Goal: Task Accomplishment & Management: Complete application form

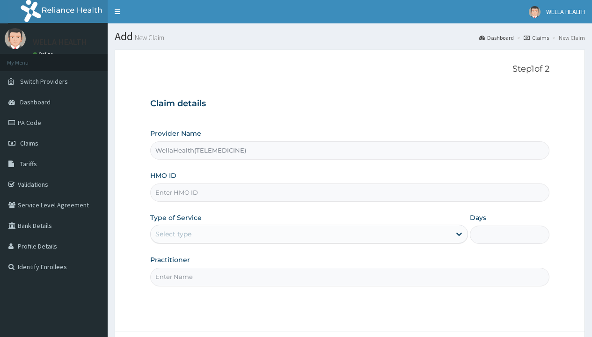
type input "WellaHealth(TELEMEDICINE)"
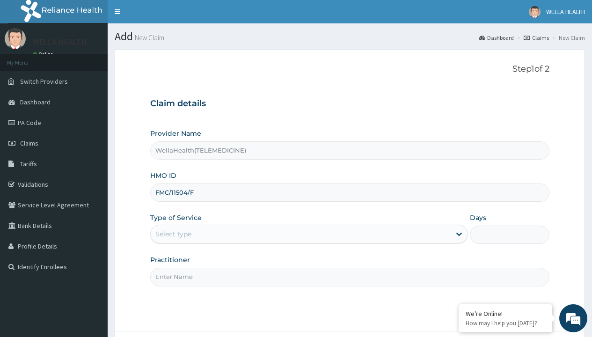
type input "FMC/11504/F"
type input "WellaHealth"
click at [173, 234] on div "Select type" at bounding box center [173, 233] width 36 height 9
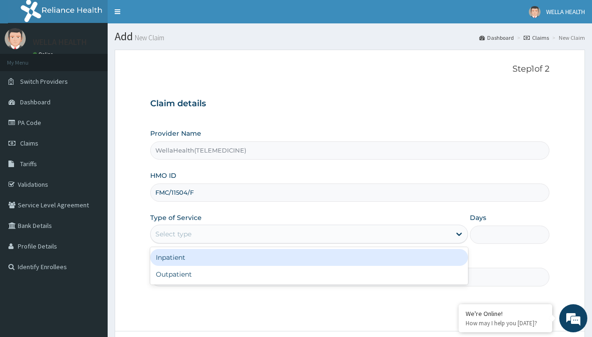
click at [309, 274] on div "Outpatient" at bounding box center [309, 274] width 318 height 17
type input "1"
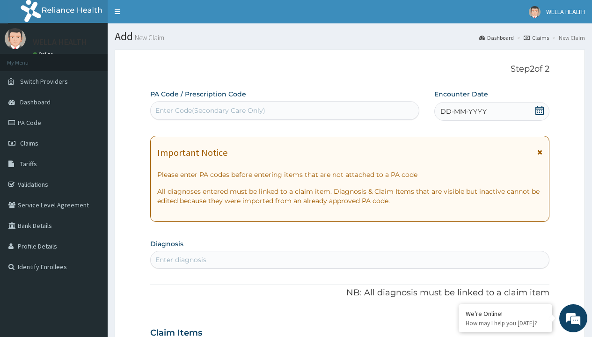
scroll to position [78, 0]
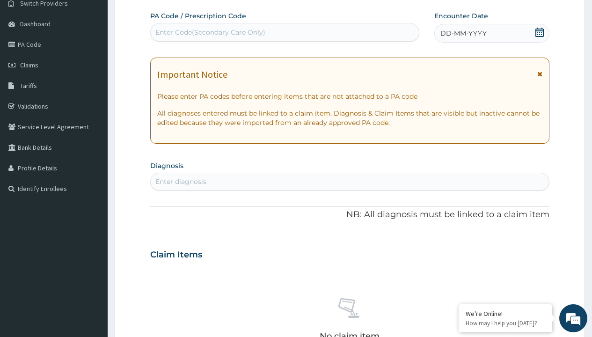
click at [463, 33] on span "DD-MM-YYYY" at bounding box center [463, 33] width 46 height 9
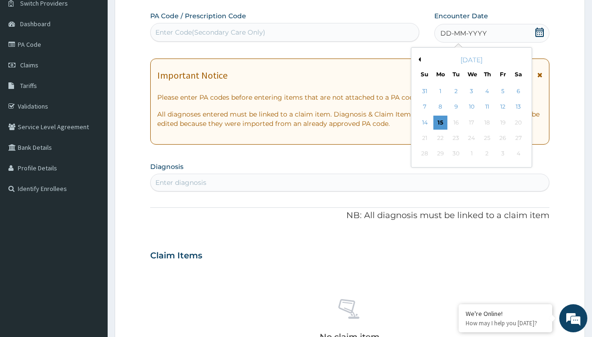
click at [418, 59] on button "Previous Month" at bounding box center [418, 59] width 5 height 5
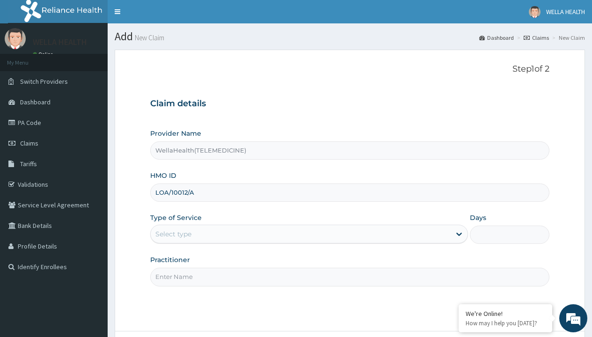
type input "LOA/10012/A"
type input "WellaHealth"
click at [173, 234] on div "Select type" at bounding box center [173, 233] width 36 height 9
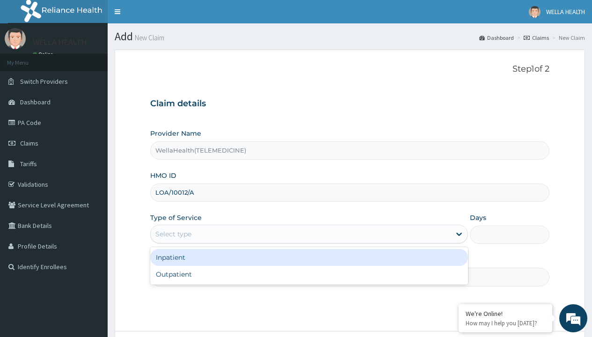
click at [309, 274] on div "Outpatient" at bounding box center [309, 274] width 318 height 17
type input "1"
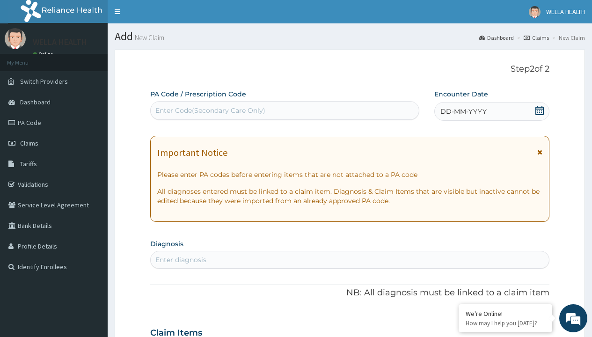
scroll to position [78, 0]
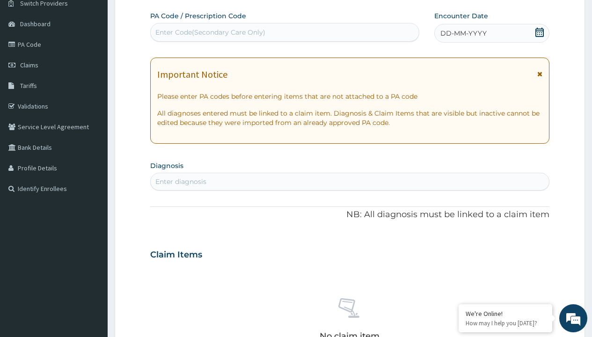
click at [463, 33] on span "DD-MM-YYYY" at bounding box center [463, 33] width 46 height 9
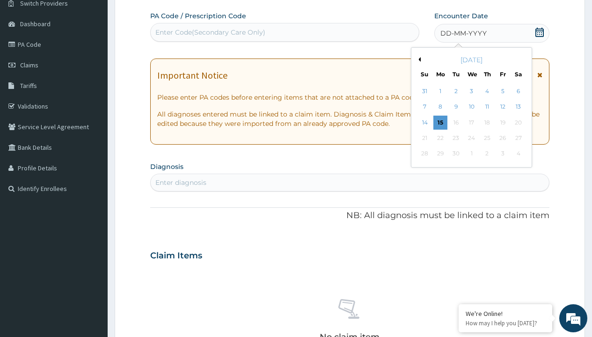
click at [418, 59] on button "Previous Month" at bounding box center [418, 59] width 5 height 5
click at [425, 122] on div "10" at bounding box center [425, 123] width 14 height 14
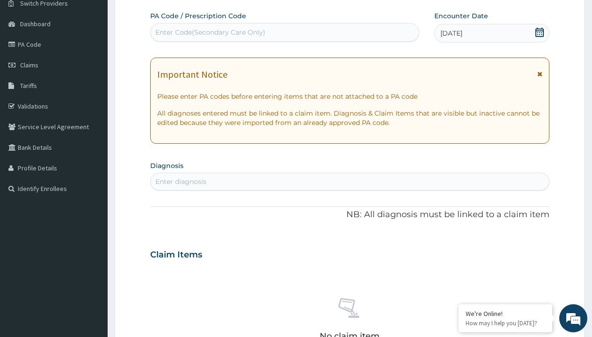
click at [210, 32] on div "Enter Code(Secondary Care Only)" at bounding box center [210, 32] width 110 height 9
type input "PR/CB942602"
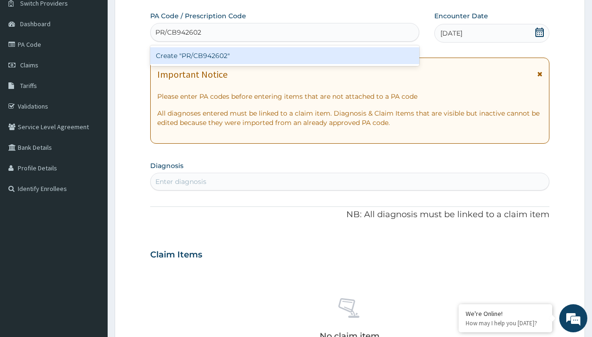
scroll to position [0, 0]
click at [285, 56] on div "Create "PR/CB942602"" at bounding box center [284, 55] width 269 height 17
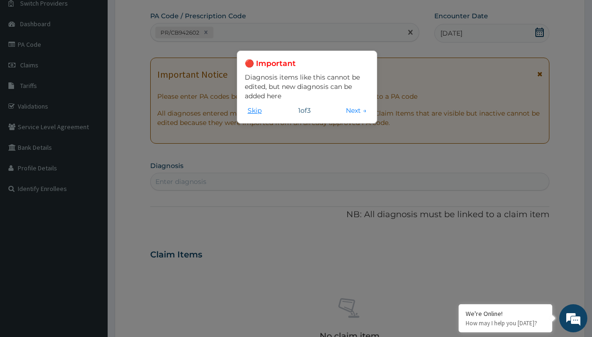
click at [255, 110] on button "Skip" at bounding box center [255, 110] width 20 height 10
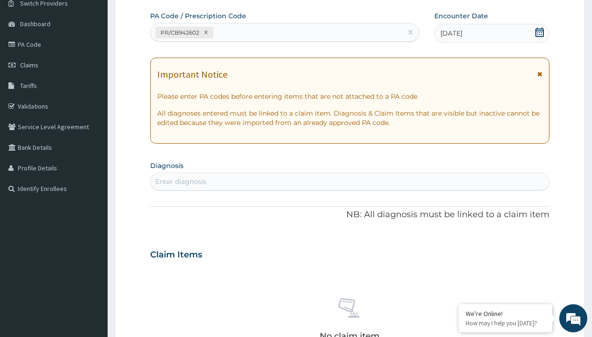
click at [181, 182] on div "Enter diagnosis" at bounding box center [180, 181] width 51 height 9
type input "prescription collected"
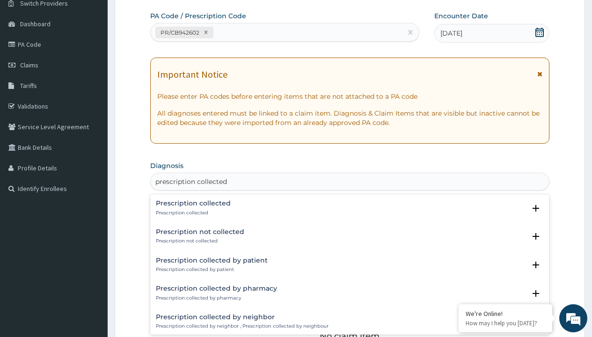
click at [192, 213] on p "Prescription collected" at bounding box center [193, 213] width 75 height 7
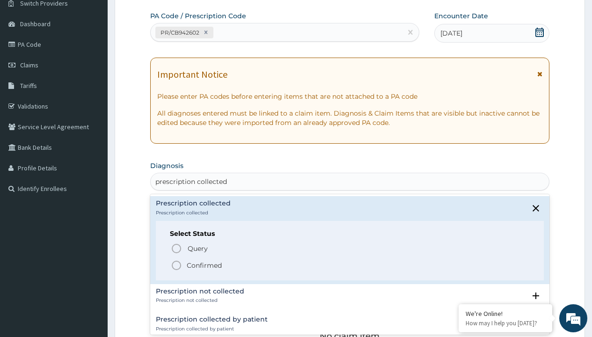
click at [204, 265] on p "Confirmed" at bounding box center [204, 265] width 35 height 9
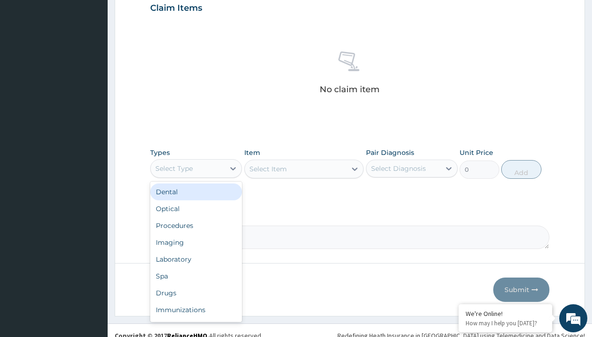
type input "procedures"
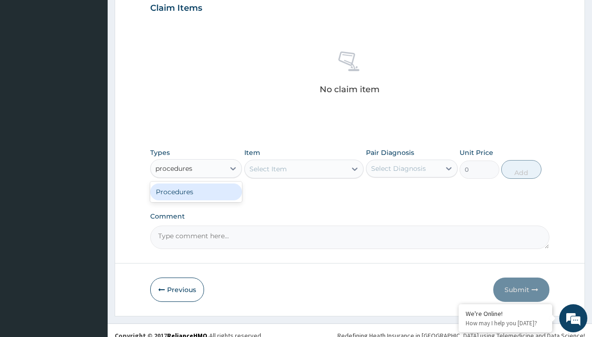
click at [196, 191] on div "Procedures" at bounding box center [196, 191] width 92 height 17
click at [268, 169] on div "Select Item" at bounding box center [268, 168] width 37 height 9
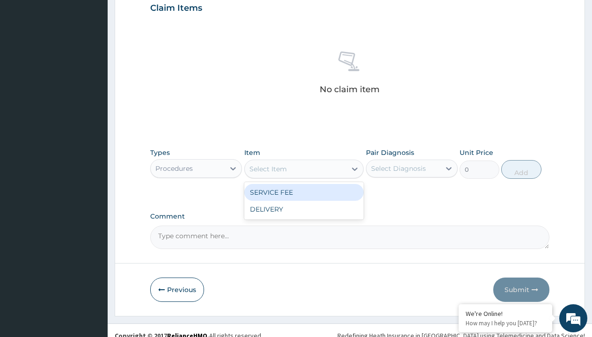
type input "service fee"
click at [304, 192] on div "SERVICE FEE" at bounding box center [304, 192] width 120 height 17
type input "100"
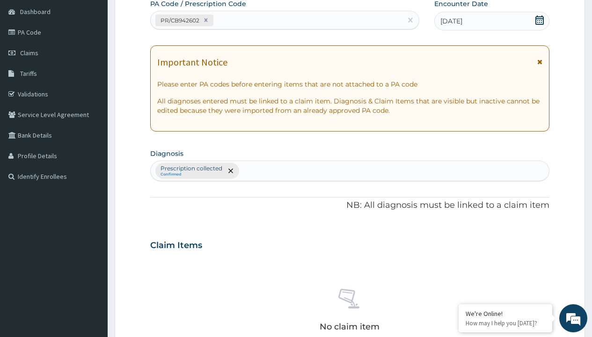
type input "prescription collected"
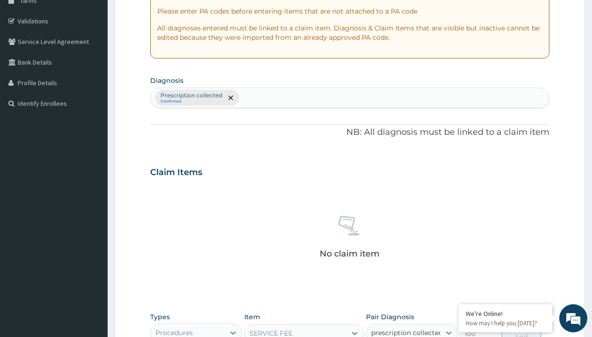
checkbox input "true"
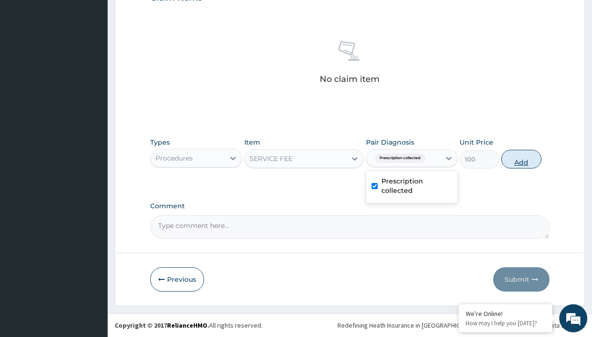
click at [521, 159] on button "Add" at bounding box center [521, 159] width 40 height 19
type input "0"
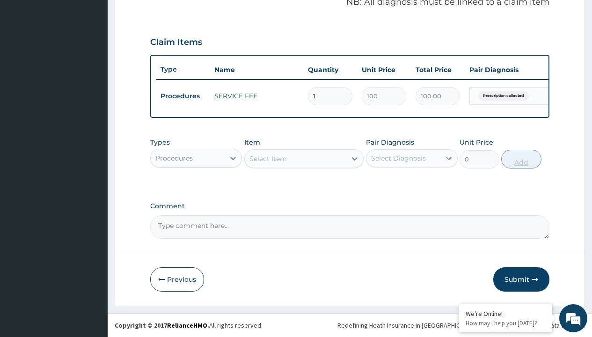
scroll to position [301, 0]
click at [174, 158] on div "Procedures" at bounding box center [173, 158] width 37 height 9
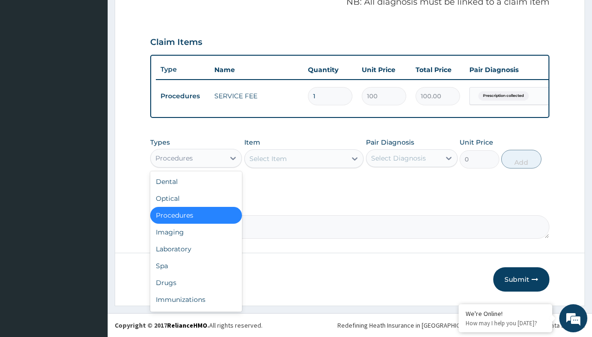
type input "drugs"
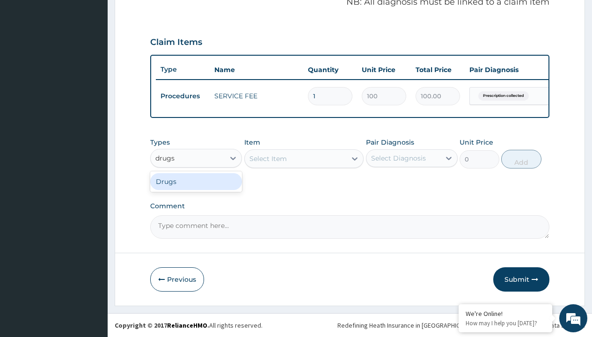
click at [196, 181] on div "Drugs" at bounding box center [196, 181] width 92 height 17
click at [268, 158] on div "Select Item" at bounding box center [304, 158] width 120 height 19
type input "metronidazole 400mg loxagyl/sach"
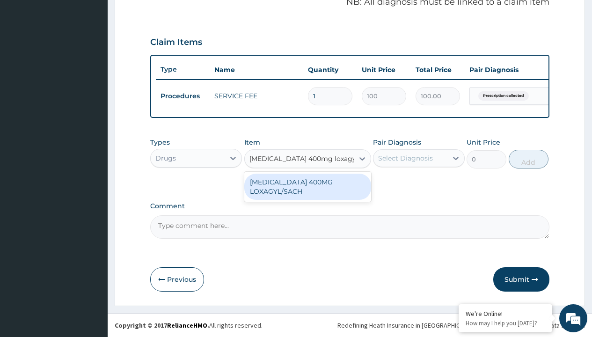
click at [308, 186] on div "[MEDICAL_DATA] 400MG LOXAGYL/SACH" at bounding box center [307, 187] width 127 height 26
type input "80"
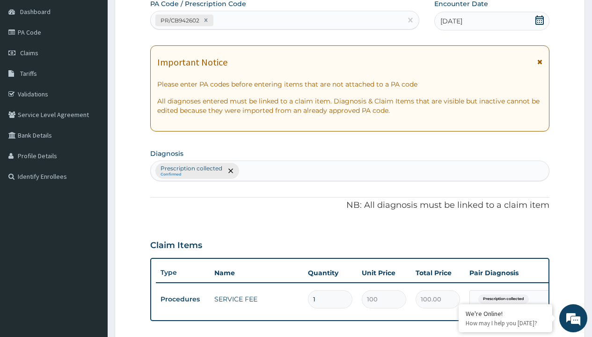
type input "prescription collected"
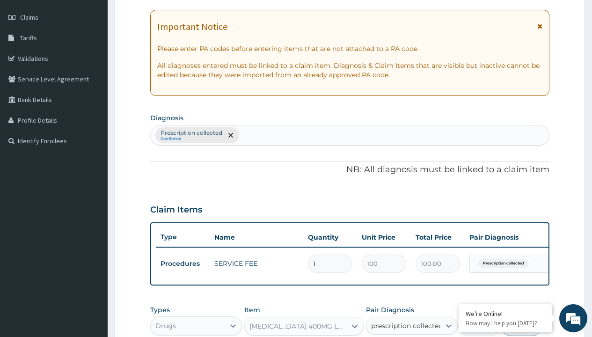
checkbox input "true"
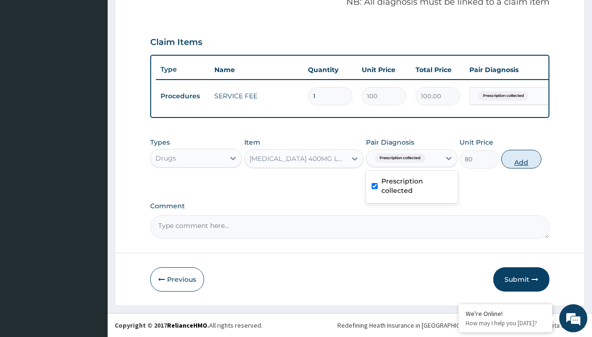
click at [521, 159] on button "Add" at bounding box center [521, 159] width 40 height 19
type input "0"
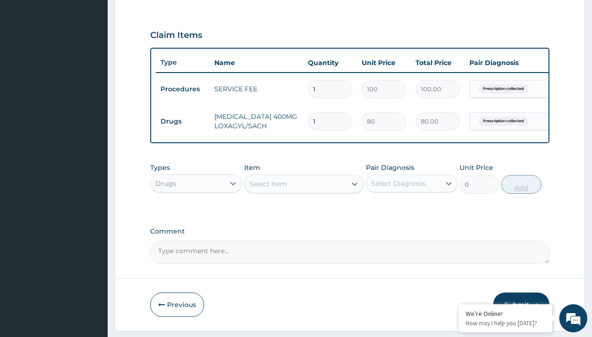
type input "10"
type input "800.00"
type input "10"
click at [183, 121] on td "Drugs" at bounding box center [183, 121] width 54 height 17
type input "drugs"
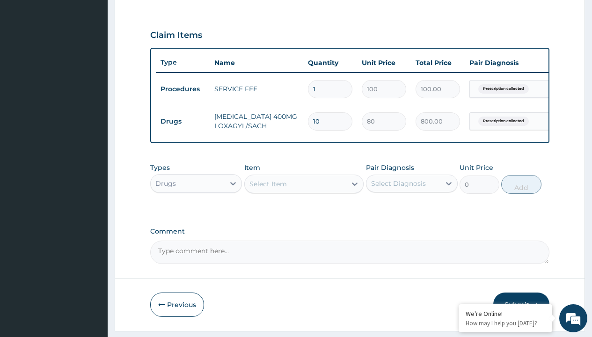
scroll to position [0, 0]
click at [196, 213] on div "Drugs" at bounding box center [196, 206] width 92 height 17
click at [268, 189] on div "Select Item" at bounding box center [268, 183] width 37 height 9
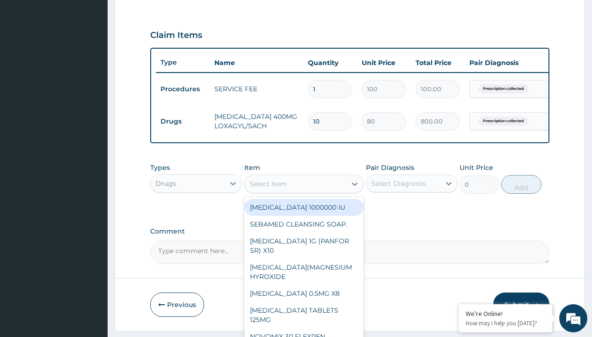
type input "loperamide caps 2mg/sach"
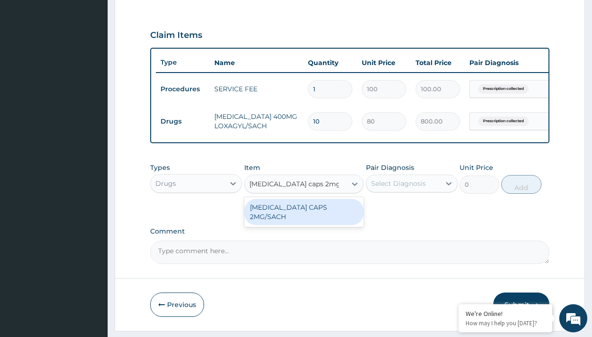
click at [304, 214] on div "[MEDICAL_DATA] CAPS 2MG/SACH" at bounding box center [304, 212] width 120 height 26
type input "420"
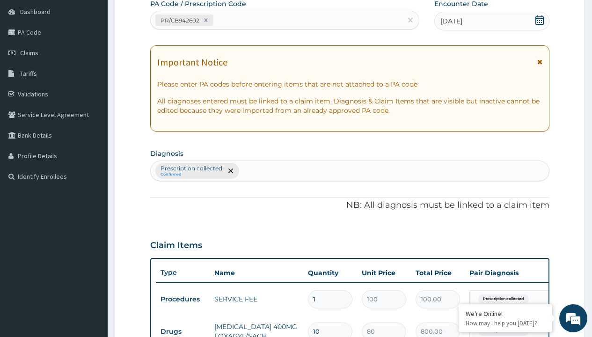
type input "prescription collected"
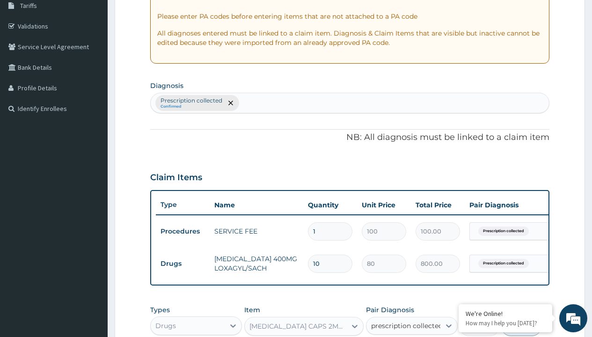
checkbox input "true"
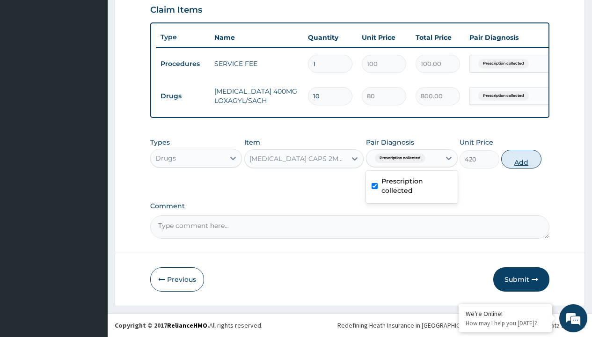
click at [521, 159] on button "Add" at bounding box center [521, 159] width 40 height 19
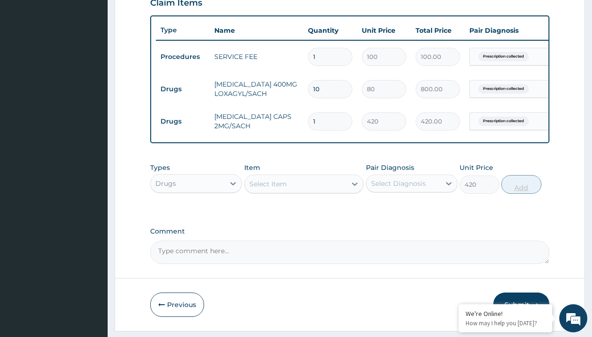
type input "0"
type input "10"
type input "4200.00"
type input "10"
click at [183, 89] on td "Drugs" at bounding box center [183, 89] width 54 height 17
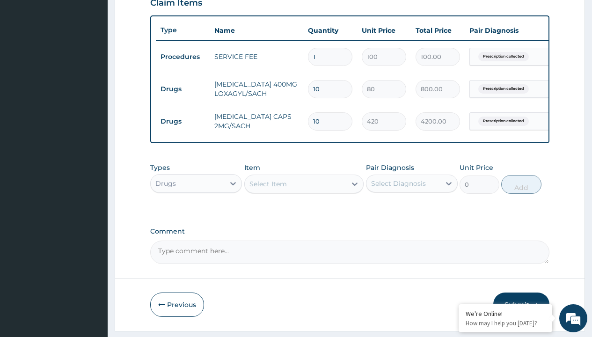
type input "drugs"
click at [196, 213] on div "Drugs" at bounding box center [196, 206] width 92 height 17
click at [268, 189] on div "Select Item" at bounding box center [268, 183] width 37 height 9
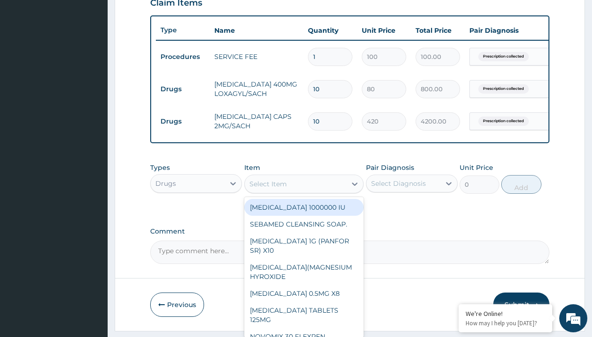
type input "ors/sachet"
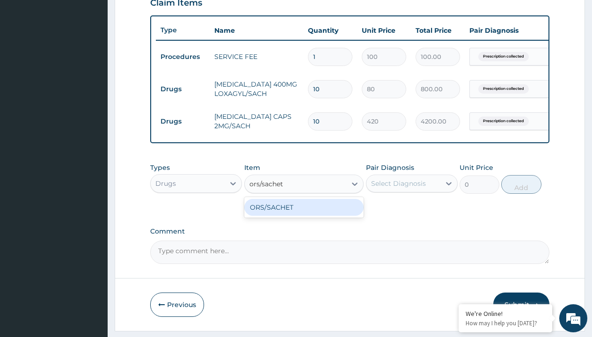
click at [304, 214] on div "ORS/SACHET" at bounding box center [304, 207] width 120 height 17
type input "600"
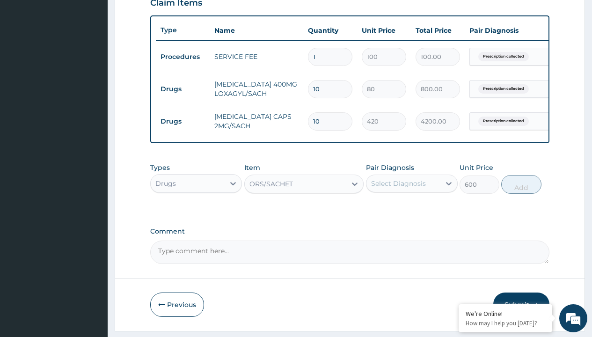
scroll to position [90, 0]
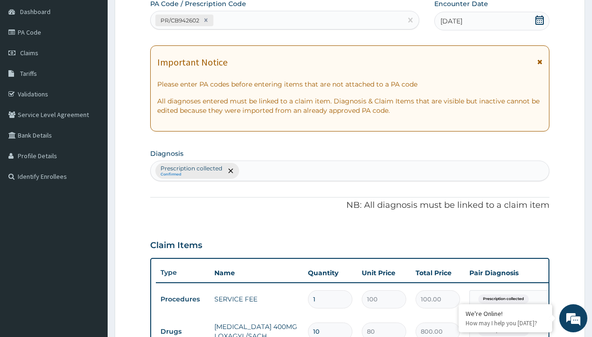
click at [191, 169] on p "Prescription collected" at bounding box center [192, 168] width 62 height 7
type input "prescription collected"
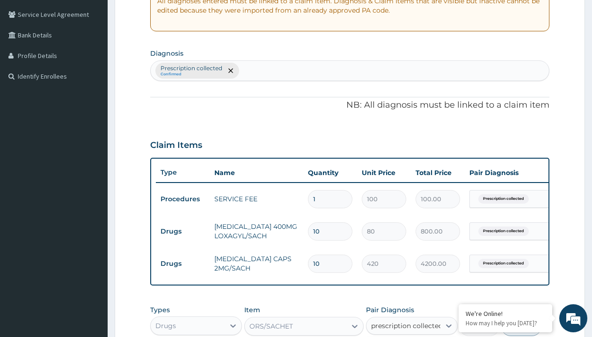
scroll to position [0, 0]
checkbox input "true"
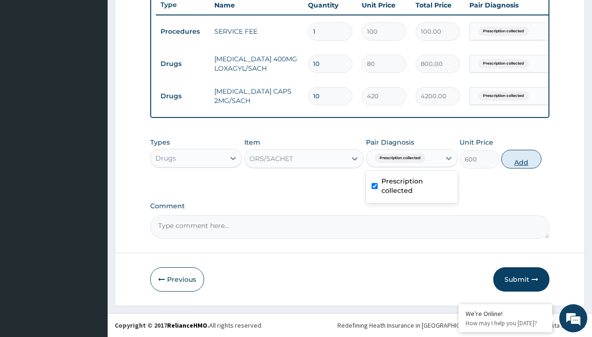
click at [521, 159] on button "Add" at bounding box center [521, 159] width 40 height 19
type input "0"
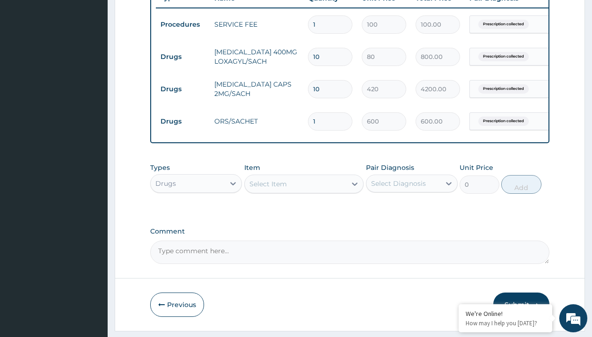
click at [183, 57] on td "Drugs" at bounding box center [183, 56] width 54 height 17
type input "drugs"
click at [196, 213] on div "Drugs" at bounding box center [196, 206] width 92 height 17
click at [268, 189] on div "Select Item" at bounding box center [268, 183] width 37 height 9
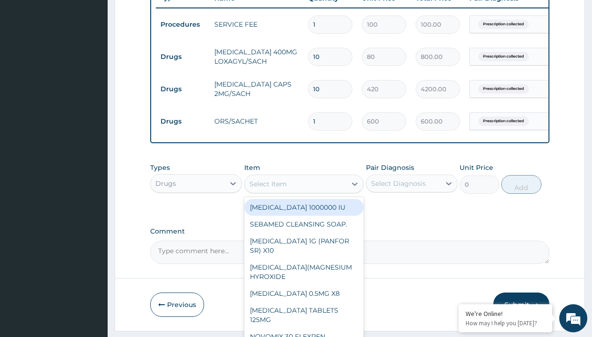
type input "buscopan (hyoscine b-bromide) 10mg"
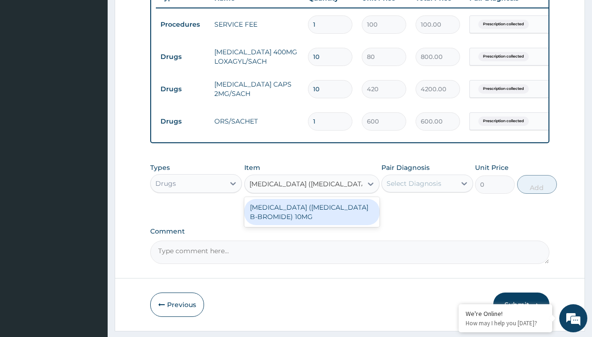
click at [312, 219] on div "[MEDICAL_DATA] ([MEDICAL_DATA] B-BROMIDE) 10MG" at bounding box center [311, 212] width 135 height 26
type input "200"
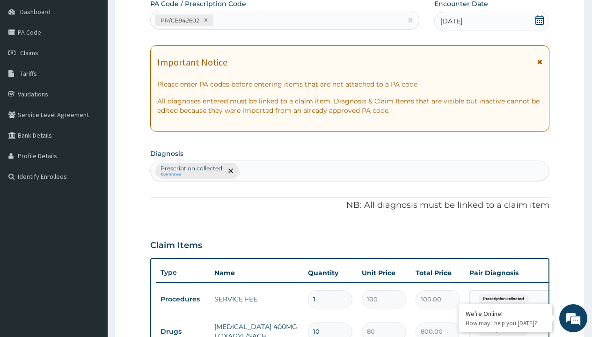
type input "prescription collected"
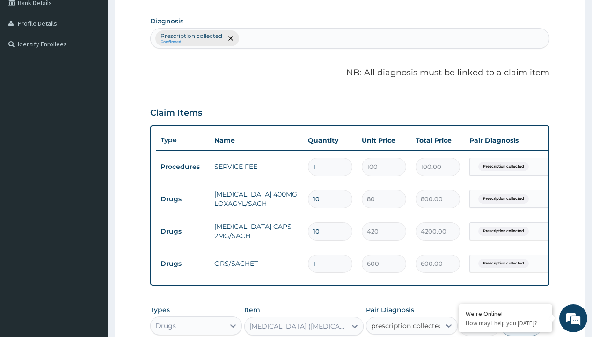
checkbox input "true"
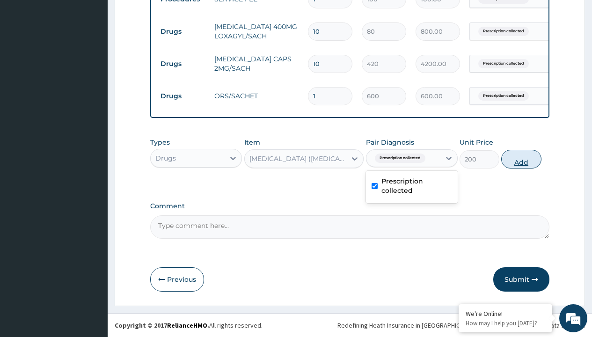
click at [521, 159] on button "Add" at bounding box center [521, 159] width 40 height 19
type input "0"
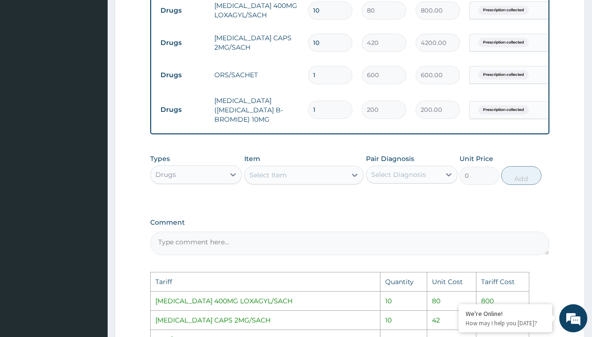
scroll to position [411, 0]
click at [337, 45] on input "10" at bounding box center [330, 43] width 44 height 18
type input "1"
type input "420.00"
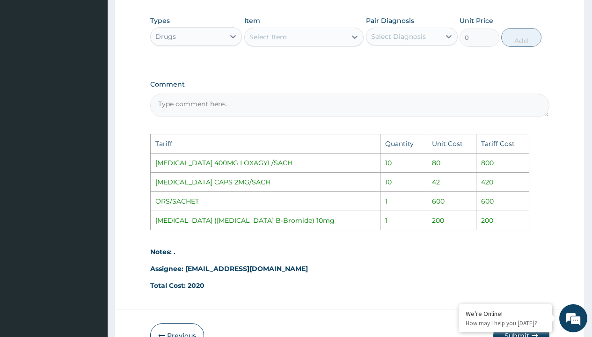
scroll to position [608, 0]
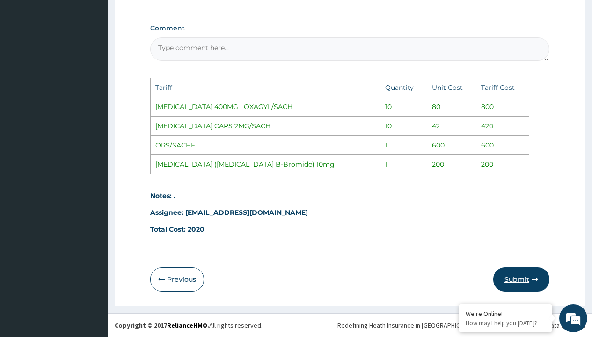
type input "1"
click at [518, 276] on button "Submit" at bounding box center [521, 279] width 56 height 24
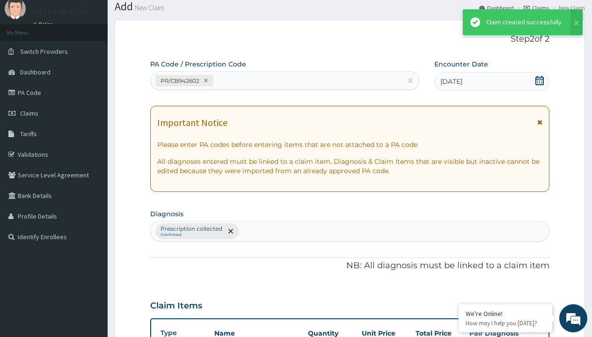
scroll to position [430, 0]
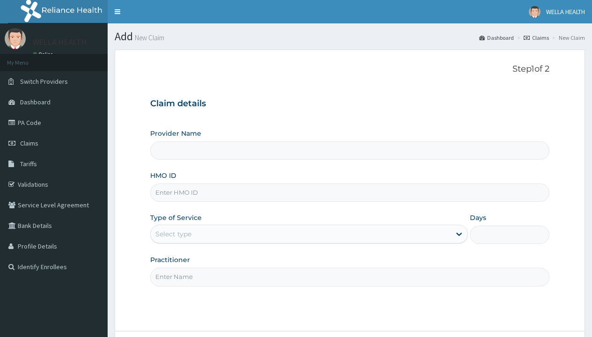
type input "LSH/10127/B"
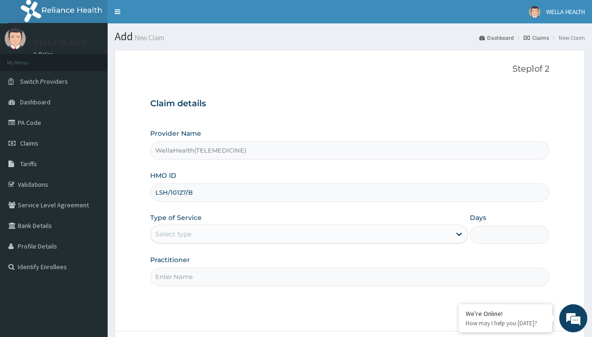
type input "WellaHealth(TELEMEDICINE)"
type input "LSH/10127/B"
type input "WellaHealth"
click at [173, 234] on div "Select type" at bounding box center [173, 233] width 36 height 9
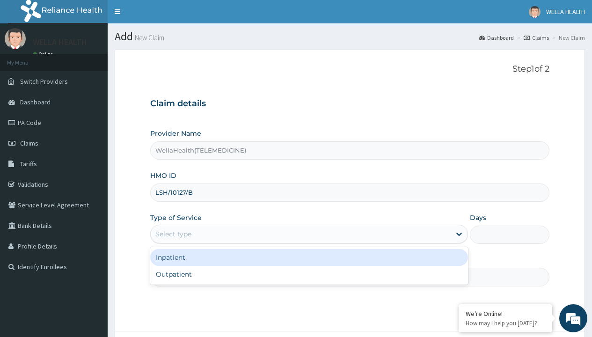
click at [309, 274] on div "Outpatient" at bounding box center [309, 274] width 318 height 17
type input "1"
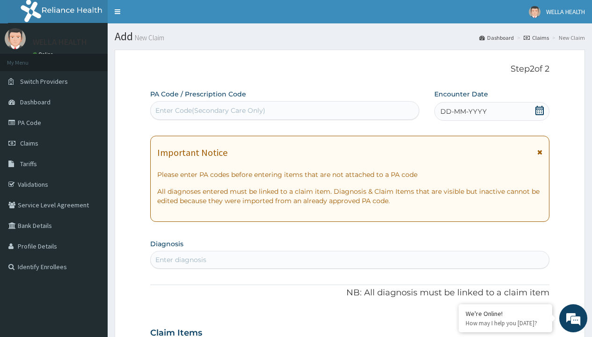
scroll to position [78, 0]
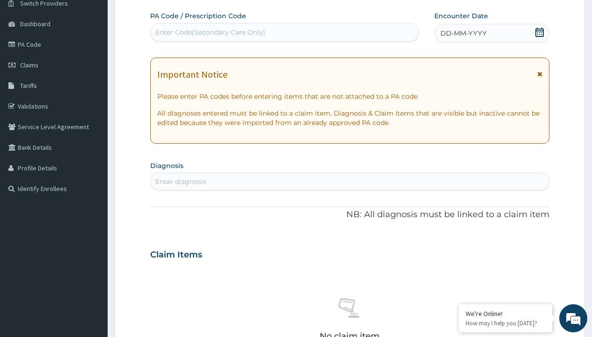
click at [463, 33] on span "DD-MM-YYYY" at bounding box center [463, 33] width 46 height 9
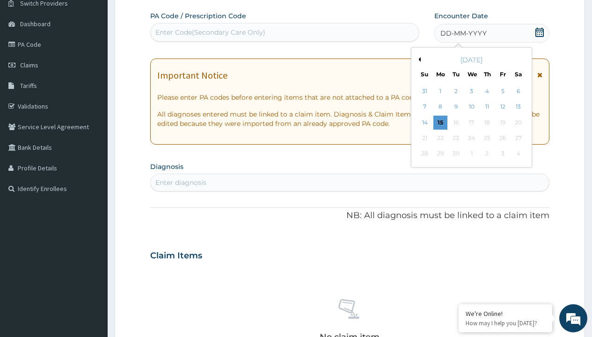
click at [418, 59] on button "Previous Month" at bounding box center [418, 59] width 5 height 5
click at [425, 122] on div "10" at bounding box center [425, 123] width 14 height 14
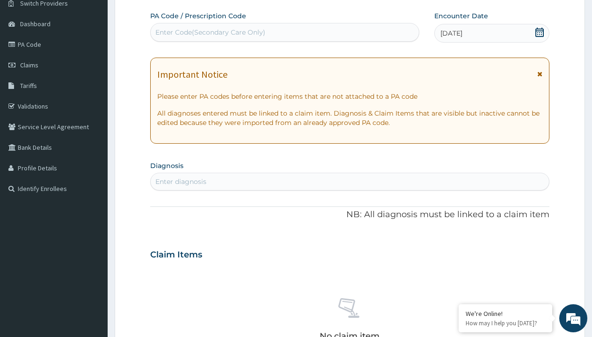
click at [210, 32] on div "Enter Code(Secondary Care Only)" at bounding box center [210, 32] width 110 height 9
type input "PR/DD0890AA"
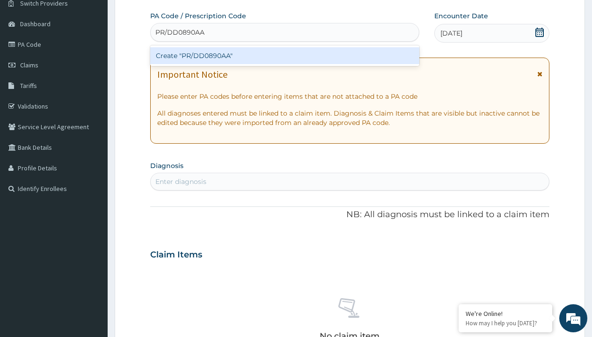
click at [285, 56] on div "Create "PR/DD0890AA"" at bounding box center [284, 55] width 269 height 17
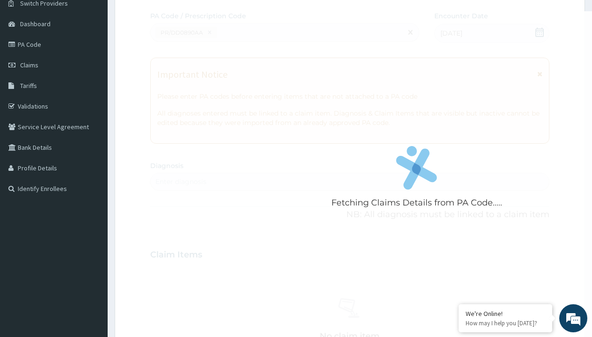
click at [181, 182] on div "Enter diagnosis" at bounding box center [180, 181] width 51 height 9
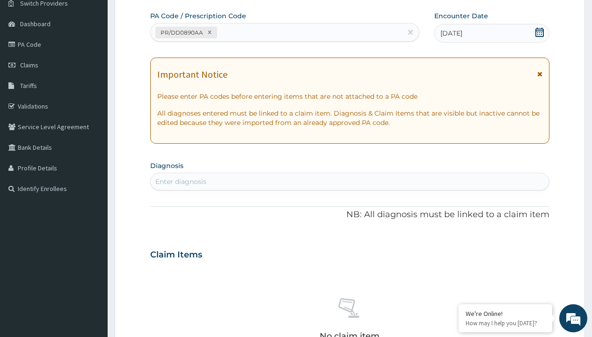
type input "prescription collected"
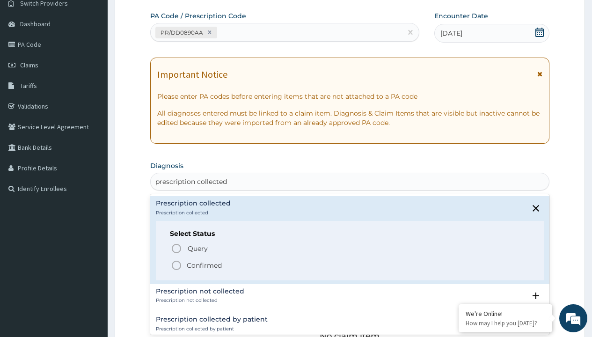
click at [204, 265] on p "Confirmed" at bounding box center [204, 265] width 35 height 9
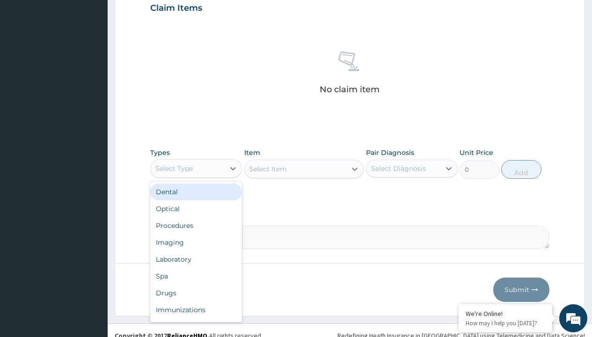
type input "procedures"
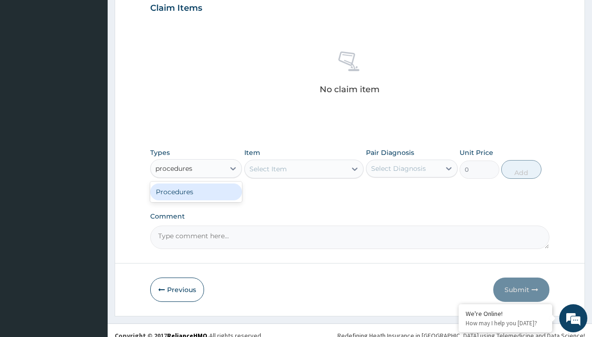
click at [196, 191] on div "Procedures" at bounding box center [196, 191] width 92 height 17
click at [268, 169] on div "Select Item" at bounding box center [268, 168] width 37 height 9
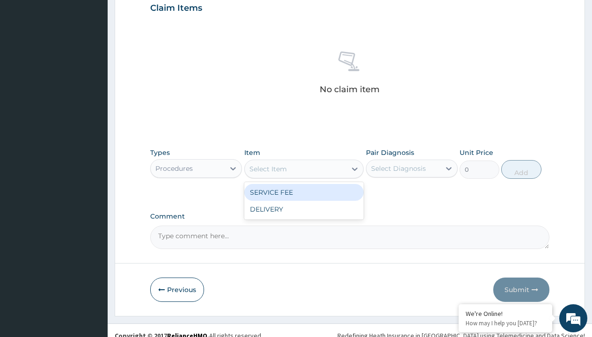
type input "service fee"
click at [304, 192] on div "SERVICE FEE" at bounding box center [304, 192] width 120 height 17
type input "100"
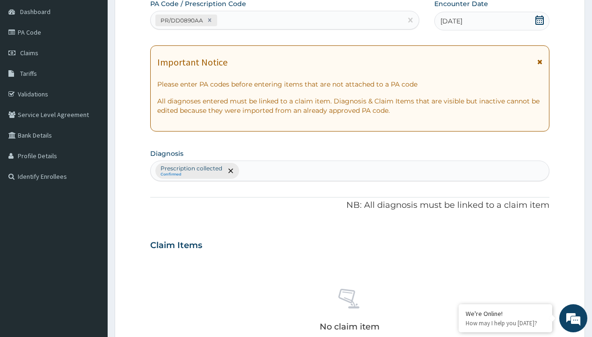
type input "prescription collected"
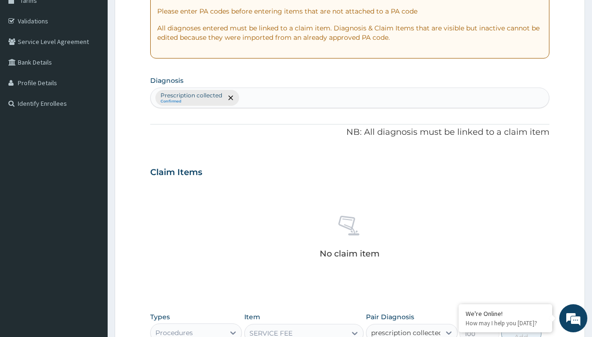
checkbox input "true"
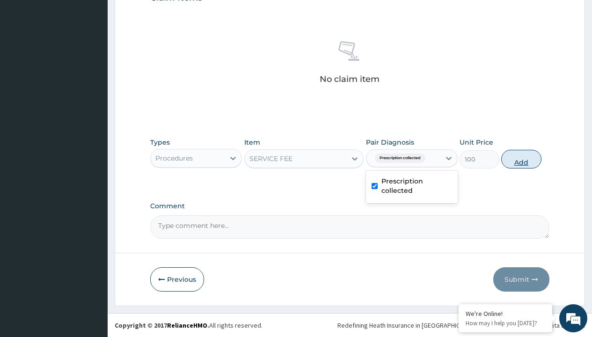
click at [521, 159] on button "Add" at bounding box center [521, 159] width 40 height 19
type input "0"
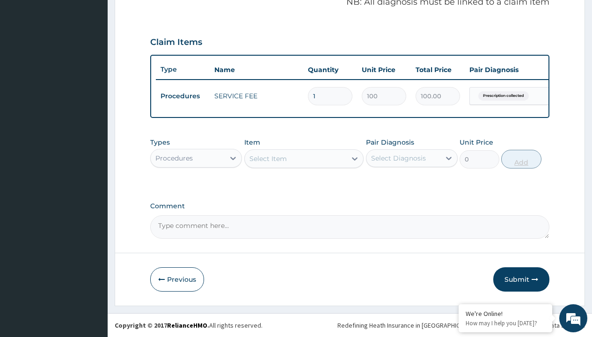
scroll to position [301, 0]
click at [174, 158] on div "Procedures" at bounding box center [173, 158] width 37 height 9
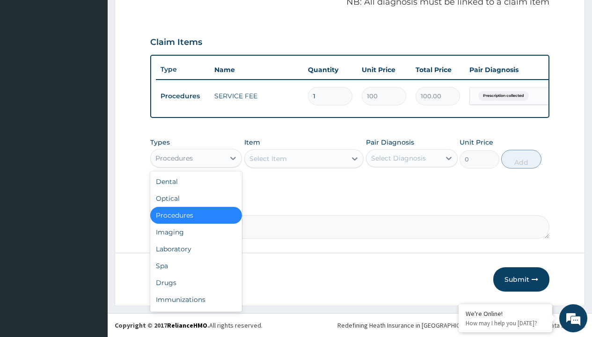
type input "drugs"
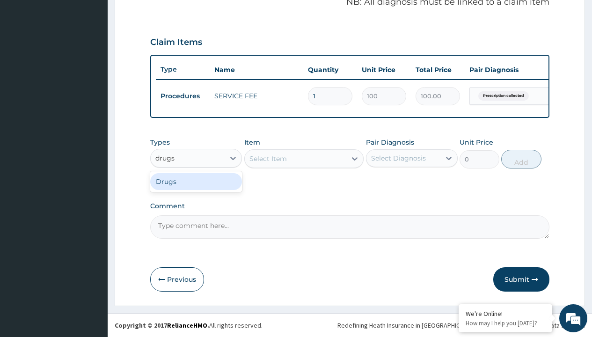
click at [196, 181] on div "Drugs" at bounding box center [196, 181] width 92 height 17
click at [268, 158] on div "Select Item" at bounding box center [304, 158] width 120 height 19
type input "tuxil-d/tuxil-n syrup/bott"
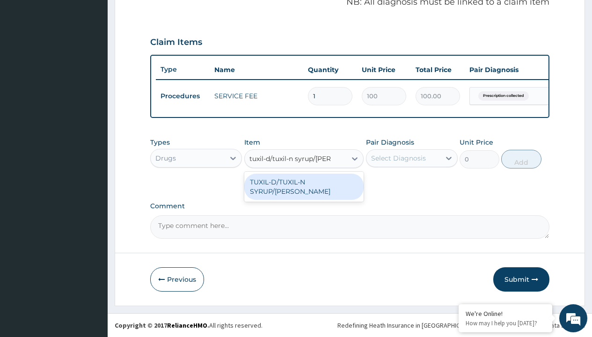
click at [304, 182] on div "TUXIL-D/TUXIL-N SYRUP/[PERSON_NAME]" at bounding box center [304, 187] width 120 height 26
type input "1425"
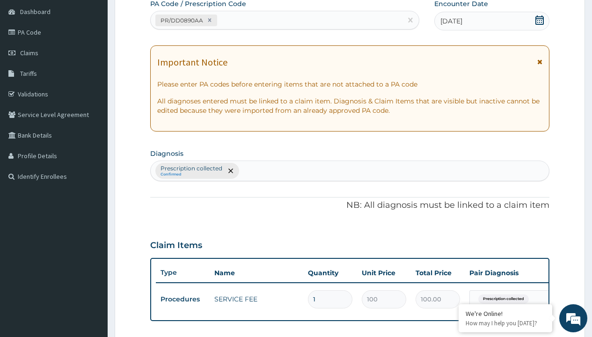
type input "prescription collected"
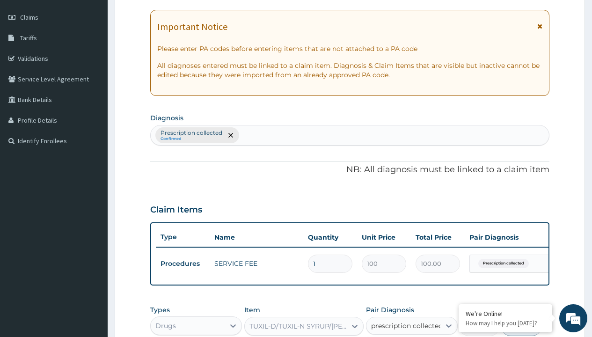
checkbox input "true"
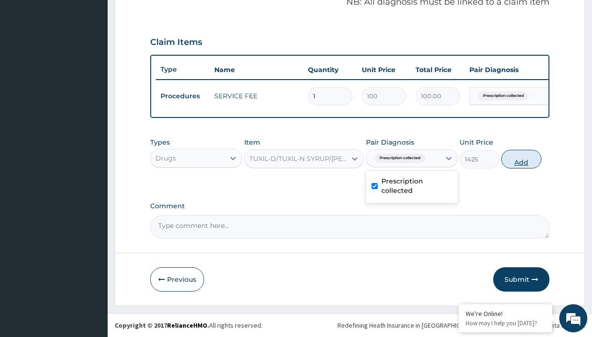
click at [521, 159] on button "Add" at bounding box center [521, 159] width 40 height 19
type input "0"
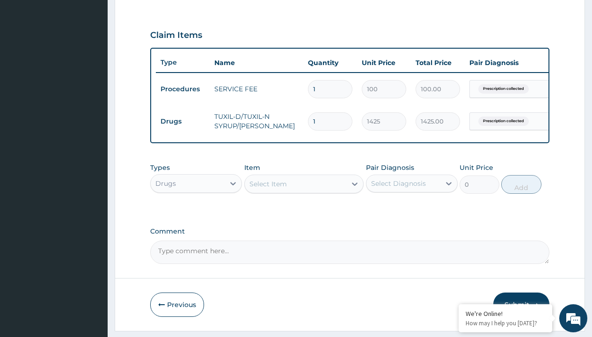
click at [183, 121] on td "Drugs" at bounding box center [183, 121] width 54 height 17
type input "drugs"
click at [196, 213] on div "Drugs" at bounding box center [196, 206] width 92 height 17
click at [268, 189] on div "Select Item" at bounding box center [268, 183] width 37 height 9
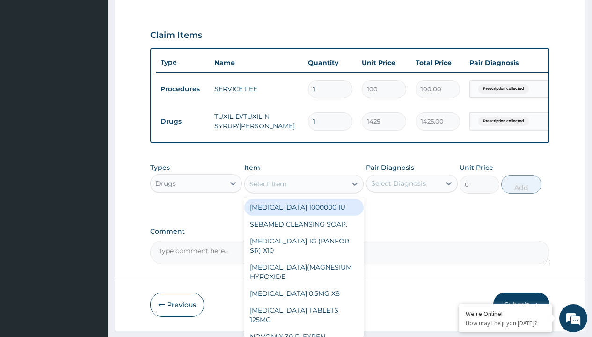
type input "[MEDICAL_DATA] syrup"
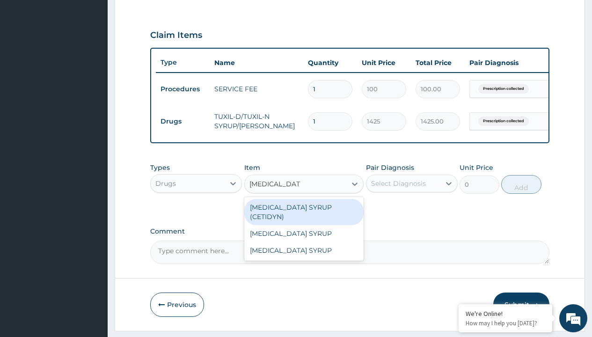
click at [304, 214] on div "[MEDICAL_DATA] SYRUP (CETIDYN)" at bounding box center [304, 212] width 120 height 26
type input "2200"
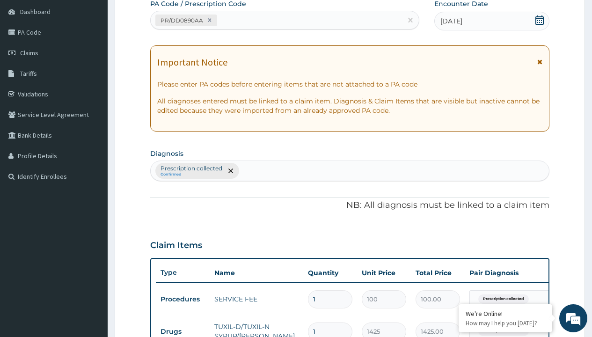
type input "prescription collected"
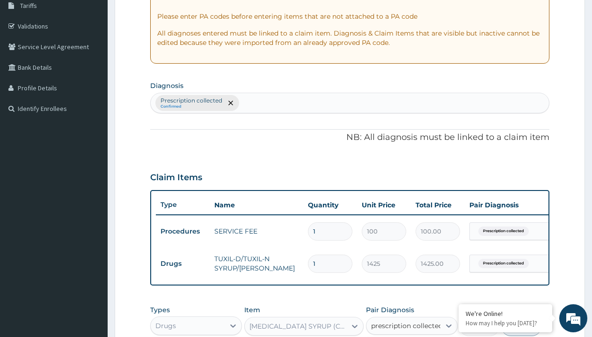
checkbox input "true"
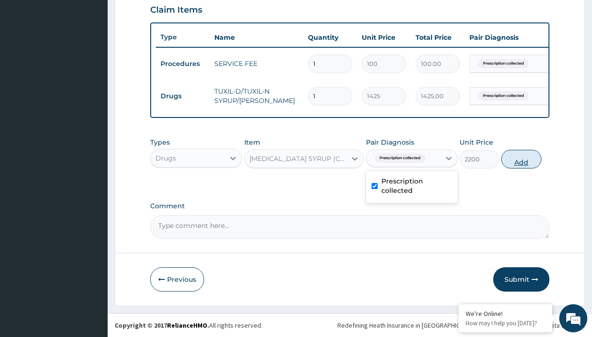
click at [521, 159] on button "Add" at bounding box center [521, 159] width 40 height 19
type input "0"
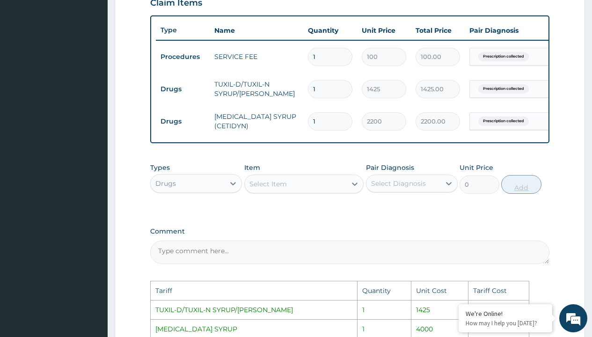
scroll to position [505, 0]
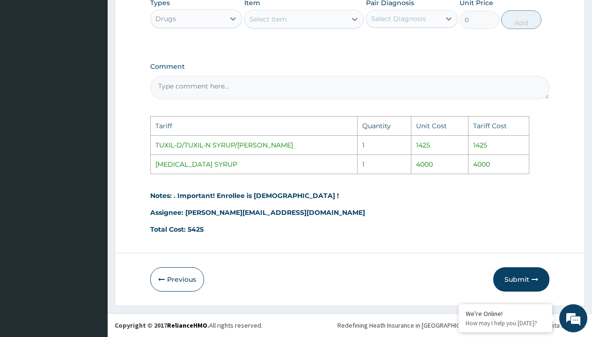
click at [280, 24] on div "Select Item" at bounding box center [296, 19] width 102 height 15
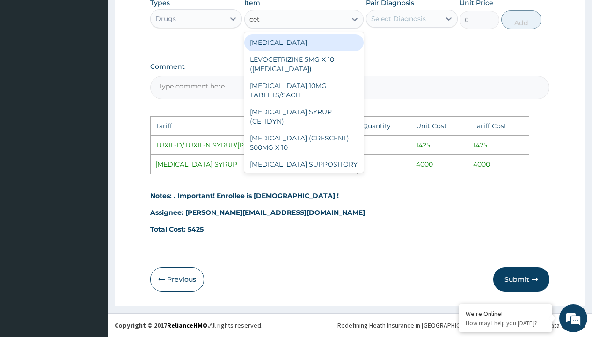
type input "ceti"
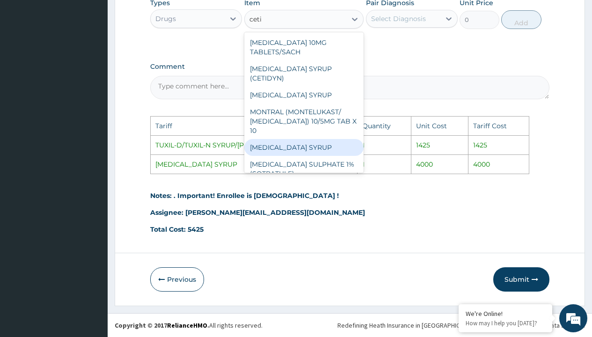
click at [301, 139] on div "[MEDICAL_DATA] SYRUP" at bounding box center [304, 147] width 120 height 17
type input "4000"
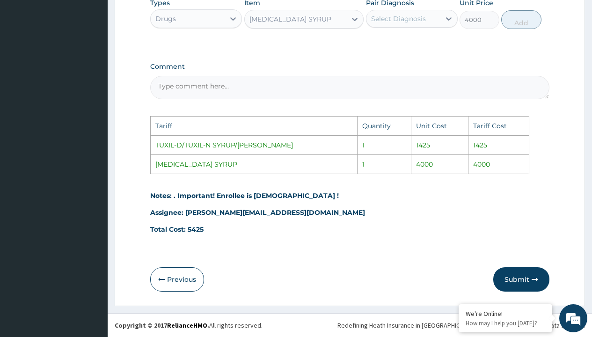
click at [408, 22] on div "Select Diagnosis" at bounding box center [398, 18] width 55 height 9
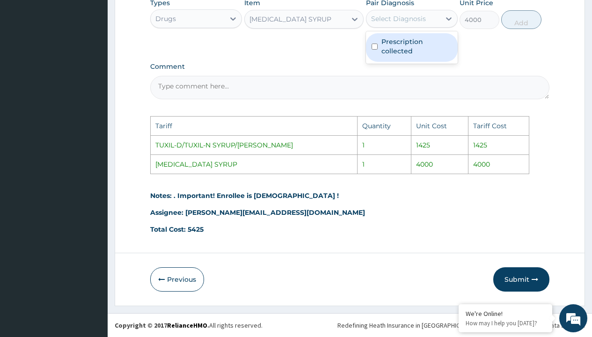
click at [415, 52] on label "Prescription collected" at bounding box center [417, 46] width 71 height 19
checkbox input "true"
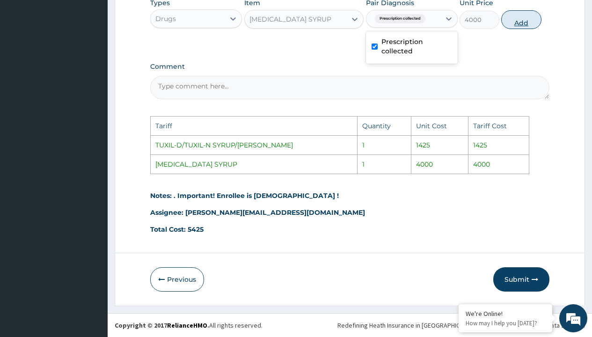
click at [525, 16] on button "Add" at bounding box center [521, 19] width 40 height 19
type input "0"
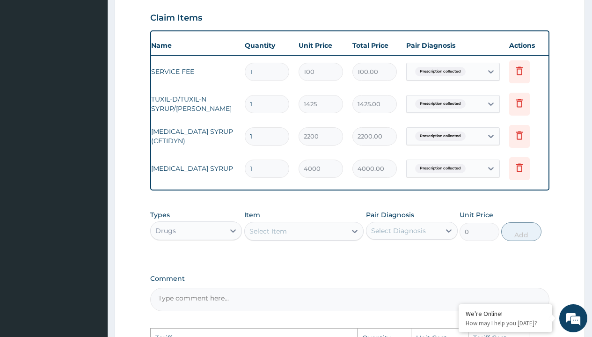
scroll to position [0, 71]
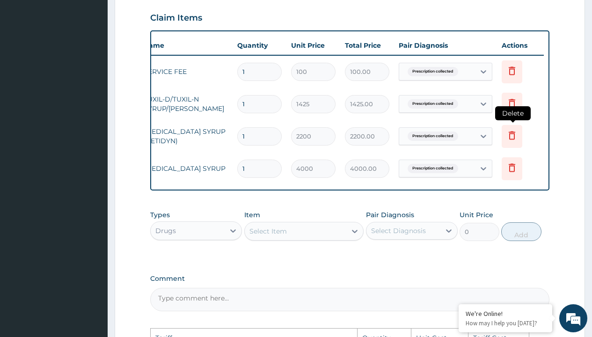
click at [509, 134] on icon at bounding box center [511, 135] width 11 height 11
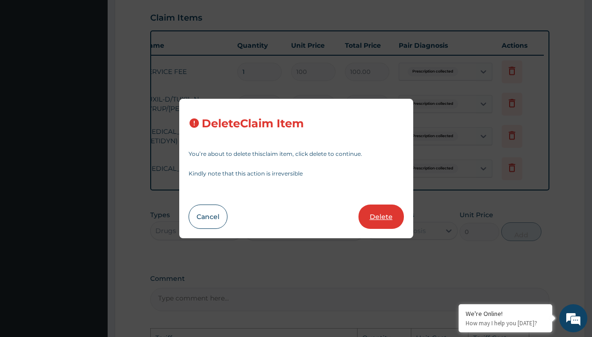
click at [385, 210] on button "Delete" at bounding box center [381, 217] width 45 height 24
type input "4000"
type input "4000.00"
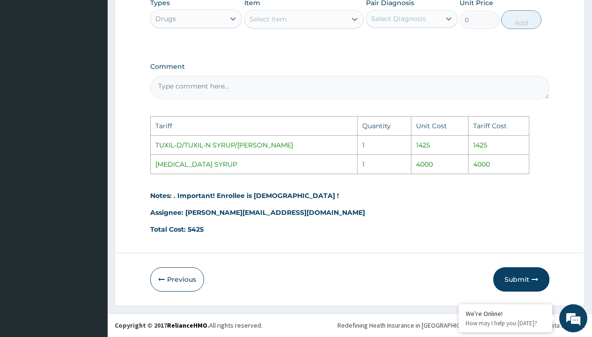
scroll to position [505, 0]
click at [510, 282] on button "Submit" at bounding box center [521, 279] width 56 height 24
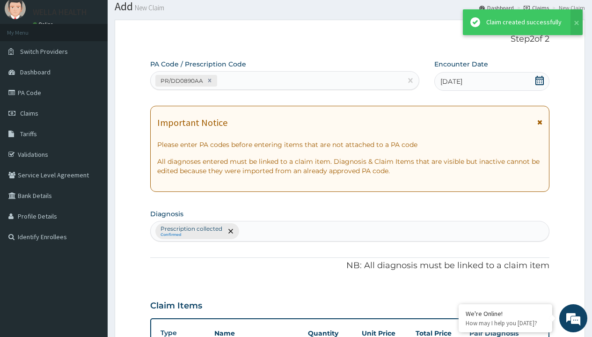
scroll to position [365, 0]
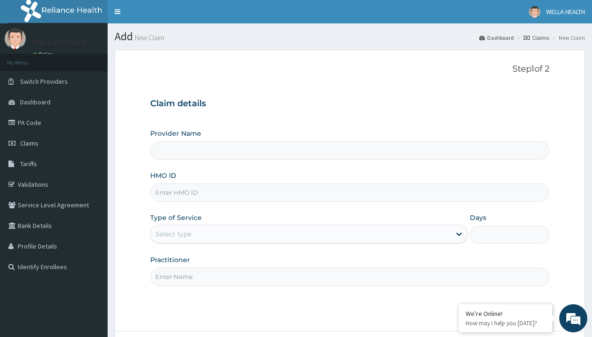
type input "LSH/10127/D"
type input "WellaHealth(TELEMEDICINE)"
type input "LSH/10127/D"
type input "WellaHealth"
click at [173, 234] on div "Select type" at bounding box center [173, 233] width 36 height 9
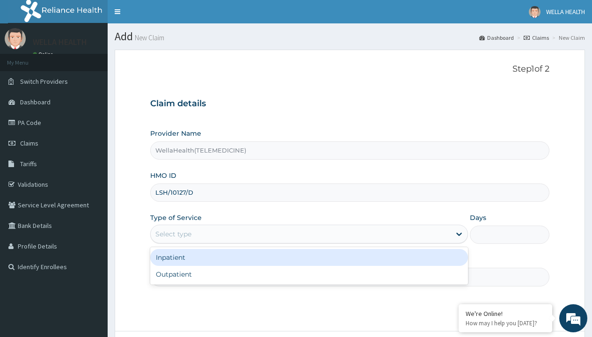
click at [309, 274] on div "Outpatient" at bounding box center [309, 274] width 318 height 17
type input "1"
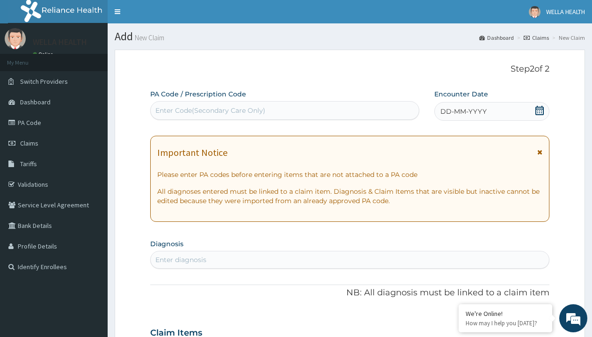
scroll to position [78, 0]
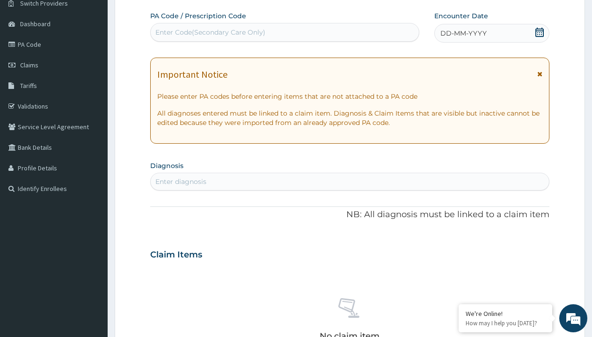
click at [463, 33] on span "DD-MM-YYYY" at bounding box center [463, 33] width 46 height 9
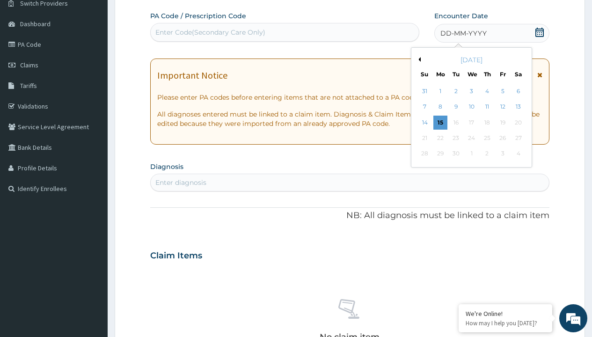
click at [418, 59] on button "Previous Month" at bounding box center [418, 59] width 5 height 5
click at [425, 122] on div "10" at bounding box center [425, 123] width 14 height 14
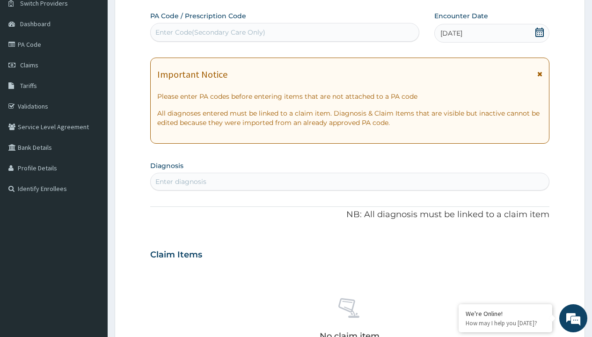
click at [210, 32] on div "Enter Code(Secondary Care Only)" at bounding box center [210, 32] width 110 height 9
type input "PR/3F56F643"
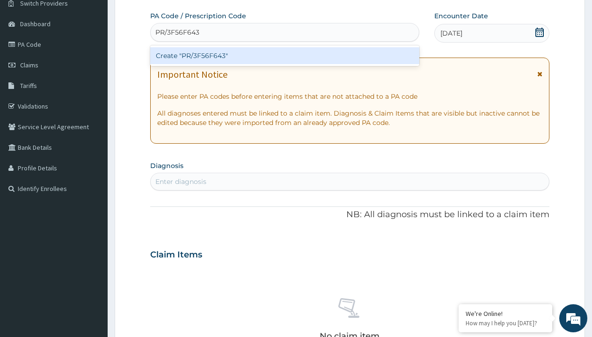
click at [285, 56] on div "Create "PR/3F56F643"" at bounding box center [284, 55] width 269 height 17
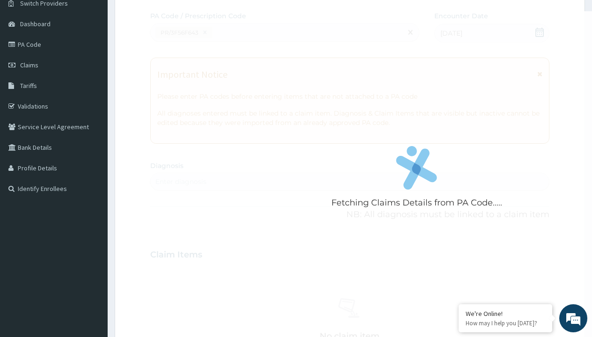
click at [181, 182] on div "Enter diagnosis" at bounding box center [180, 181] width 51 height 9
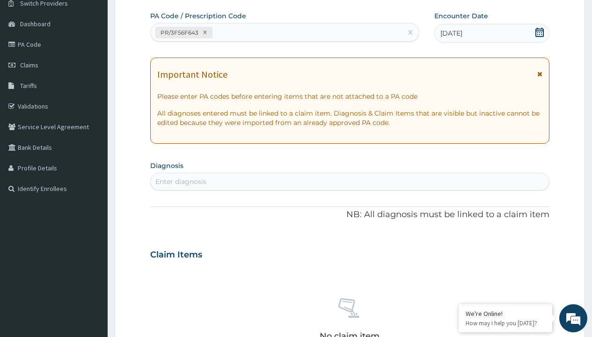
type input "prescription collected"
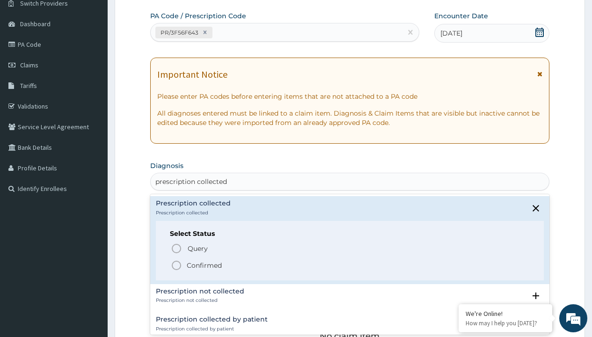
click at [204, 265] on p "Confirmed" at bounding box center [204, 265] width 35 height 9
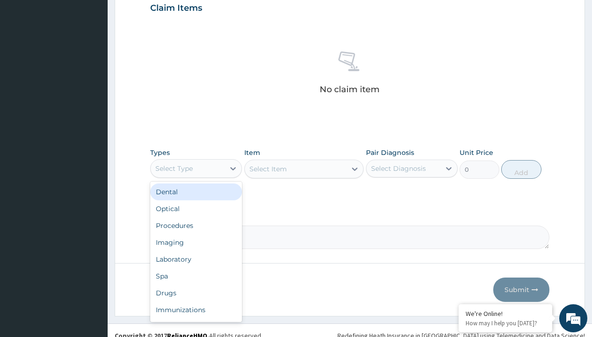
type input "procedures"
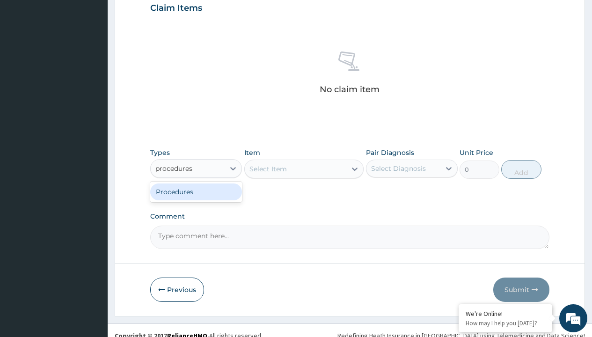
scroll to position [0, 0]
click at [196, 191] on div "Procedures" at bounding box center [196, 191] width 92 height 17
click at [268, 169] on div "Select Item" at bounding box center [268, 168] width 37 height 9
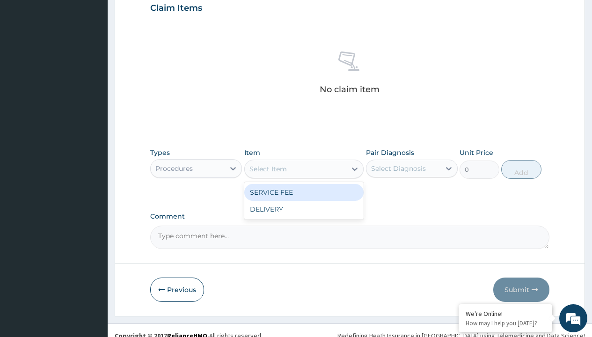
type input "service fee"
click at [304, 192] on div "SERVICE FEE" at bounding box center [304, 192] width 120 height 17
type input "100"
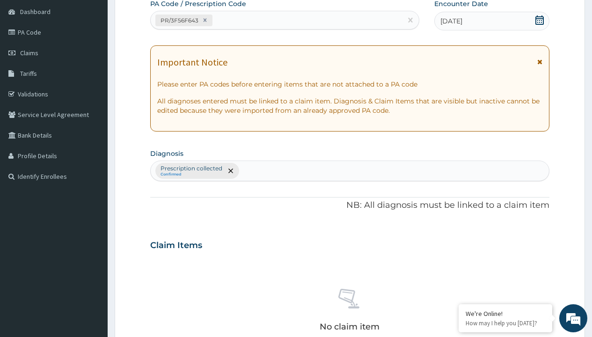
type input "prescription collected"
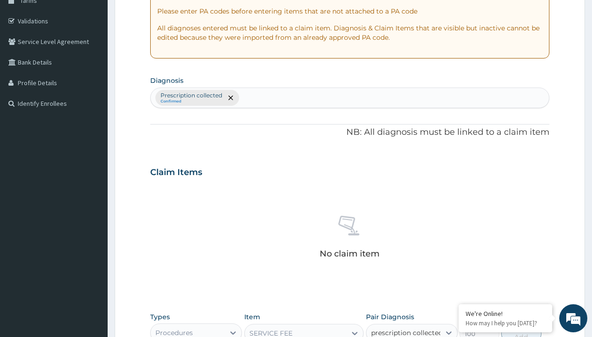
checkbox input "true"
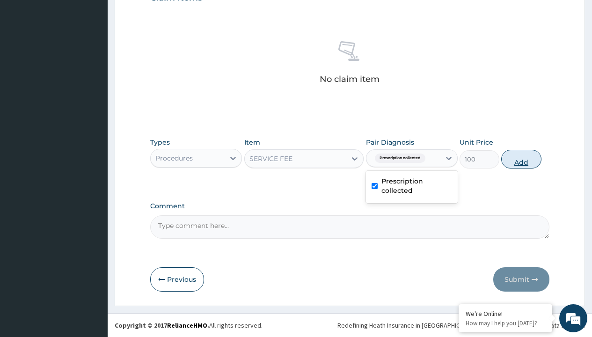
click at [521, 159] on button "Add" at bounding box center [521, 159] width 40 height 19
type input "0"
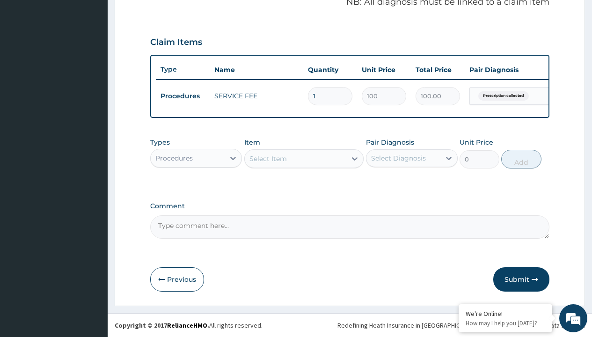
click at [174, 158] on div "Procedures" at bounding box center [173, 158] width 37 height 9
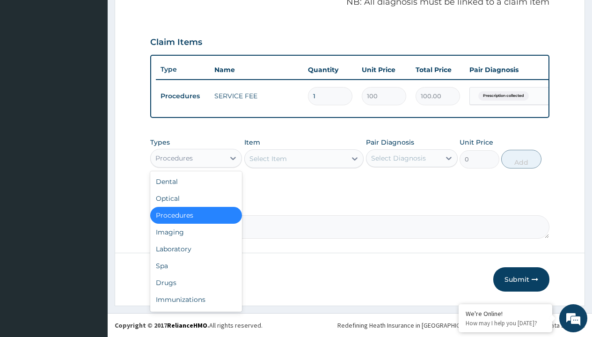
type input "drugs"
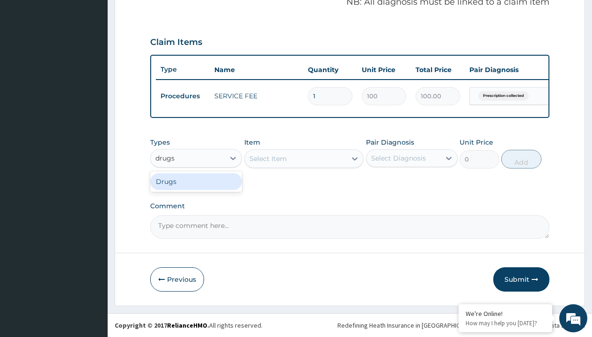
click at [196, 181] on div "Drugs" at bounding box center [196, 181] width 92 height 17
click at [268, 158] on div "Select Item" at bounding box center [304, 158] width 120 height 19
type input "[MEDICAL_DATA] syrup avipol/[PERSON_NAME]"
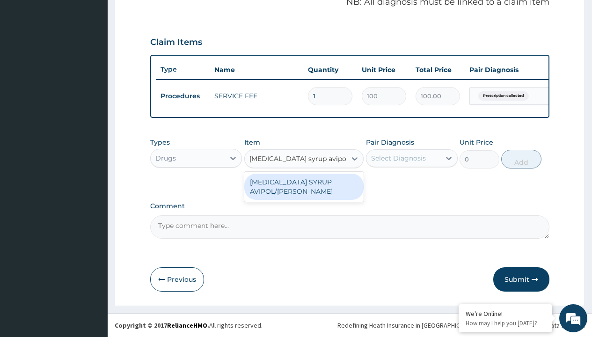
click at [304, 186] on div "[MEDICAL_DATA] SYRUP AVIPOL/[PERSON_NAME]" at bounding box center [304, 187] width 120 height 26
type input "1500"
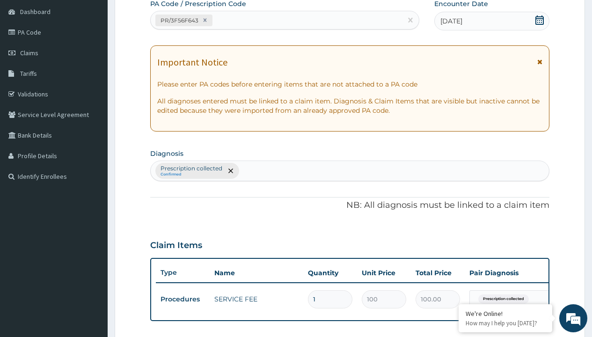
type input "prescription collected"
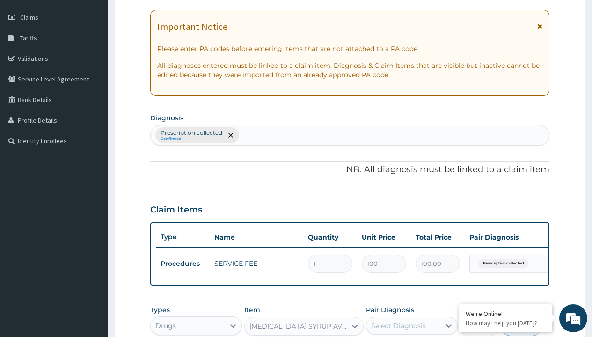
scroll to position [0, 0]
checkbox input "true"
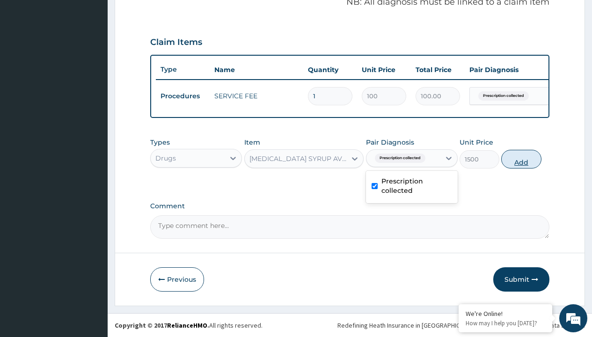
click at [521, 159] on button "Add" at bounding box center [521, 159] width 40 height 19
type input "0"
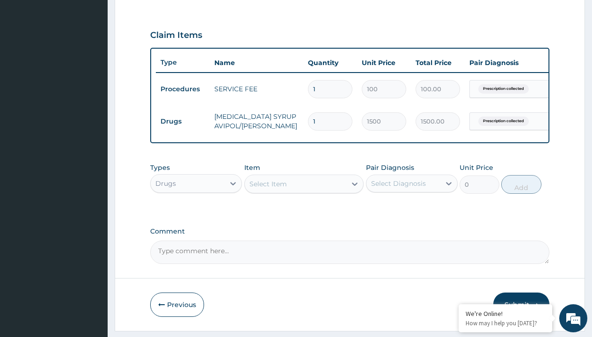
click at [183, 121] on td "Drugs" at bounding box center [183, 121] width 54 height 17
type input "drugs"
click at [196, 213] on div "Drugs" at bounding box center [196, 206] width 92 height 17
click at [268, 189] on div "Select Item" at bounding box center [268, 183] width 37 height 9
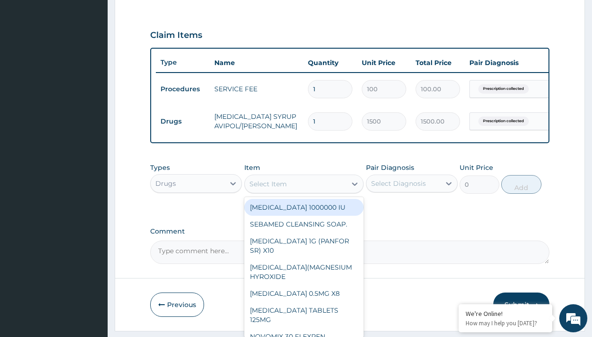
type input "[MEDICAL_DATA] syrup"
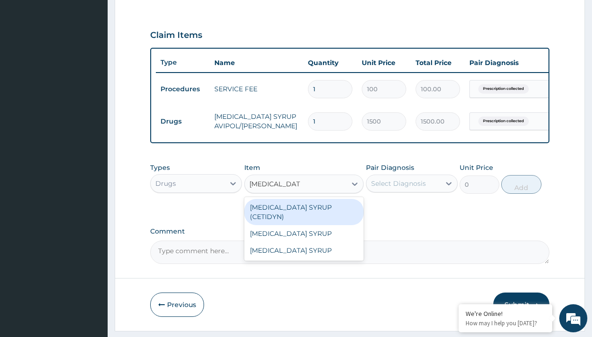
click at [304, 214] on div "[MEDICAL_DATA] SYRUP (CETIDYN)" at bounding box center [304, 212] width 120 height 26
type input "2200"
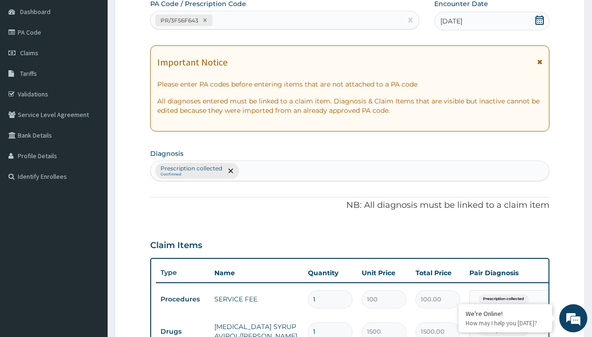
type input "prescription collected"
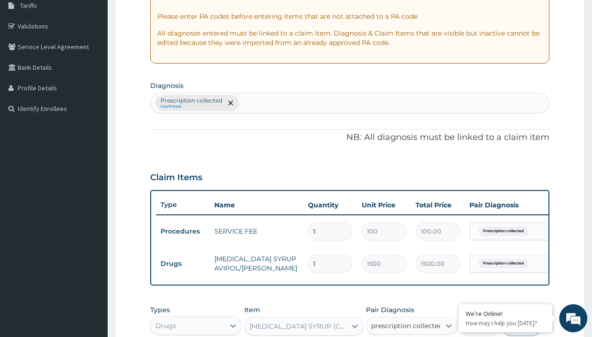
checkbox input "true"
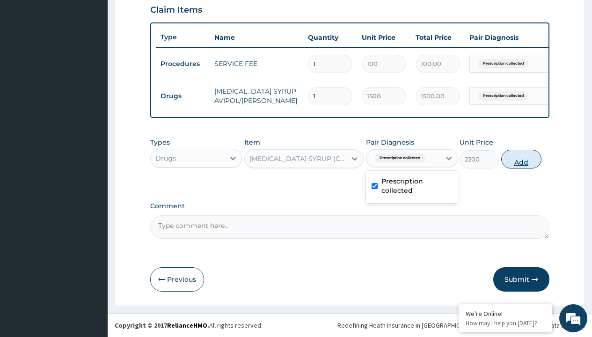
click at [521, 159] on button "Add" at bounding box center [521, 159] width 40 height 19
type input "0"
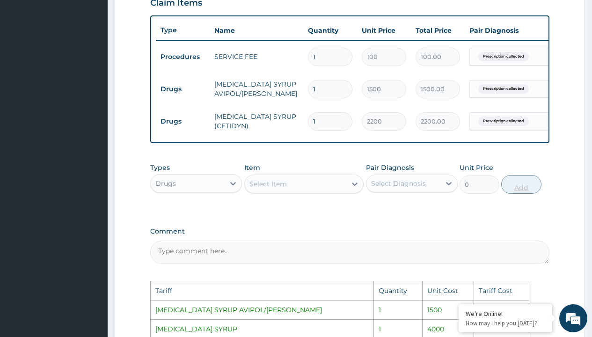
scroll to position [505, 0]
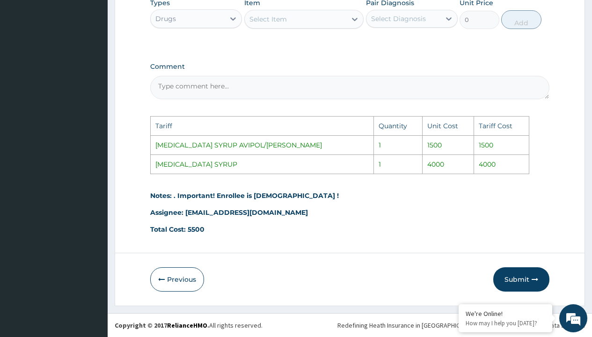
click at [275, 19] on div "Select Item" at bounding box center [268, 19] width 37 height 9
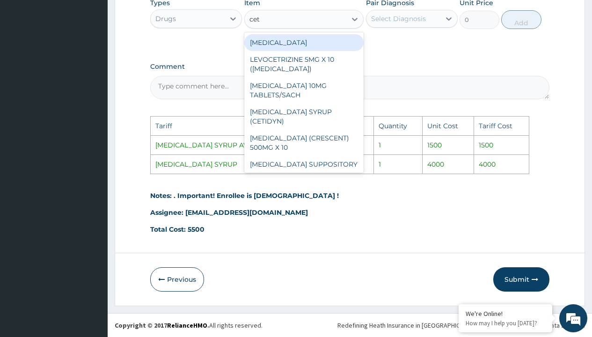
type input "ceti"
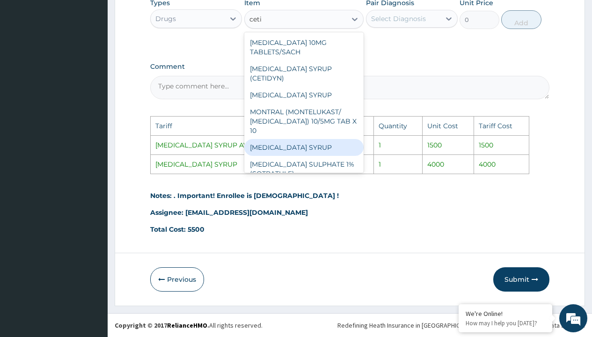
click at [288, 141] on div "CETIRIZINE SYRUP" at bounding box center [304, 147] width 120 height 17
type input "4000"
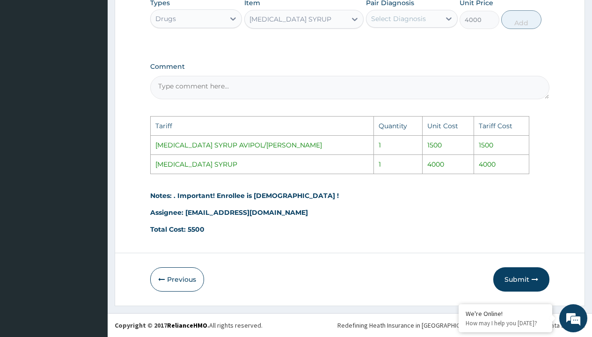
click at [390, 22] on div "Select Diagnosis" at bounding box center [398, 18] width 55 height 9
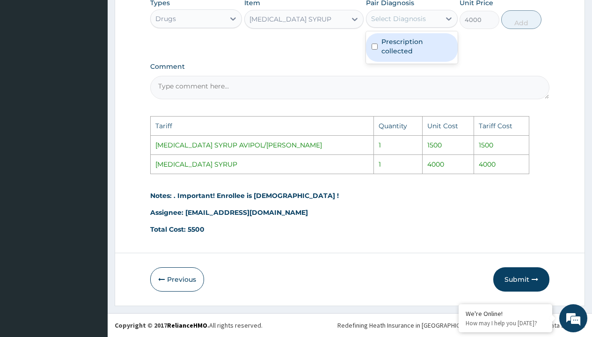
click at [405, 43] on label "Prescription collected" at bounding box center [417, 46] width 71 height 19
checkbox input "true"
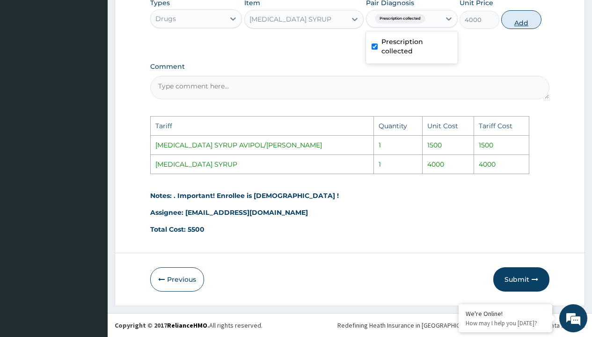
click at [521, 23] on button "Add" at bounding box center [521, 19] width 40 height 19
type input "0"
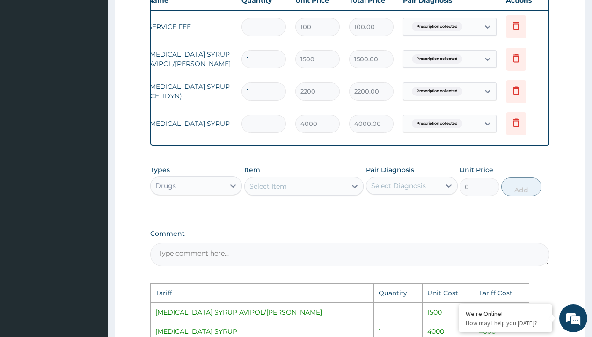
scroll to position [0, 71]
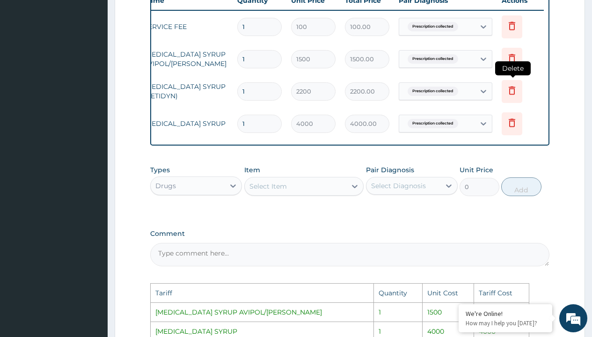
click at [513, 94] on icon at bounding box center [511, 90] width 11 height 11
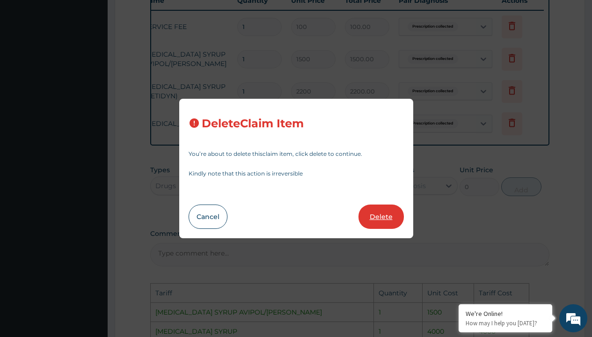
click at [383, 223] on button "Delete" at bounding box center [381, 217] width 45 height 24
type input "4000"
type input "4000.00"
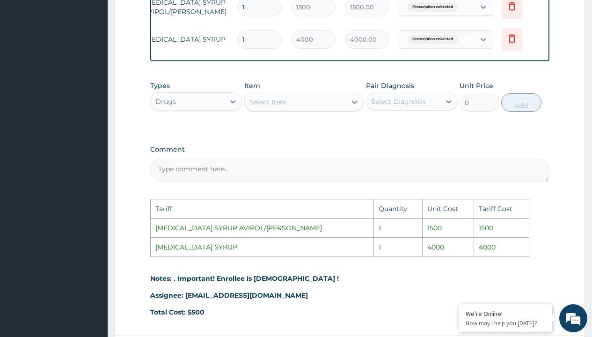
scroll to position [505, 0]
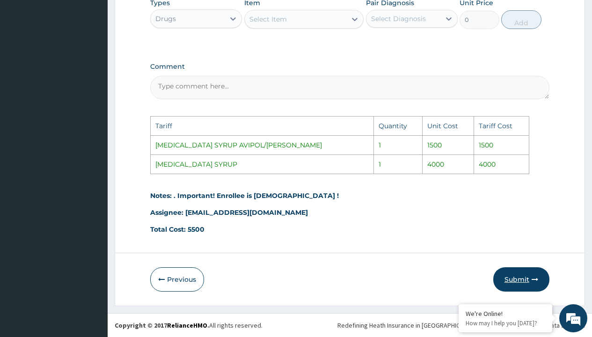
click at [518, 282] on button "Submit" at bounding box center [521, 279] width 56 height 24
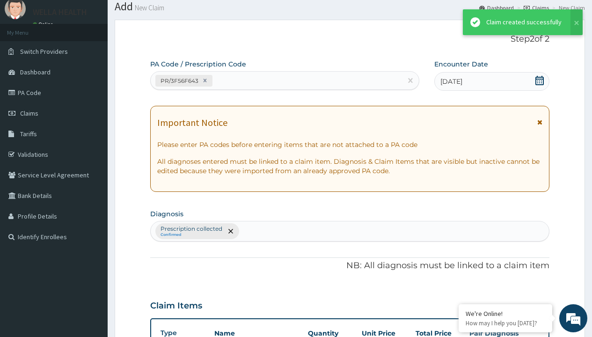
scroll to position [365, 0]
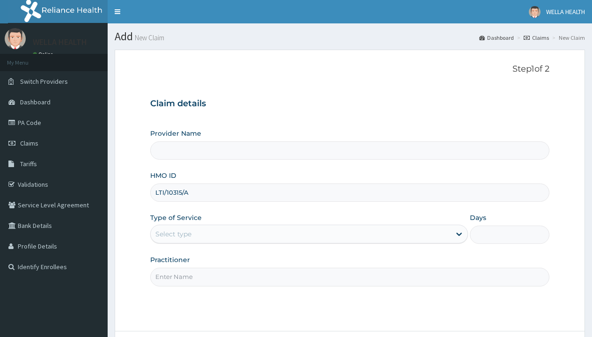
type input "LTI/10315/A"
type input "WellaHealth"
type input "WellaHealth(TELEMEDICINE)"
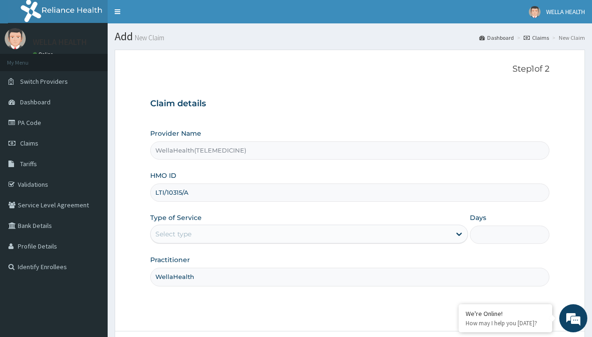
type input "WellaHealth"
click at [173, 234] on div "Select type" at bounding box center [173, 233] width 36 height 9
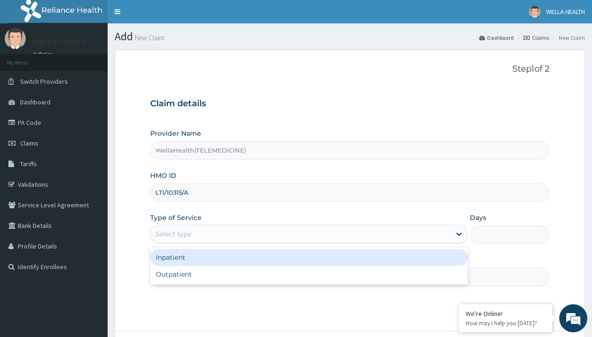
click at [309, 274] on div "Outpatient" at bounding box center [309, 274] width 318 height 17
type input "1"
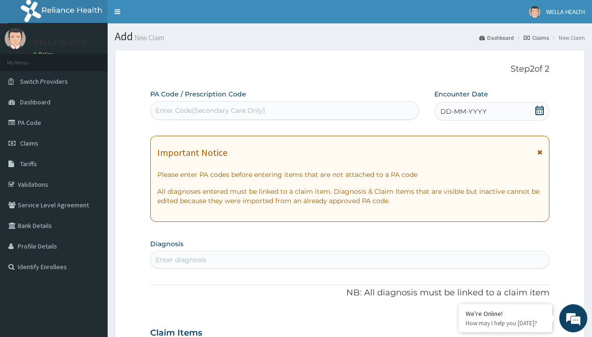
scroll to position [78, 0]
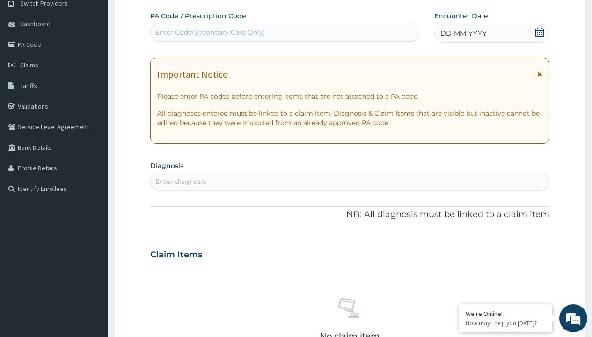
click at [463, 33] on span "DD-MM-YYYY" at bounding box center [463, 33] width 46 height 9
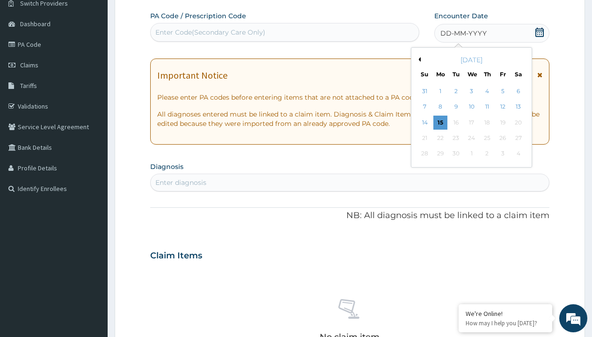
click at [418, 59] on button "Previous Month" at bounding box center [418, 59] width 5 height 5
click at [425, 122] on div "10" at bounding box center [425, 123] width 14 height 14
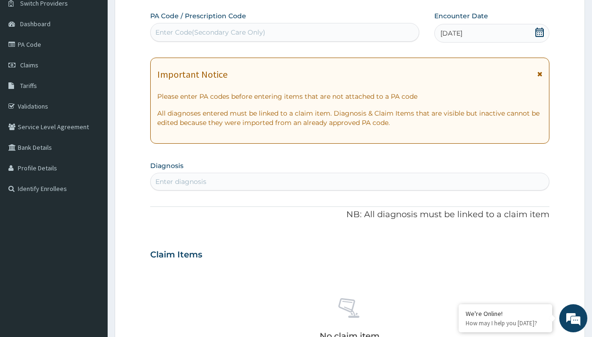
click at [210, 32] on div "Enter Code(Secondary Care Only)" at bounding box center [210, 32] width 110 height 9
type input "PR/41E54853"
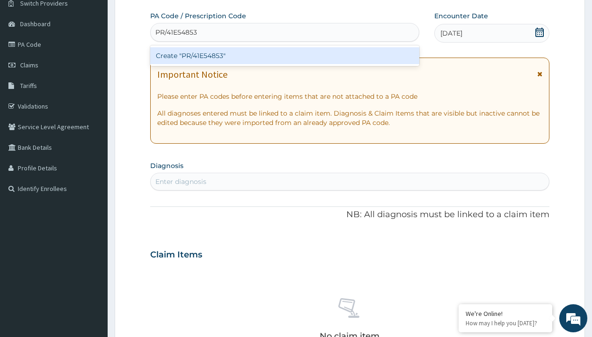
click at [285, 56] on div "Create "PR/41E54853"" at bounding box center [284, 55] width 269 height 17
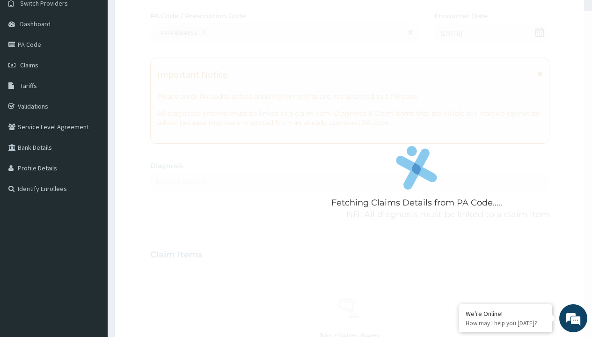
click at [181, 182] on div "Enter diagnosis" at bounding box center [180, 181] width 51 height 9
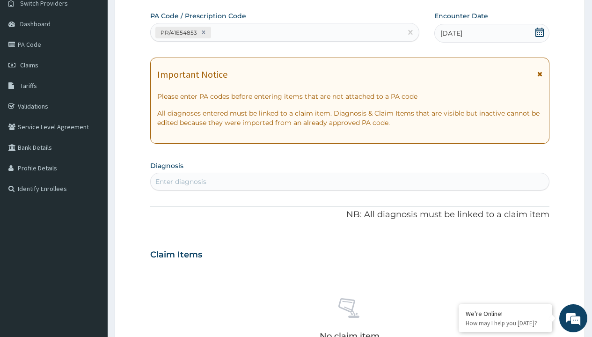
type input "prescription collected"
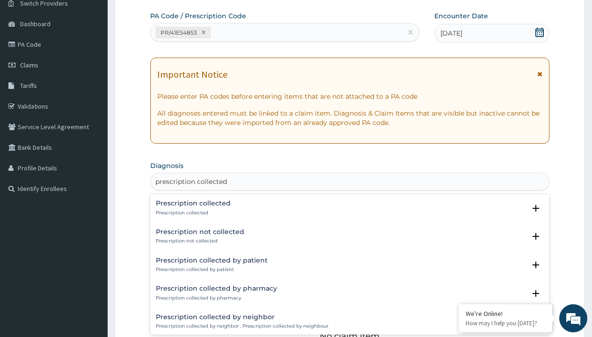
click at [192, 213] on p "Prescription collected" at bounding box center [193, 213] width 75 height 7
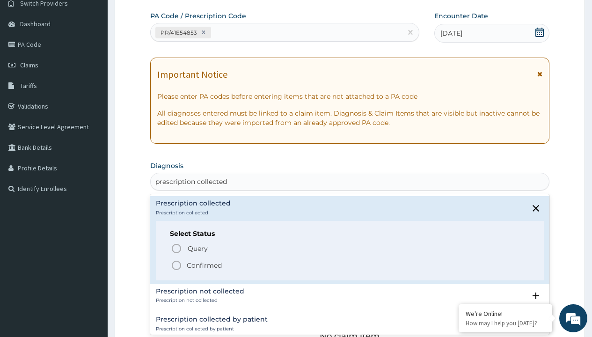
click at [204, 265] on p "Confirmed" at bounding box center [204, 265] width 35 height 9
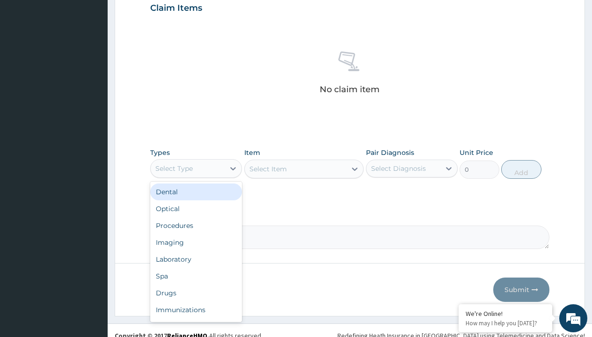
type input "procedures"
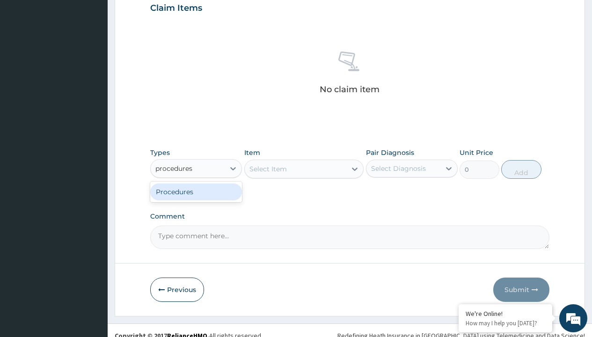
scroll to position [0, 0]
click at [196, 191] on div "Procedures" at bounding box center [196, 191] width 92 height 17
click at [268, 169] on div "Select Item" at bounding box center [268, 168] width 37 height 9
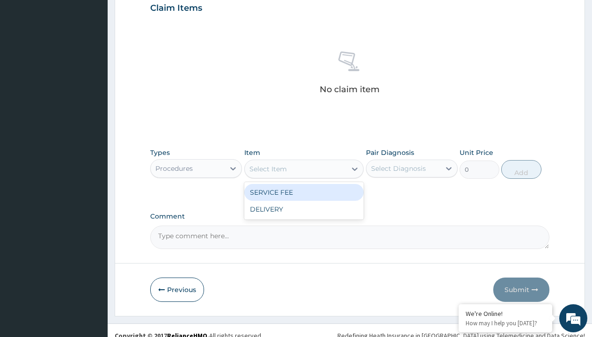
type input "service fee"
click at [304, 192] on div "SERVICE FEE" at bounding box center [304, 192] width 120 height 17
type input "100"
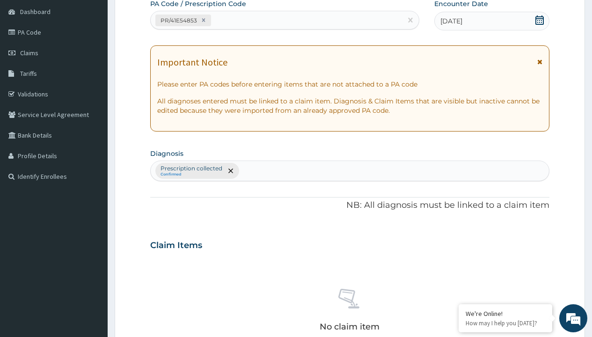
type input "prescription collected"
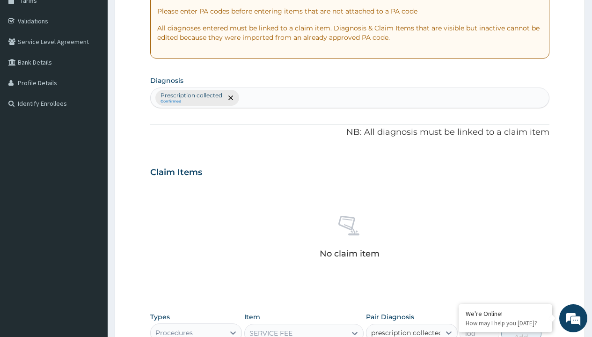
checkbox input "true"
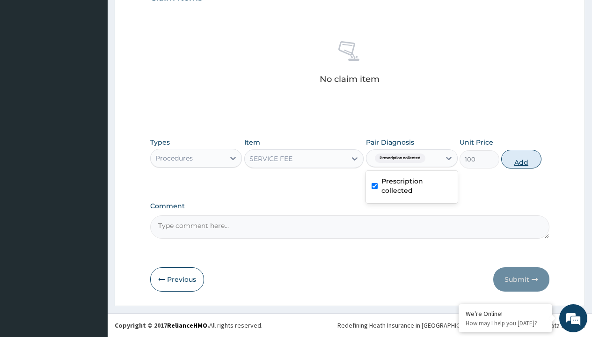
click at [521, 159] on button "Add" at bounding box center [521, 159] width 40 height 19
type input "0"
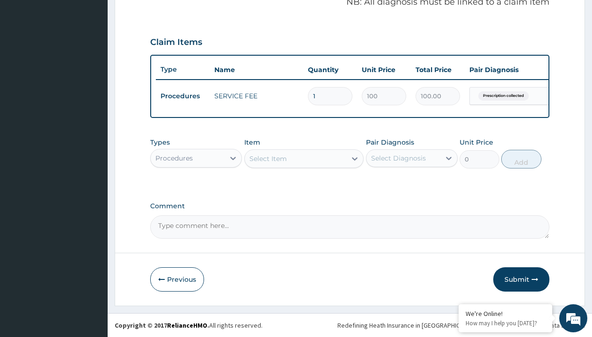
click at [174, 158] on div "Procedures" at bounding box center [173, 158] width 37 height 9
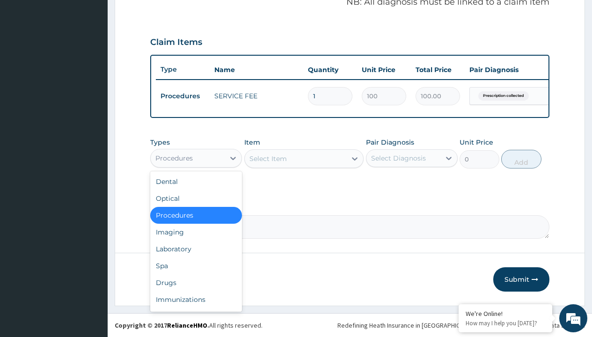
type input "drugs"
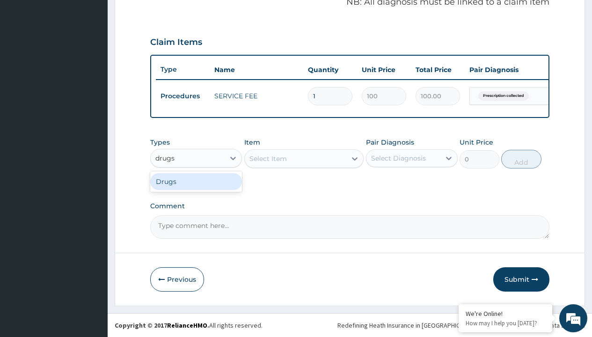
click at [196, 181] on div "Drugs" at bounding box center [196, 181] width 92 height 17
click at [268, 158] on div "Select Item" at bounding box center [304, 158] width 120 height 19
type input "metronidazole 400mg loxagyl/sach"
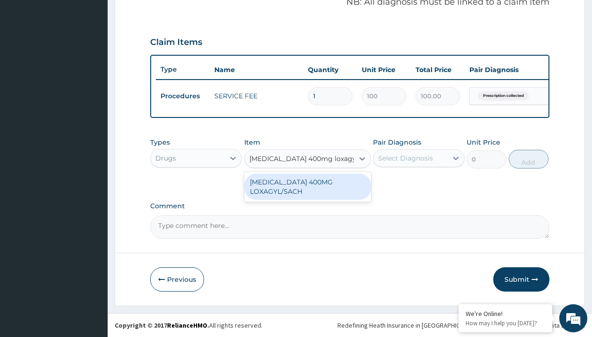
click at [308, 186] on div "[MEDICAL_DATA] 400MG LOXAGYL/SACH" at bounding box center [307, 187] width 127 height 26
type input "80"
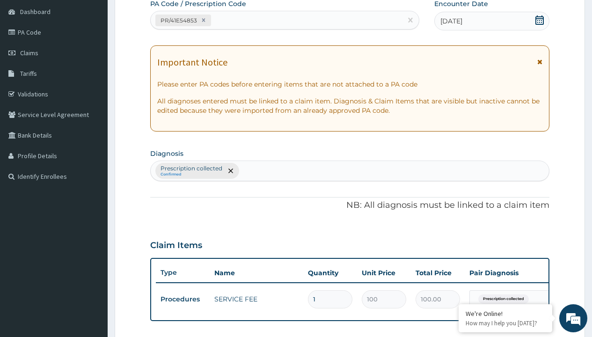
type input "prescription collected"
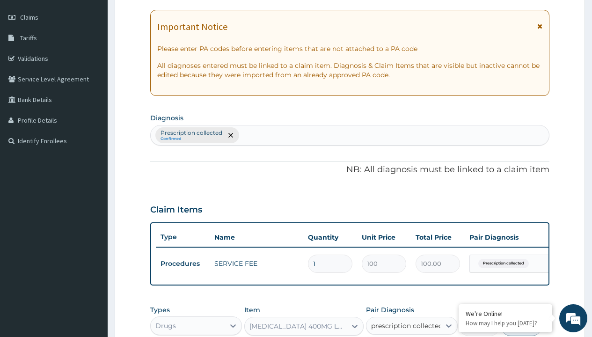
checkbox input "true"
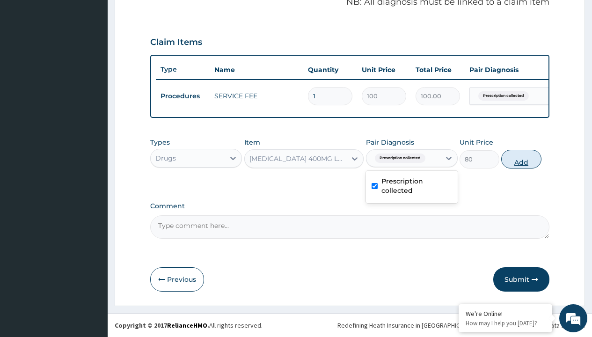
click at [521, 159] on button "Add" at bounding box center [521, 159] width 40 height 19
type input "0"
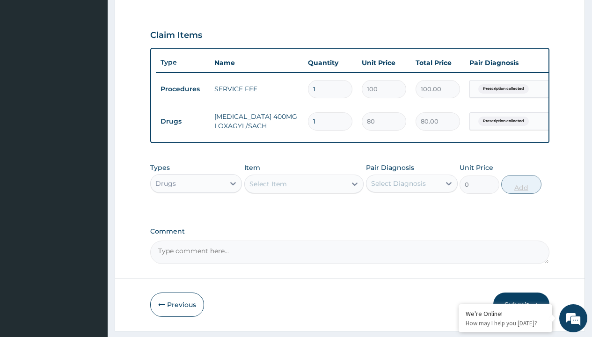
type input "20"
type input "1600.00"
type input "20"
click at [183, 121] on td "Drugs" at bounding box center [183, 121] width 54 height 17
type input "drugs"
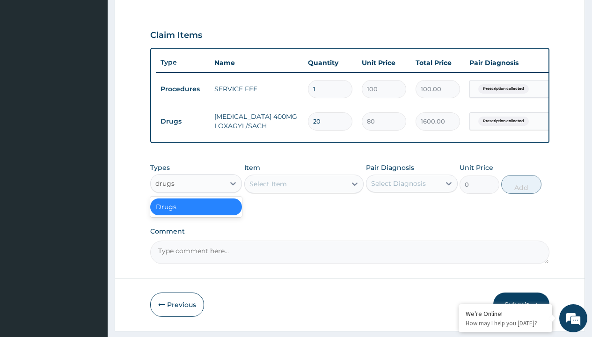
scroll to position [0, 0]
click at [196, 213] on div "Drugs" at bounding box center [196, 206] width 92 height 17
click at [268, 189] on div "Select Item" at bounding box center [268, 183] width 37 height 9
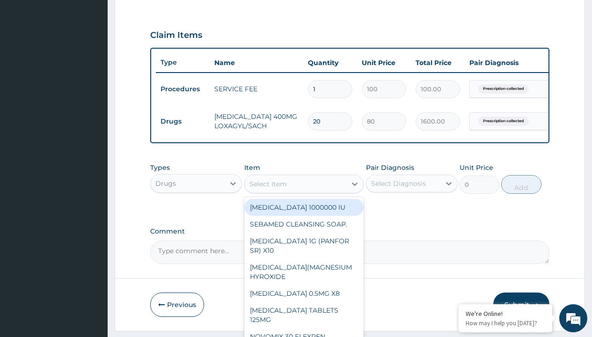
type input "[MEDICAL_DATA] (mmt)"
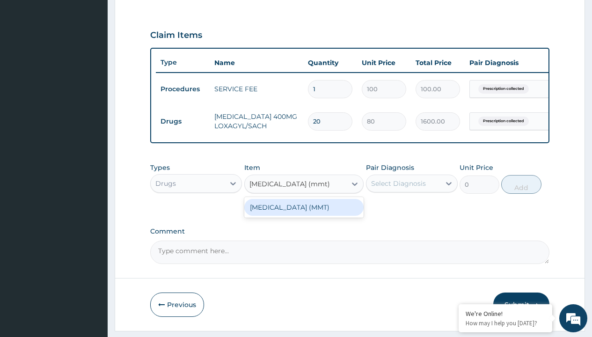
click at [304, 214] on div "[MEDICAL_DATA] (MMT)" at bounding box center [304, 207] width 120 height 17
type input "2339.89990234375"
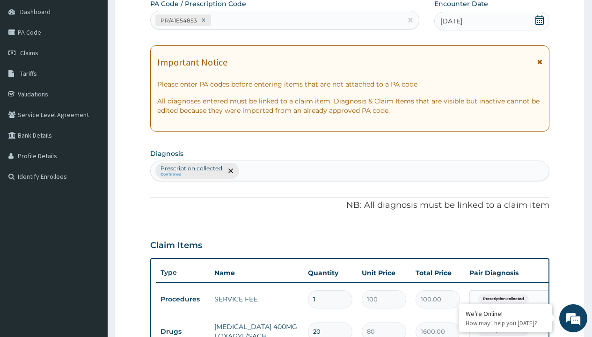
type input "prescription collected"
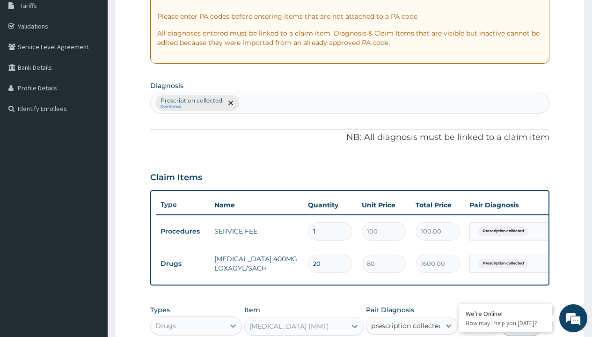
checkbox input "true"
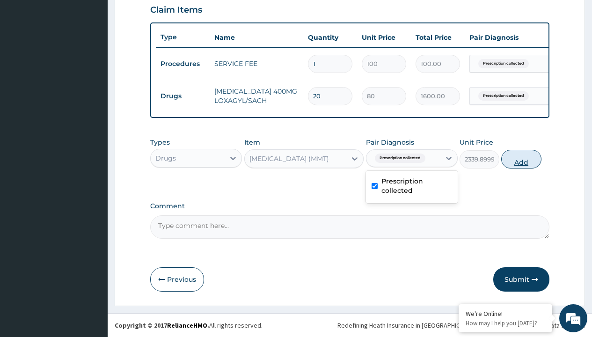
click at [521, 159] on button "Add" at bounding box center [521, 159] width 40 height 19
type input "0"
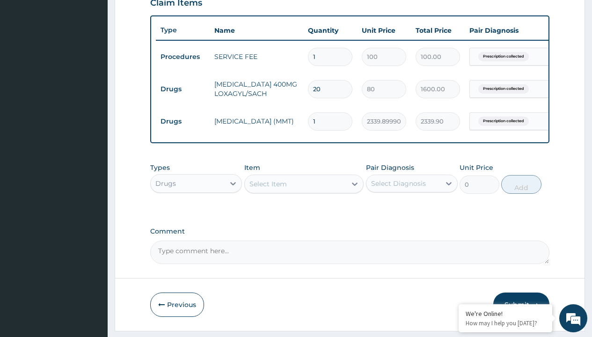
click at [183, 89] on td "Drugs" at bounding box center [183, 89] width 54 height 17
type input "drugs"
click at [196, 213] on div "Drugs" at bounding box center [196, 206] width 92 height 17
click at [268, 189] on div "Select Item" at bounding box center [268, 183] width 37 height 9
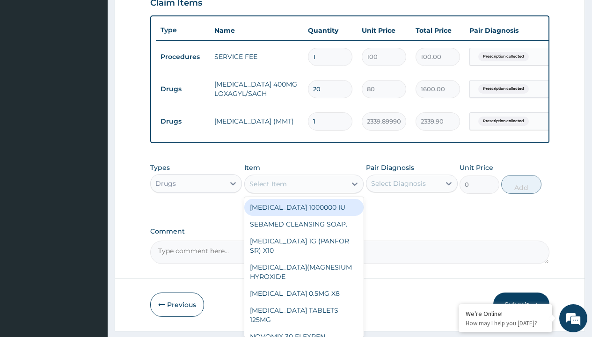
type input "[MEDICAL_DATA] caps 2mg/sach"
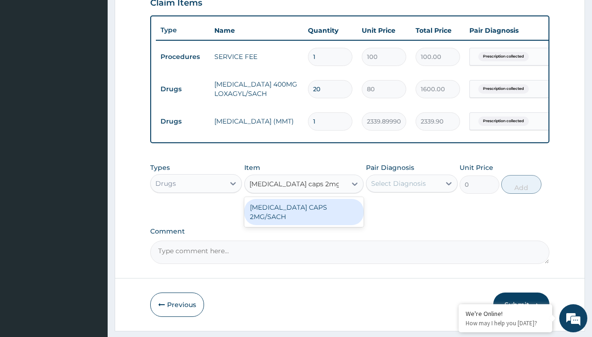
click at [304, 214] on div "[MEDICAL_DATA] CAPS 2MG/SACH" at bounding box center [304, 212] width 120 height 26
type input "420"
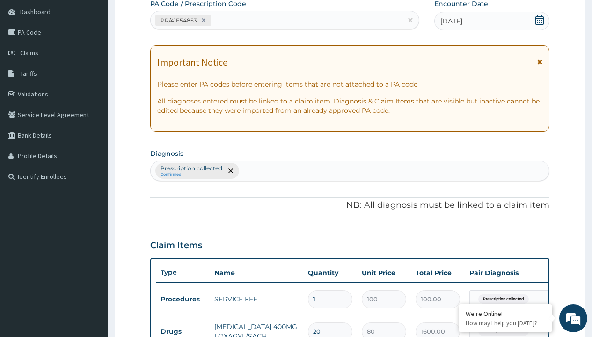
type input "prescription collected"
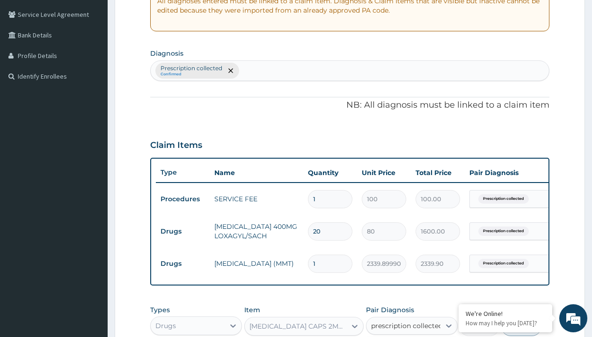
checkbox input "true"
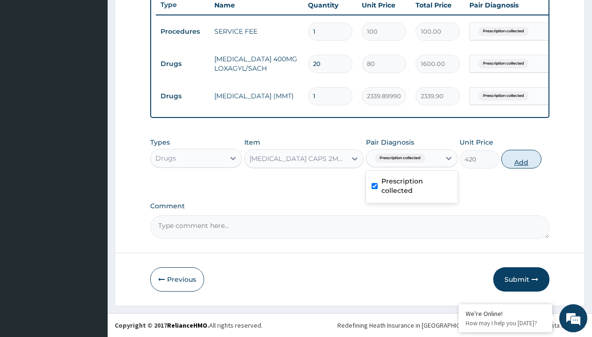
click at [521, 159] on button "Add" at bounding box center [521, 159] width 40 height 19
type input "0"
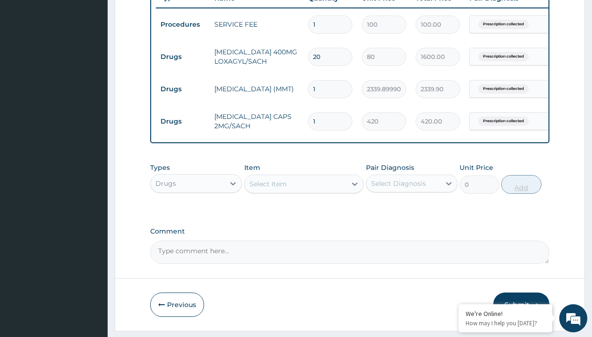
type input "10"
type input "4200.00"
type input "10"
click at [183, 57] on td "Drugs" at bounding box center [183, 56] width 54 height 17
type input "drugs"
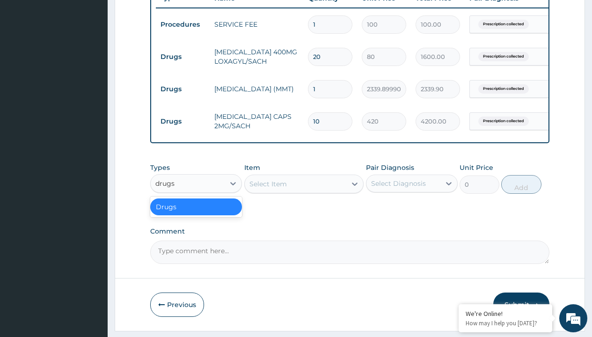
scroll to position [0, 0]
click at [196, 213] on div "Drugs" at bounding box center [196, 206] width 92 height 17
click at [268, 189] on div "Select Item" at bounding box center [268, 183] width 37 height 9
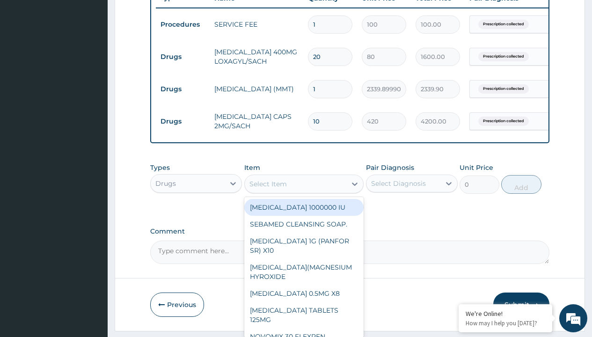
type input "ors/sachet"
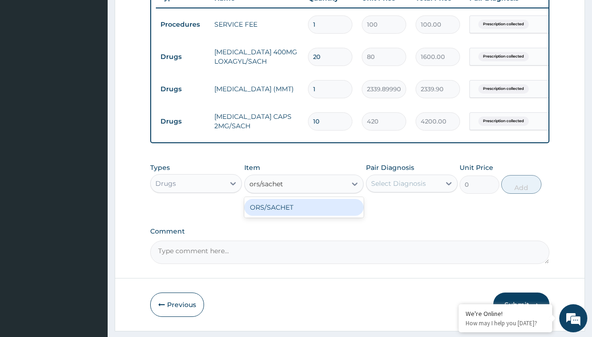
click at [304, 214] on div "ORS/SACHET" at bounding box center [304, 207] width 120 height 17
type input "600"
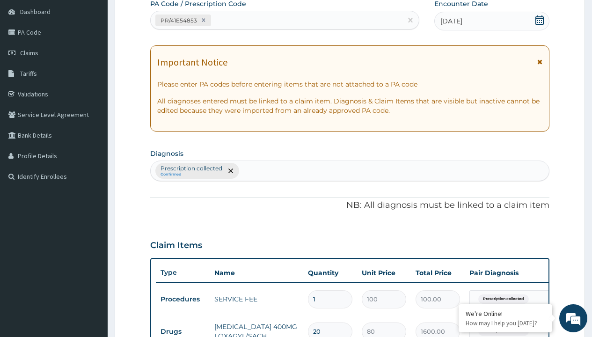
type input "prescription collected"
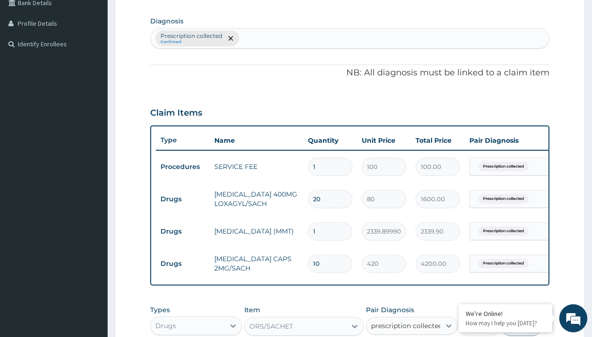
checkbox input "true"
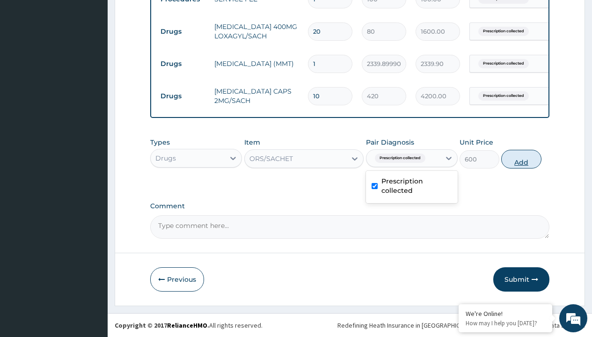
click at [521, 159] on button "Add" at bounding box center [521, 159] width 40 height 19
type input "0"
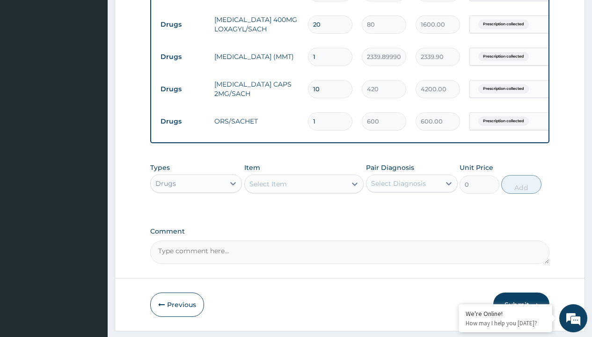
click at [183, 24] on td "Drugs" at bounding box center [183, 24] width 54 height 17
type input "drugs"
click at [196, 213] on div "Drugs" at bounding box center [196, 206] width 92 height 17
click at [268, 189] on div "Select Item" at bounding box center [268, 183] width 37 height 9
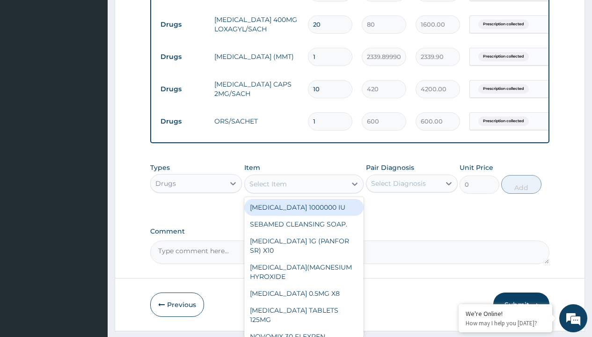
type input "paracetamol 500mg tablet emzor/sach"
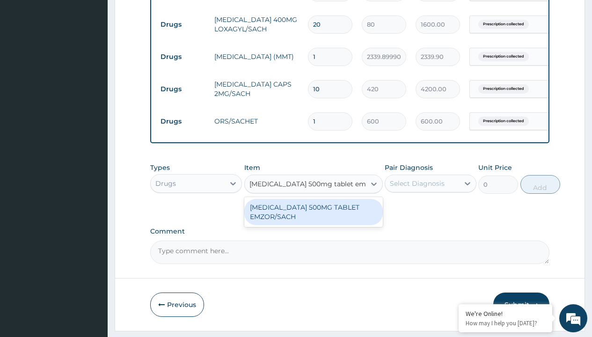
click at [313, 219] on div "PARACETAMOL 500MG TABLET EMZOR/SACH" at bounding box center [313, 212] width 139 height 26
type input "24"
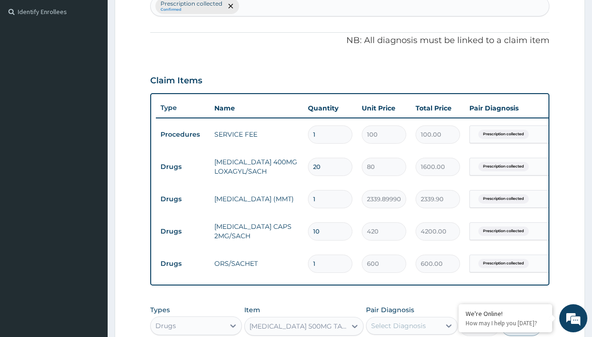
type input "prescription collected"
checkbox input "true"
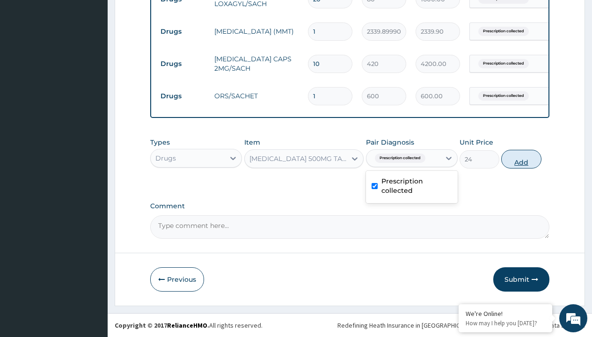
click at [521, 159] on button "Add" at bounding box center [521, 159] width 40 height 19
type input "0"
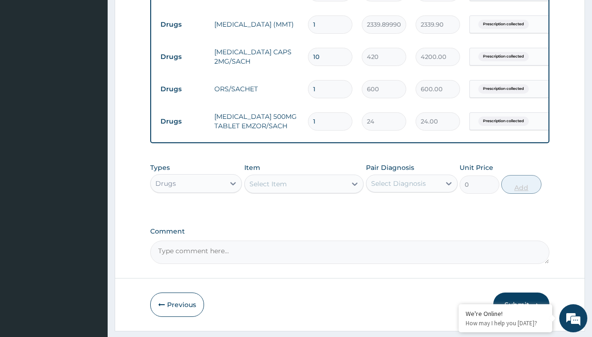
type input "24"
type input "576.00"
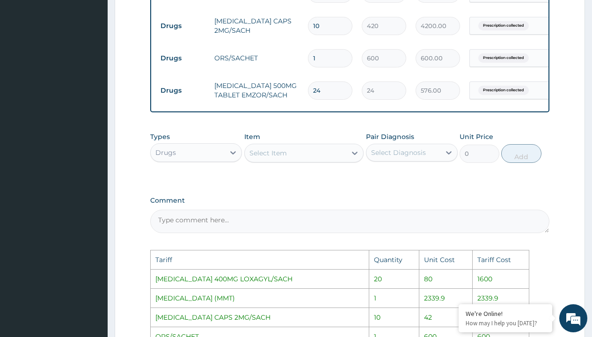
scroll to position [459, 0]
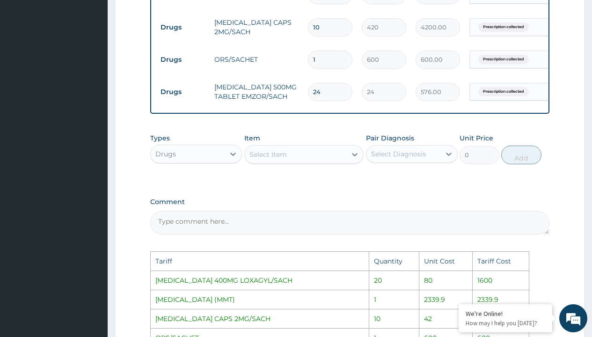
type input "24"
click at [323, 28] on input "10" at bounding box center [330, 27] width 44 height 18
type input "1"
type input "420.00"
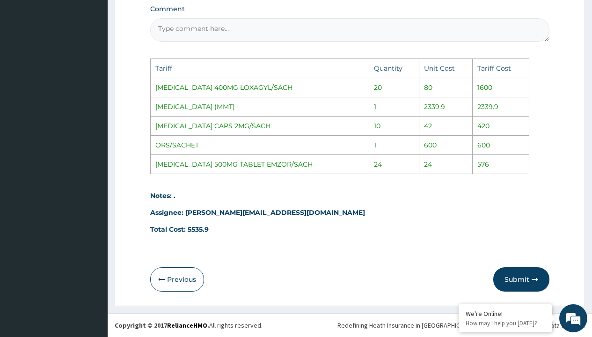
scroll to position [659, 0]
type input "1"
click at [512, 289] on button "Submit" at bounding box center [521, 279] width 56 height 24
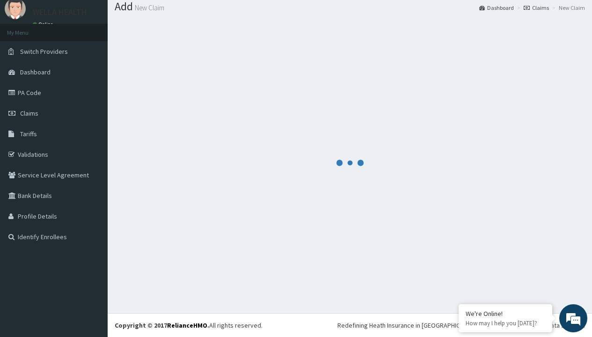
scroll to position [462, 0]
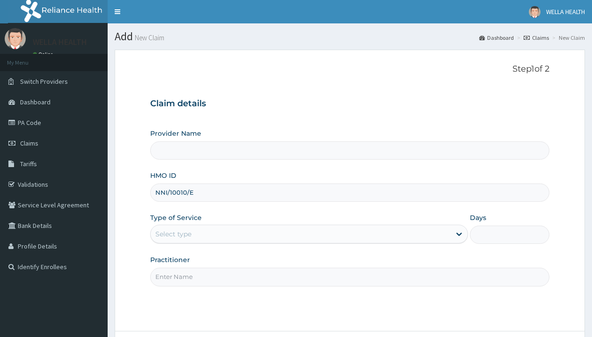
type input "NNI/10010/E"
type input "WellaHealth"
type input "WellaHealth(TELEMEDICINE)"
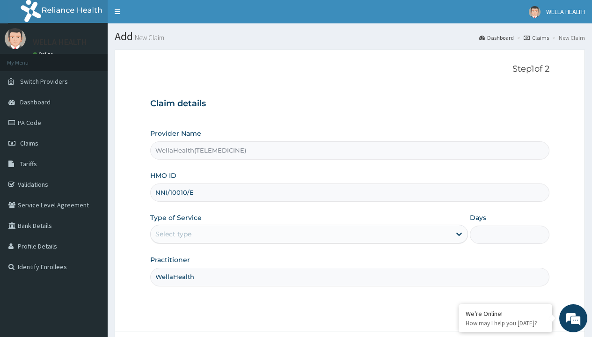
type input "WellaHealth"
click at [173, 234] on div "Select type" at bounding box center [173, 233] width 36 height 9
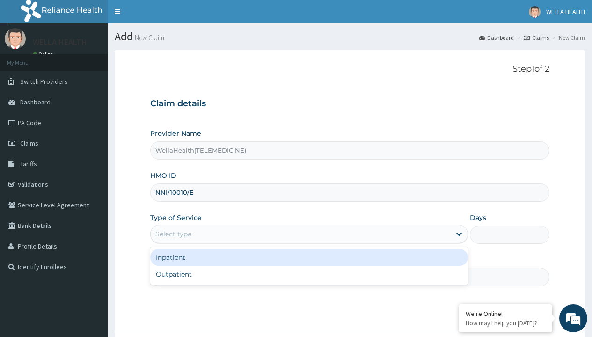
click at [309, 274] on div "Outpatient" at bounding box center [309, 274] width 318 height 17
type input "1"
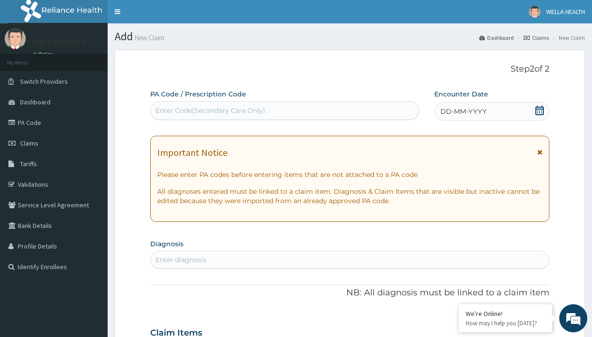
scroll to position [78, 0]
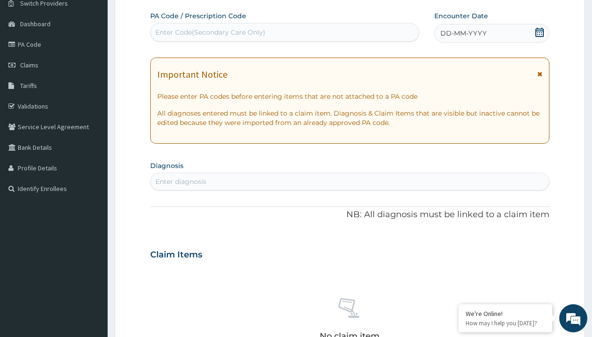
click at [463, 33] on span "DD-MM-YYYY" at bounding box center [463, 33] width 46 height 9
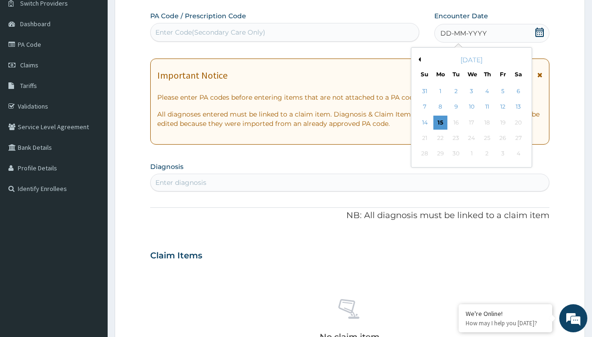
click at [418, 59] on button "Previous Month" at bounding box center [418, 59] width 5 height 5
click at [425, 122] on div "10" at bounding box center [425, 123] width 14 height 14
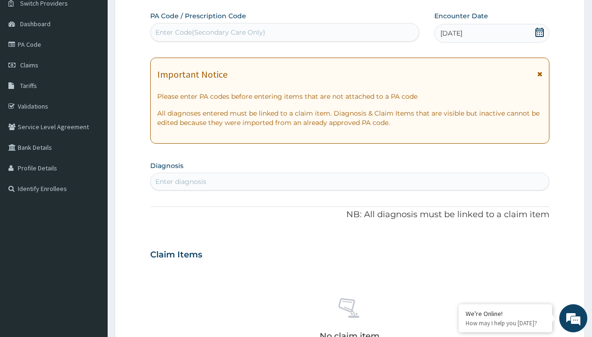
click at [210, 32] on div "Enter Code(Secondary Care Only)" at bounding box center [210, 32] width 110 height 9
type input "PR/FFC0E3EE"
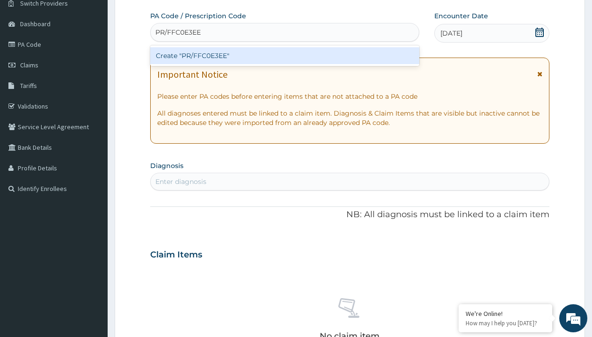
scroll to position [0, 0]
click at [285, 56] on div "Create "PR/FFC0E3EE"" at bounding box center [284, 55] width 269 height 17
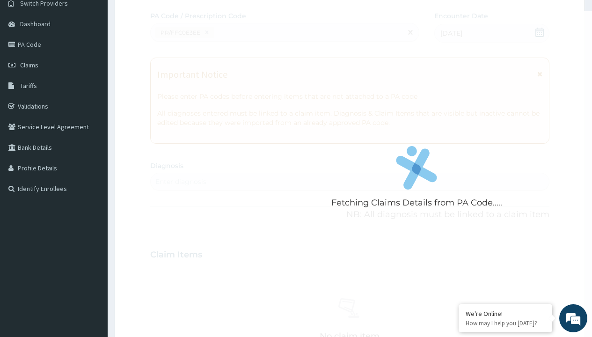
click at [181, 182] on div "Enter diagnosis" at bounding box center [180, 181] width 51 height 9
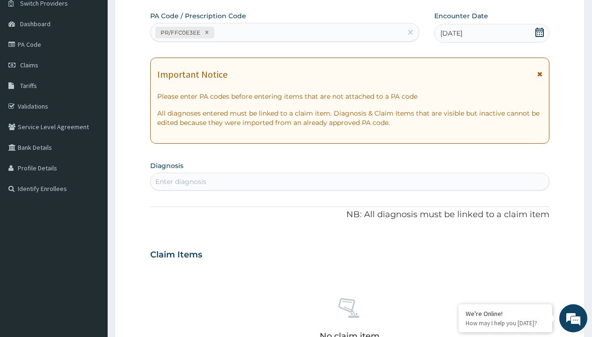
type input "prescription collected"
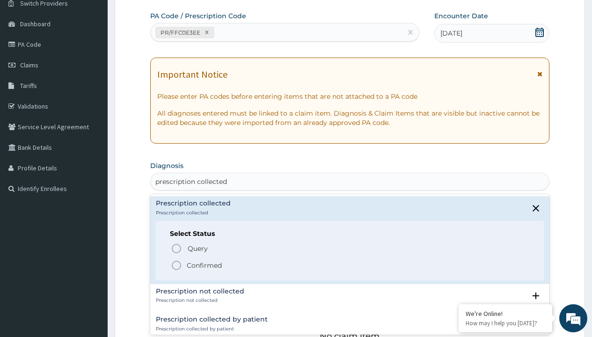
click at [204, 265] on p "Confirmed" at bounding box center [204, 265] width 35 height 9
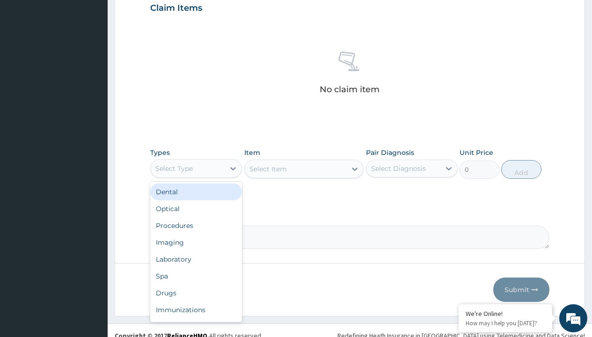
type input "procedures"
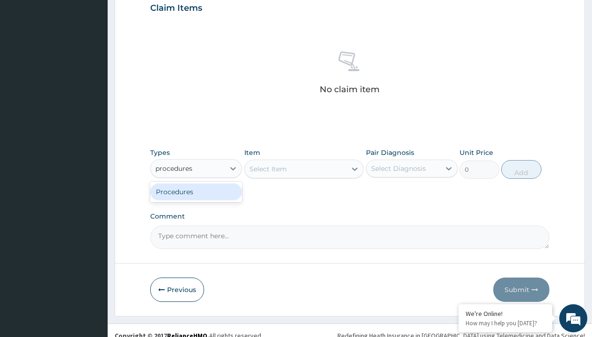
scroll to position [0, 0]
click at [196, 191] on div "Procedures" at bounding box center [196, 191] width 92 height 17
click at [268, 169] on div "Select Item" at bounding box center [268, 168] width 37 height 9
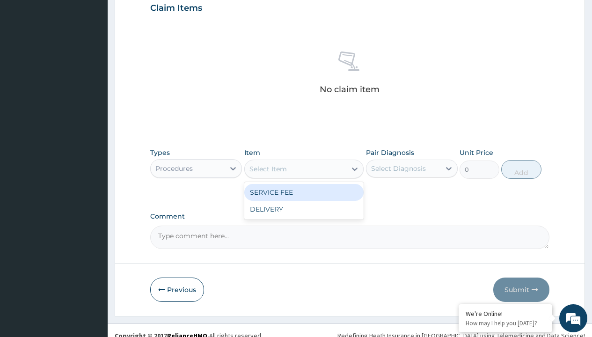
type input "service fee"
click at [304, 192] on div "SERVICE FEE" at bounding box center [304, 192] width 120 height 17
type input "100"
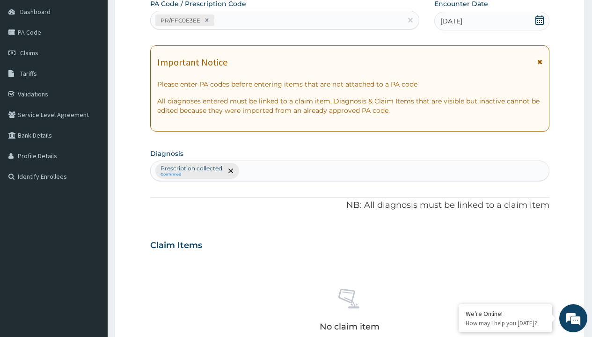
type input "prescription collected"
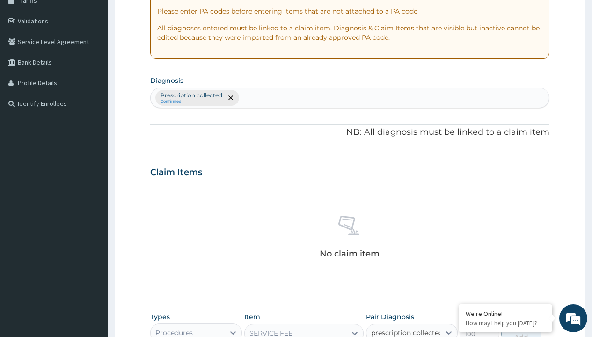
checkbox input "true"
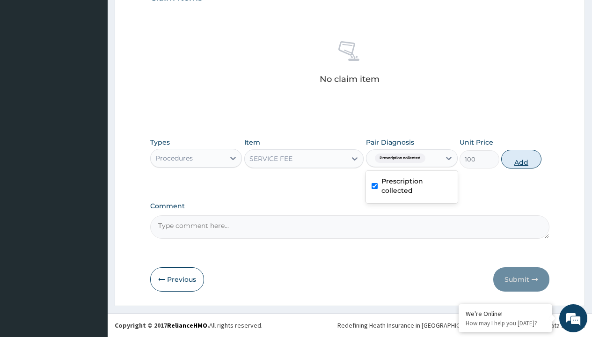
click at [521, 159] on button "Add" at bounding box center [521, 159] width 40 height 19
type input "0"
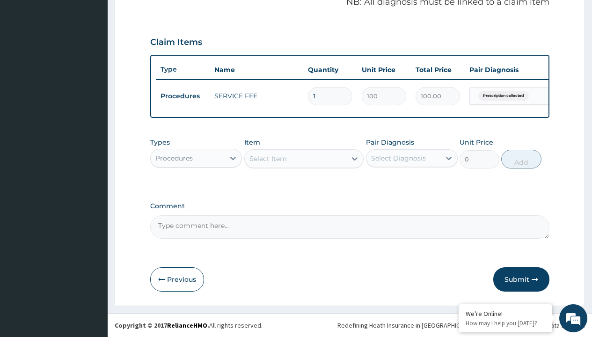
click at [174, 158] on div "Procedures" at bounding box center [173, 158] width 37 height 9
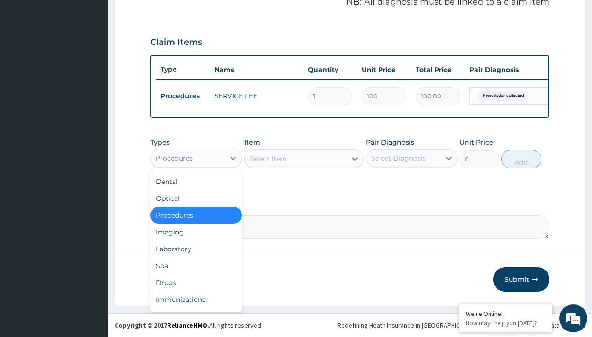
type input "drugs"
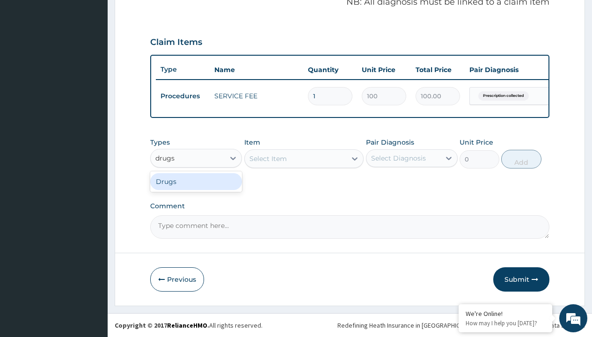
scroll to position [0, 0]
click at [196, 181] on div "Drugs" at bounding box center [196, 181] width 92 height 17
click at [268, 158] on div "Select Item" at bounding box center [304, 158] width 120 height 19
type input "amoksiklav 457mg/pack"
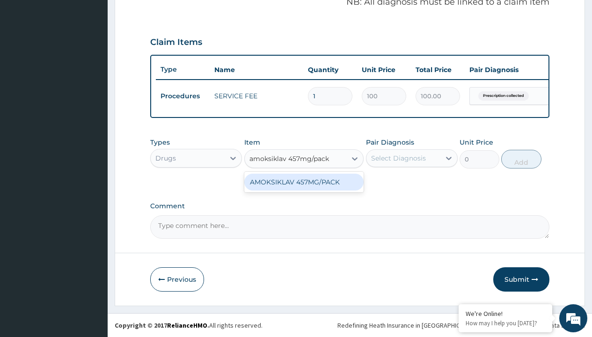
click at [304, 182] on div "AMOKSIKLAV 457MG/PACK" at bounding box center [304, 182] width 120 height 17
type input "9927.5"
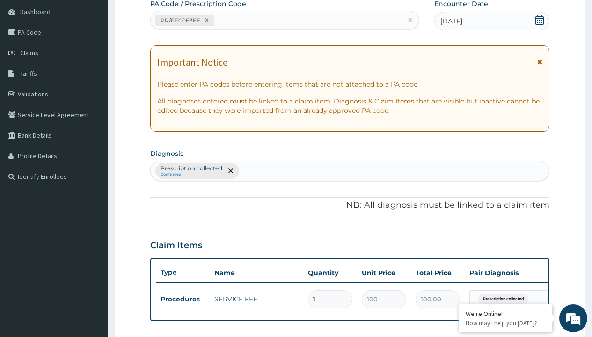
scroll to position [126, 0]
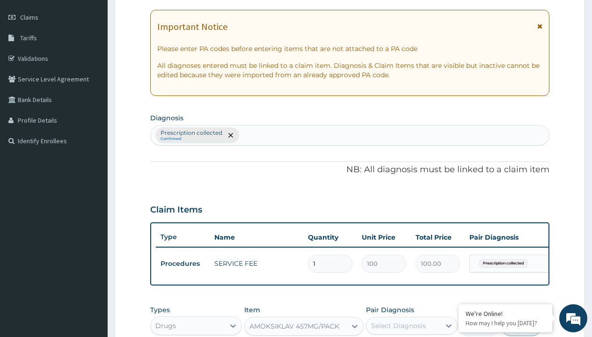
type input "prescription collected"
checkbox input "true"
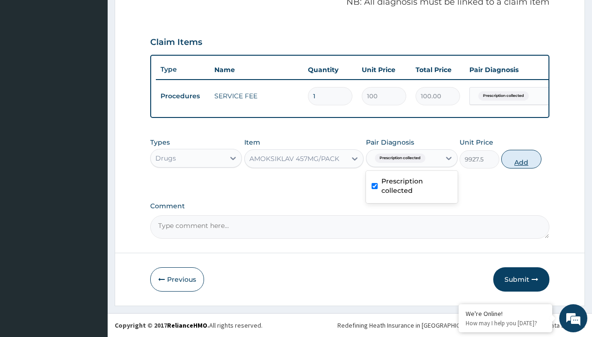
click at [521, 159] on button "Add" at bounding box center [521, 159] width 40 height 19
type input "0"
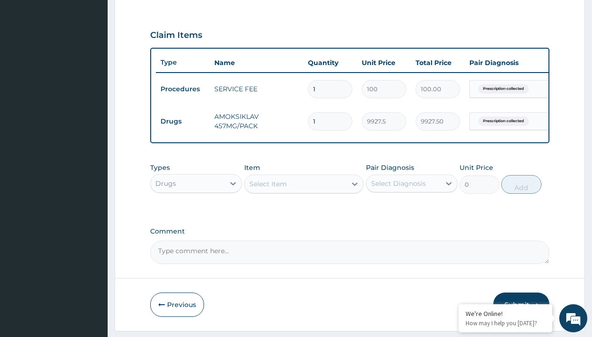
click at [183, 121] on td "Drugs" at bounding box center [183, 121] width 54 height 17
type input "drugs"
click at [196, 213] on div "Drugs" at bounding box center [196, 206] width 92 height 17
click at [268, 189] on div "Select Item" at bounding box center [268, 183] width 37 height 9
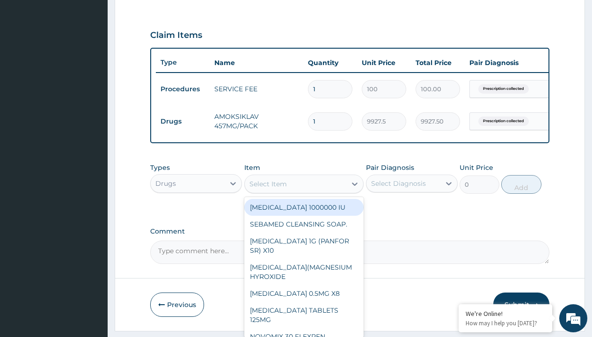
type input "paracetamol syrup avipol/bott"
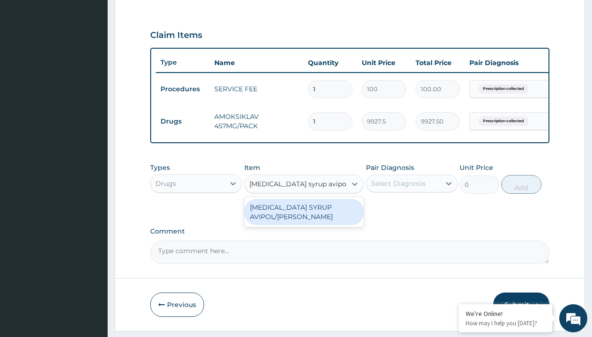
click at [304, 219] on div "[MEDICAL_DATA] SYRUP AVIPOL/[PERSON_NAME]" at bounding box center [304, 212] width 120 height 26
type input "1500"
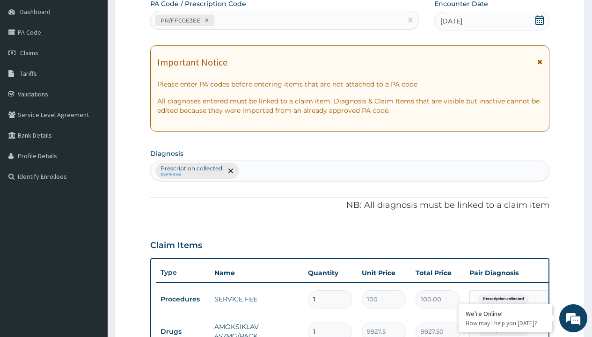
type input "prescription collected"
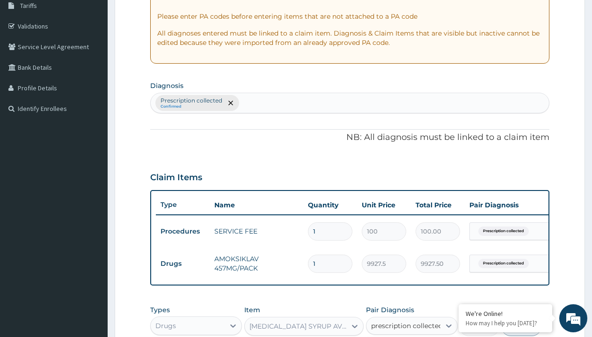
checkbox input "true"
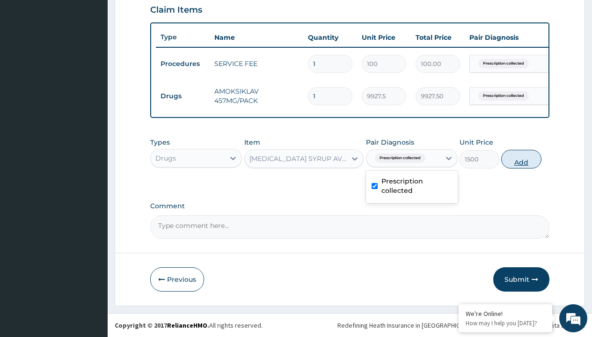
click at [521, 159] on button "Add" at bounding box center [521, 159] width 40 height 19
type input "0"
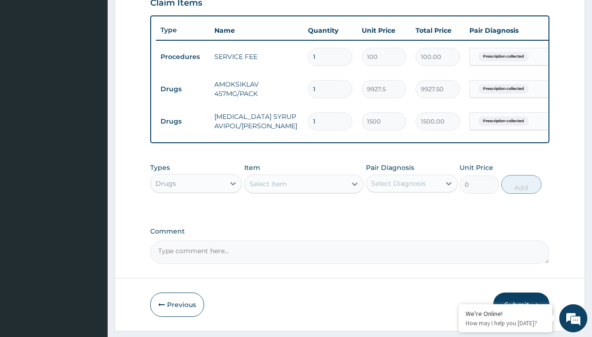
click at [183, 89] on td "Drugs" at bounding box center [183, 89] width 54 height 17
type input "drugs"
click at [196, 213] on div "Drugs" at bounding box center [196, 206] width 92 height 17
click at [268, 189] on div "Select Item" at bounding box center [268, 183] width 37 height 9
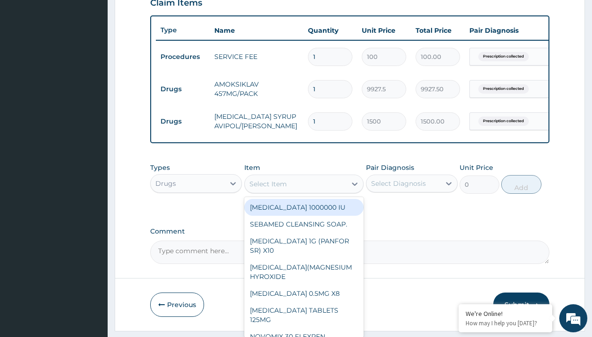
type input "cetirizine syrup"
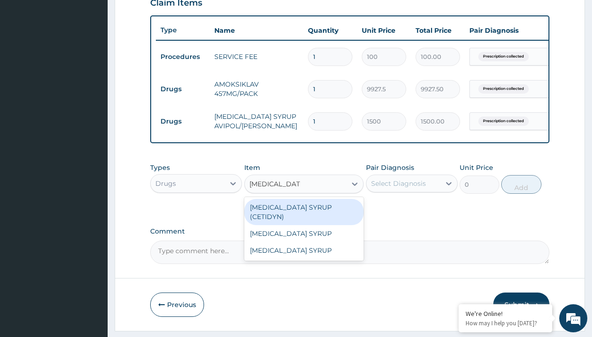
click at [304, 214] on div "[MEDICAL_DATA] SYRUP (CETIDYN)" at bounding box center [304, 212] width 120 height 26
type input "2200"
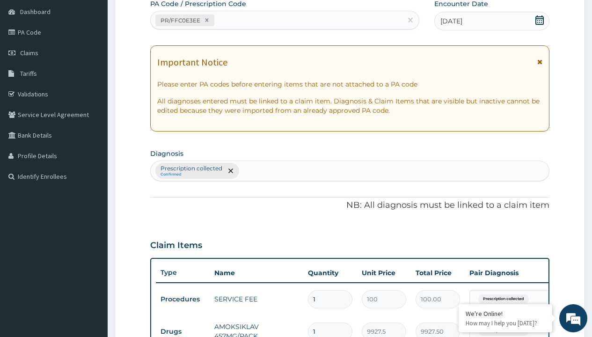
type input "prescription collected"
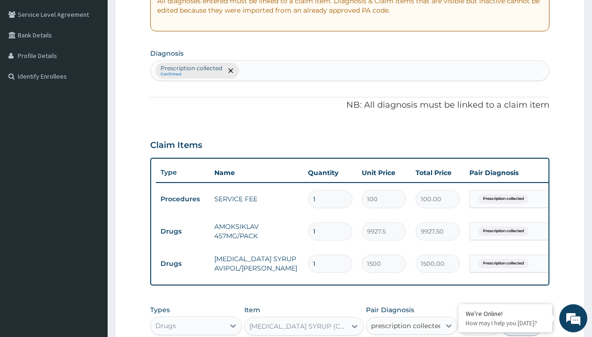
checkbox input "true"
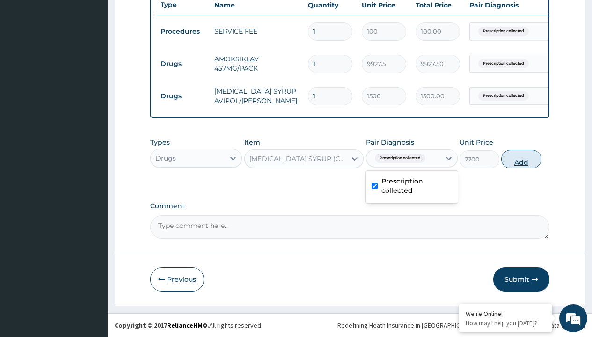
click at [521, 159] on button "Add" at bounding box center [521, 159] width 40 height 19
type input "0"
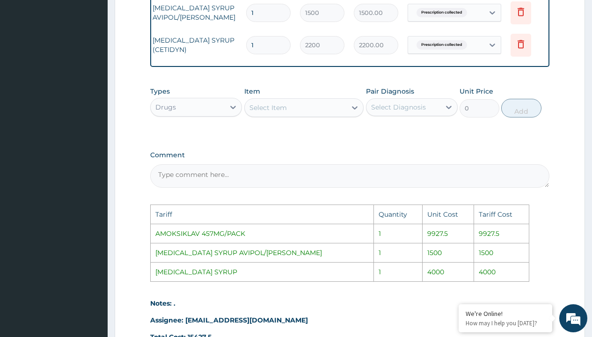
scroll to position [0, 71]
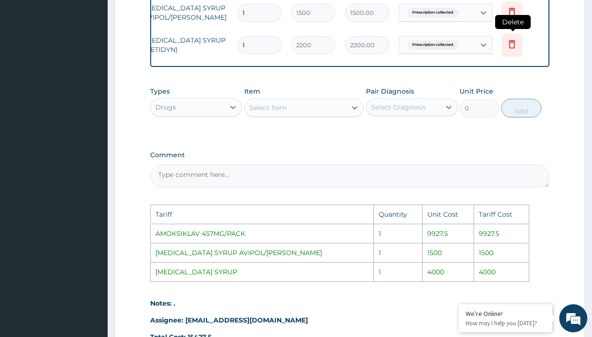
click at [517, 45] on icon at bounding box center [511, 43] width 11 height 11
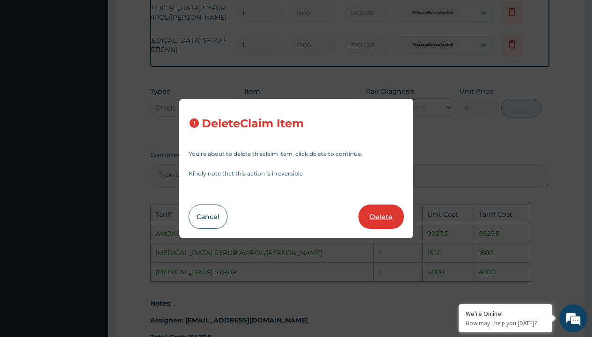
click at [389, 216] on button "Delete" at bounding box center [381, 217] width 45 height 24
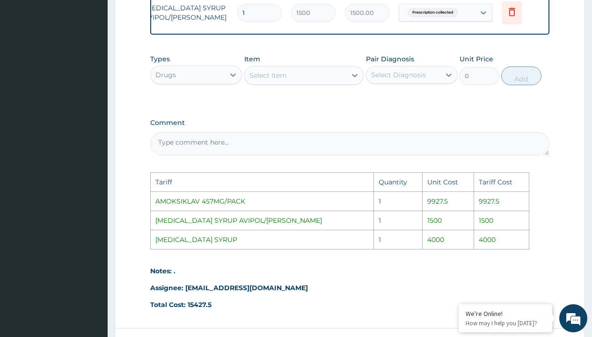
click at [282, 80] on div "Select Item" at bounding box center [268, 75] width 37 height 9
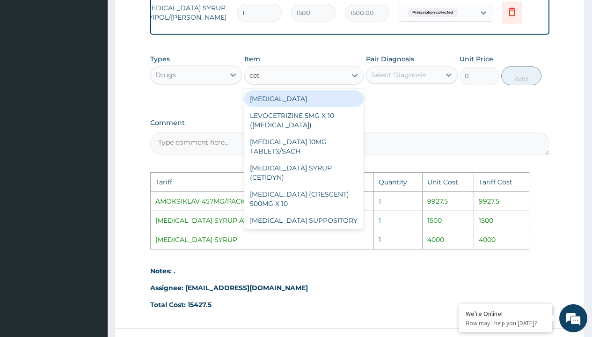
type input "ceti"
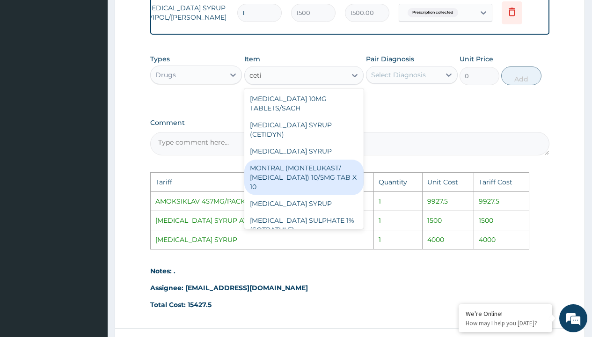
click at [305, 191] on div "MONTRAL (MONTELUKAST/ [MEDICAL_DATA]) 10/5MG TAB X 10" at bounding box center [304, 178] width 120 height 36
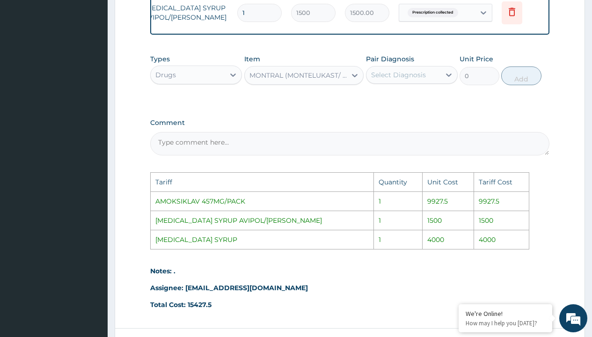
type input "350"
click at [291, 80] on div "MONTRAL (MONTELUKAST/ [MEDICAL_DATA]) 10/5MG TAB X 10" at bounding box center [299, 75] width 98 height 9
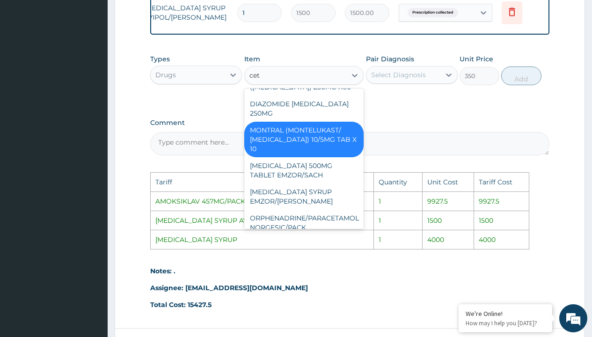
type input "ceti"
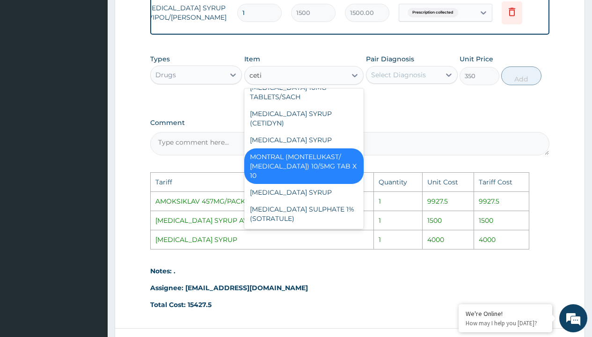
scroll to position [2, 0]
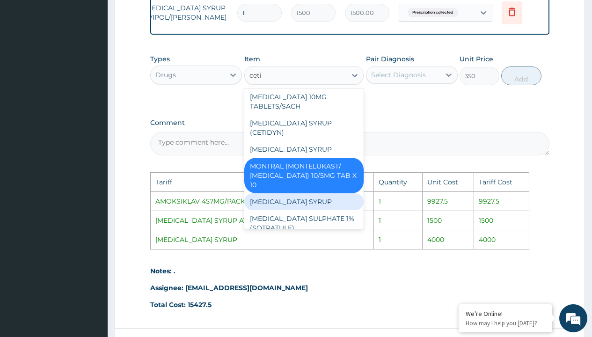
click at [311, 197] on div "[MEDICAL_DATA] SYRUP" at bounding box center [304, 201] width 120 height 17
type input "4000"
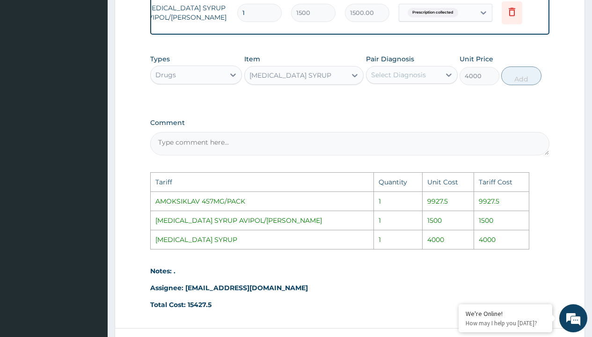
click at [395, 80] on div "Select Diagnosis" at bounding box center [398, 74] width 55 height 9
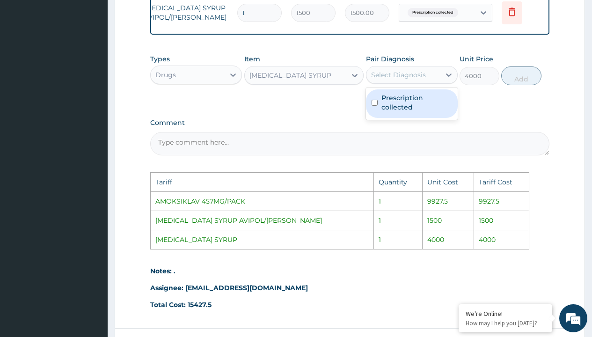
click at [403, 107] on label "Prescription collected" at bounding box center [417, 102] width 71 height 19
checkbox input "true"
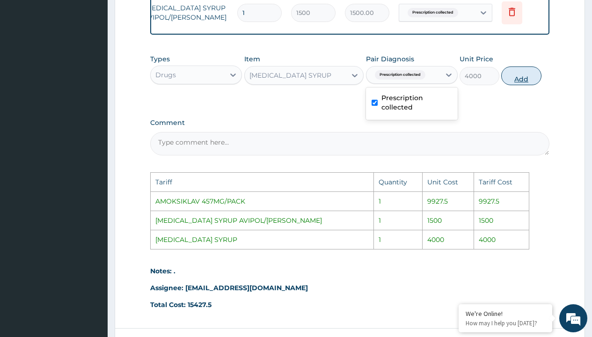
click at [523, 83] on button "Add" at bounding box center [521, 75] width 40 height 19
type input "0"
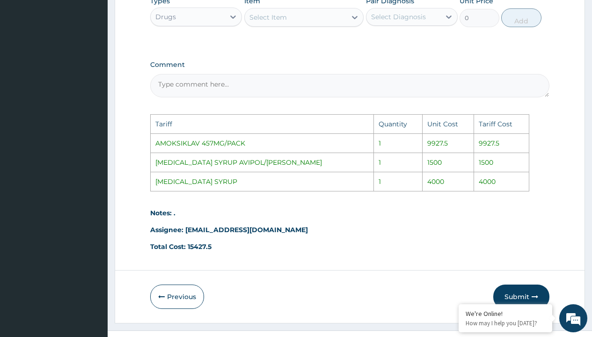
scroll to position [556, 0]
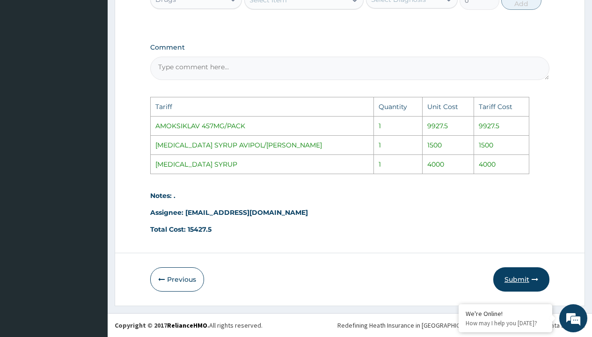
click at [508, 272] on button "Submit" at bounding box center [521, 279] width 56 height 24
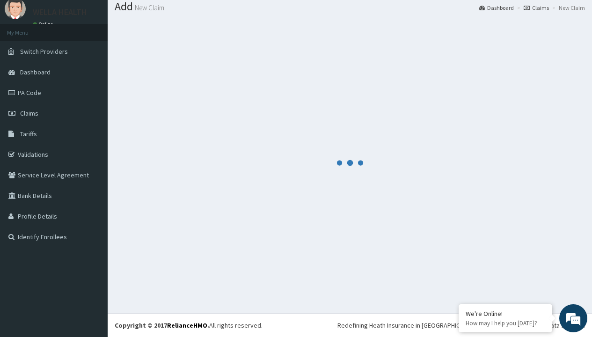
scroll to position [397, 0]
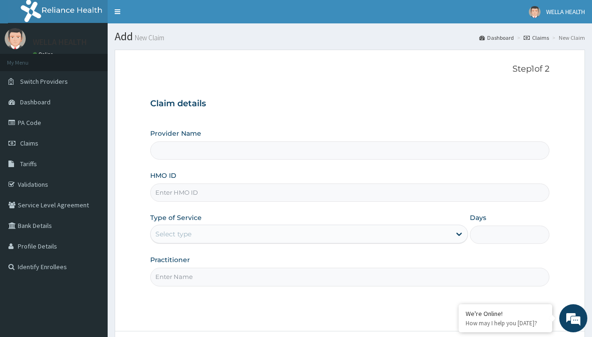
type input "PEP/10214/A"
type input "WellaHealth(TELEMEDICINE)"
type input "PEP/10214/A"
type input "WellaHealth"
click at [173, 234] on div "Select type" at bounding box center [173, 233] width 36 height 9
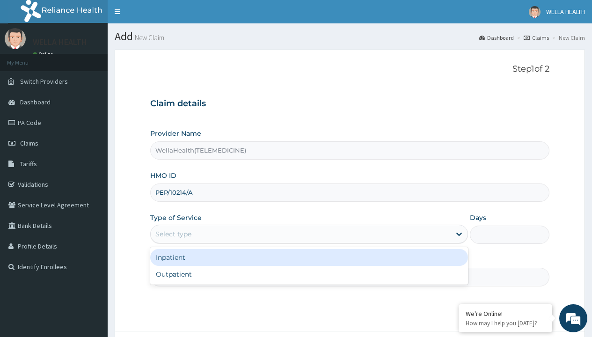
click at [309, 274] on div "Outpatient" at bounding box center [309, 274] width 318 height 17
type input "1"
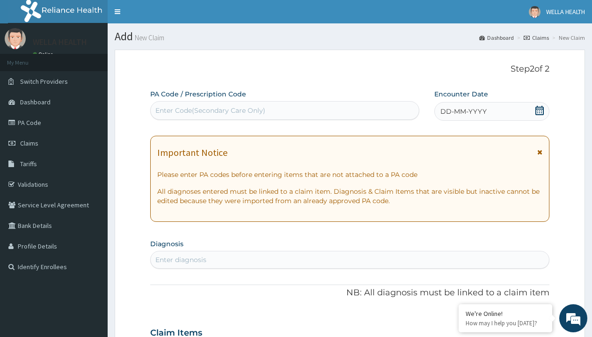
scroll to position [78, 0]
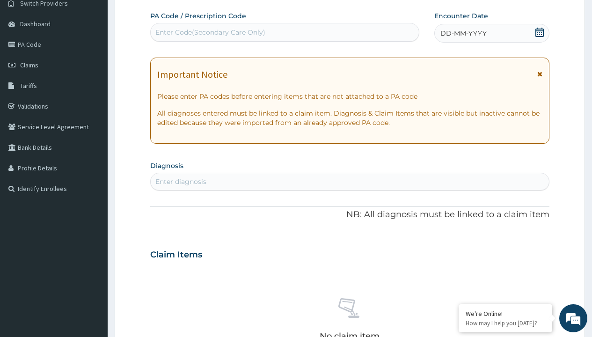
click at [463, 33] on span "DD-MM-YYYY" at bounding box center [463, 33] width 46 height 9
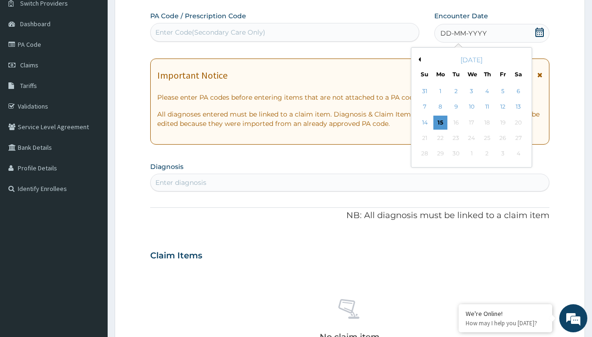
click at [418, 59] on button "Previous Month" at bounding box center [418, 59] width 5 height 5
click at [425, 122] on div "10" at bounding box center [425, 123] width 14 height 14
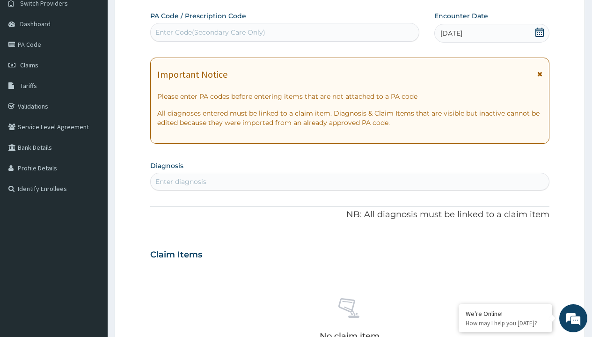
click at [181, 182] on div "Enter diagnosis" at bounding box center [180, 181] width 51 height 9
type input "prescription collected"
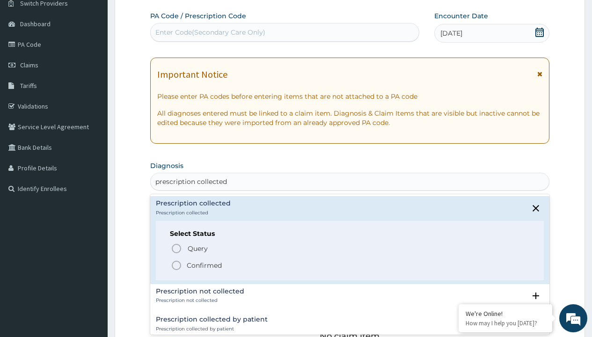
click at [204, 265] on p "Confirmed" at bounding box center [204, 265] width 35 height 9
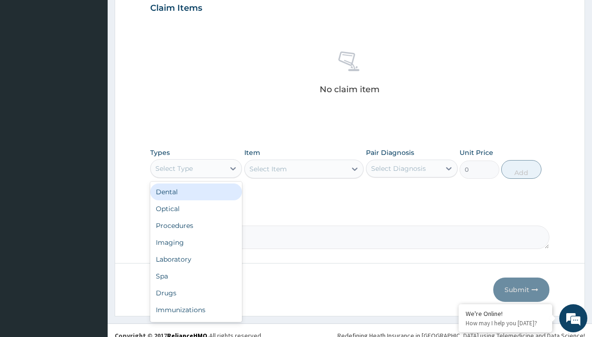
type input "procedures"
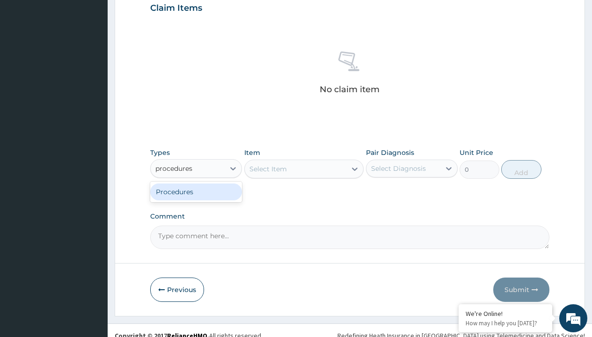
scroll to position [0, 0]
click at [196, 191] on div "Procedures" at bounding box center [196, 191] width 92 height 17
click at [268, 169] on div "Select Item" at bounding box center [268, 168] width 37 height 9
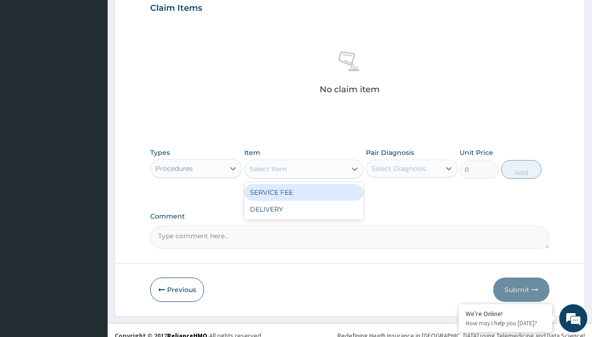
type input "service fee"
click at [304, 192] on div "SERVICE FEE" at bounding box center [304, 192] width 120 height 17
type input "100"
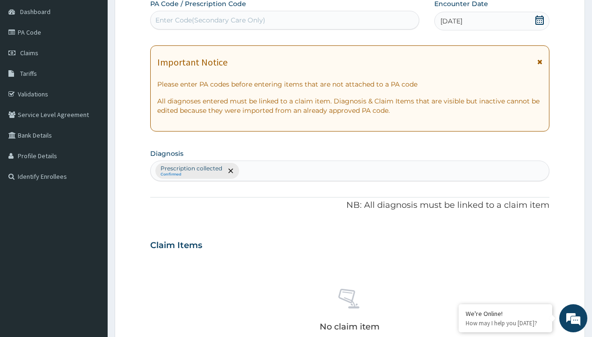
type input "prescription collected"
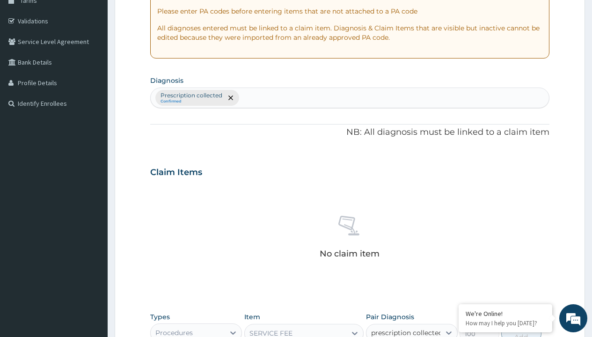
checkbox input "true"
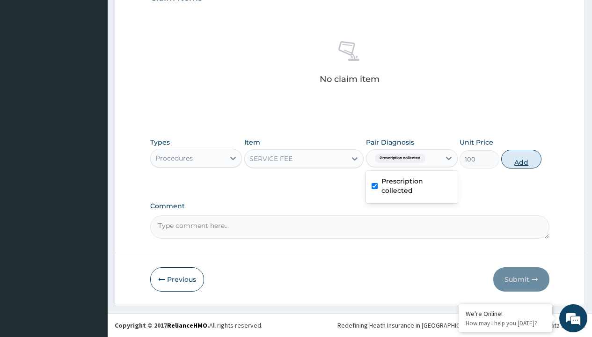
click at [521, 159] on button "Add" at bounding box center [521, 159] width 40 height 19
type input "0"
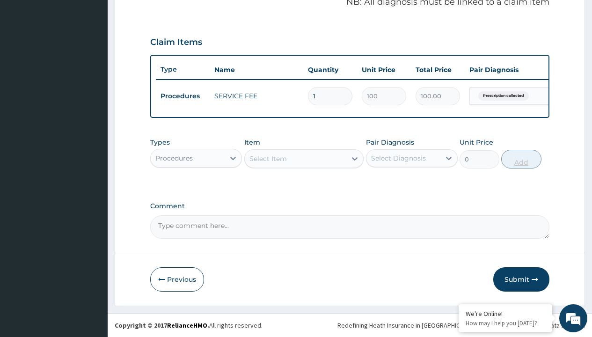
scroll to position [301, 0]
click at [174, 158] on div "Procedures" at bounding box center [173, 158] width 37 height 9
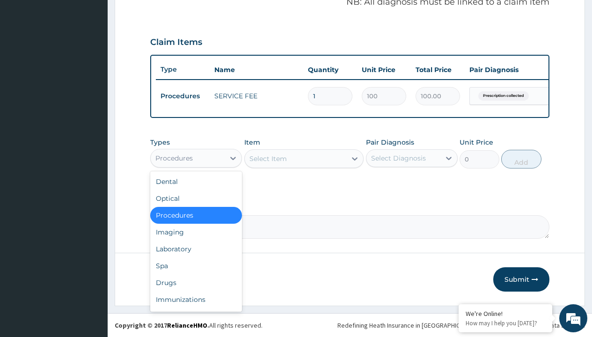
type input "drugs"
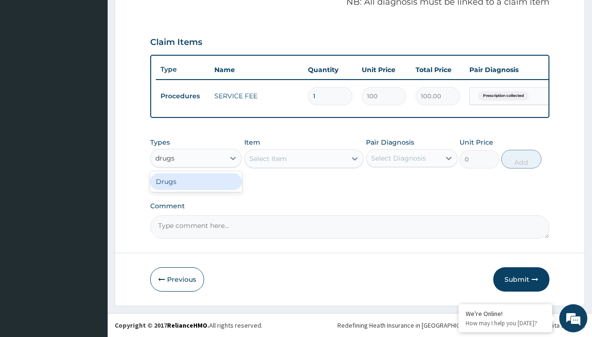
click at [196, 181] on div "Drugs" at bounding box center [196, 181] width 92 height 17
click at [268, 158] on div "Select Item" at bounding box center [304, 158] width 120 height 19
type input "azithromycin 500mg x6"
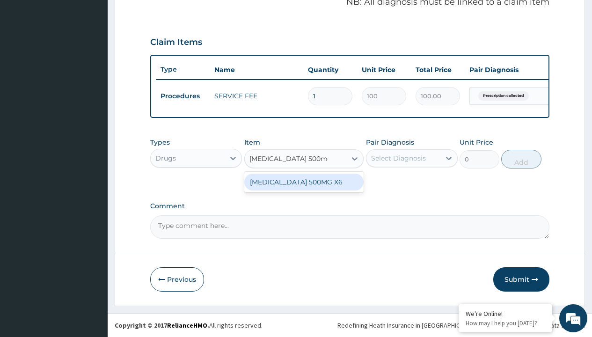
click at [304, 182] on div "[MEDICAL_DATA] 500MG X6" at bounding box center [304, 182] width 120 height 17
type input "1300"
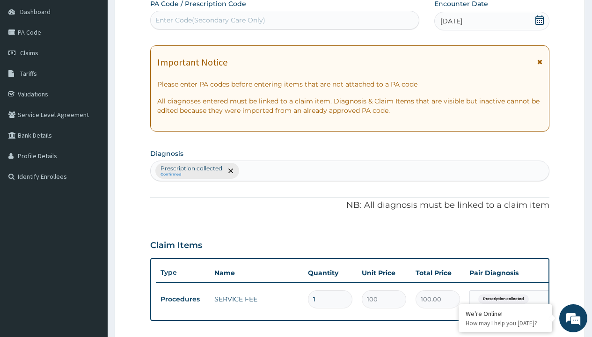
type input "prescription collected"
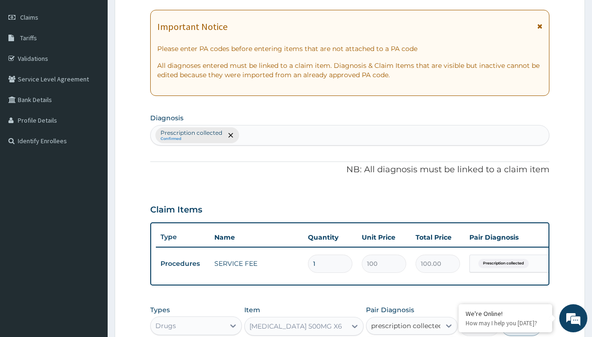
checkbox input "true"
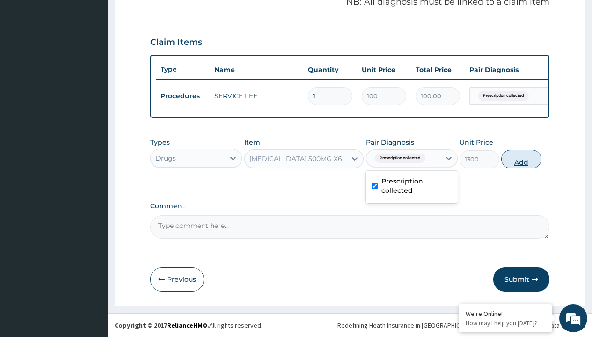
click at [521, 159] on button "Add" at bounding box center [521, 159] width 40 height 19
type input "0"
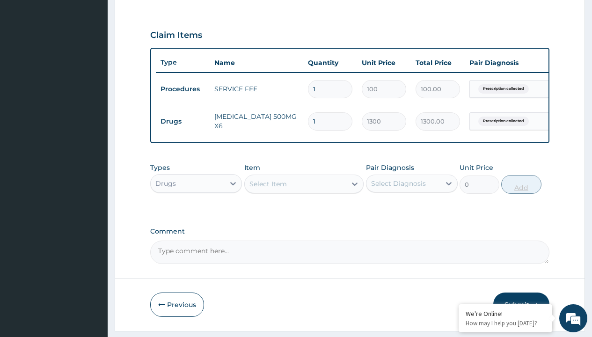
type input "6"
type input "7800.00"
type input "6"
click at [183, 121] on td "Drugs" at bounding box center [183, 121] width 54 height 17
type input "drugs"
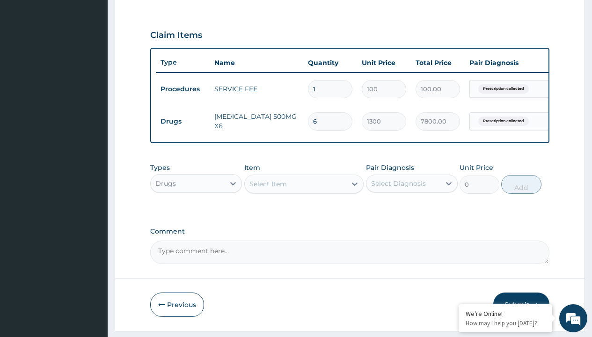
scroll to position [0, 0]
click at [196, 213] on div "Drugs" at bounding box center [196, 206] width 92 height 17
click at [268, 189] on div "Select Item" at bounding box center [268, 183] width 37 height 9
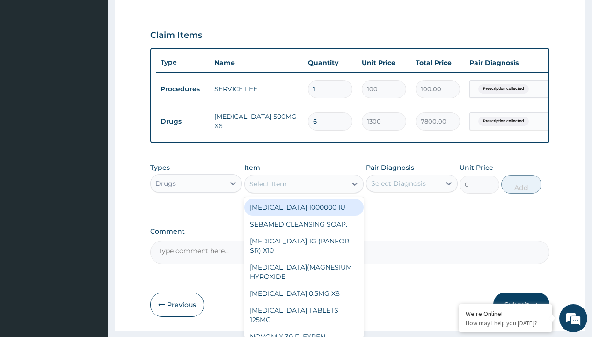
type input "artemether + lumefantrine 80/480 lonart ds/pack"
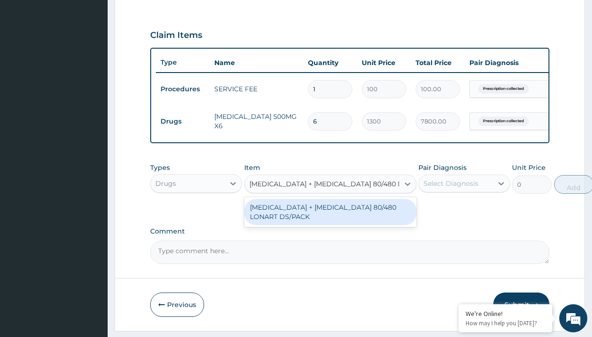
click at [330, 219] on div "[MEDICAL_DATA] + [MEDICAL_DATA] 80/480 LONART DS/PACK" at bounding box center [330, 212] width 172 height 26
type input "665"
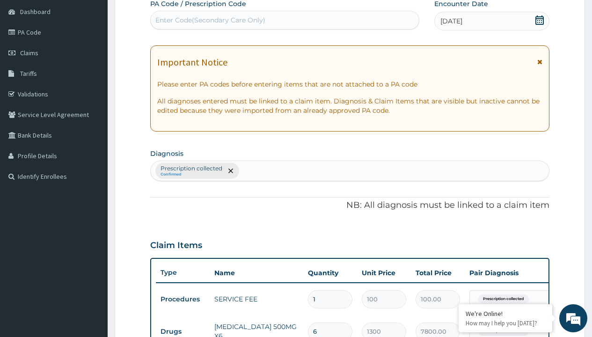
type input "prescription collected"
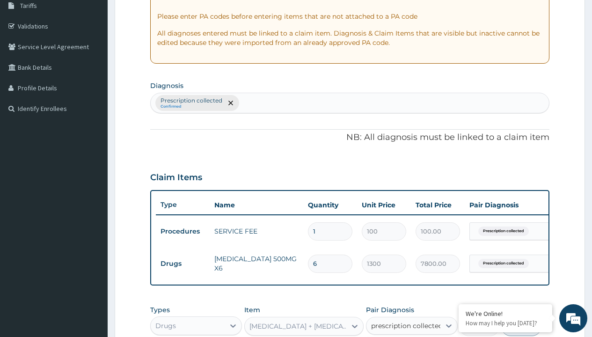
checkbox input "true"
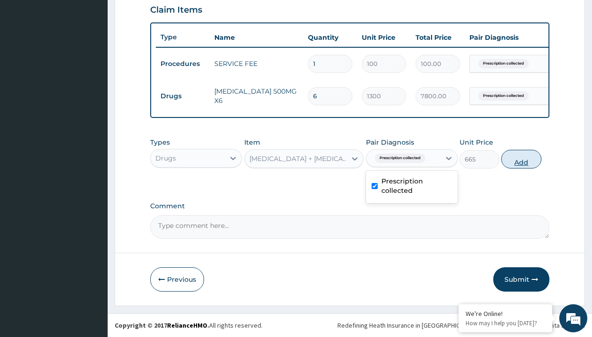
click at [521, 159] on button "Add" at bounding box center [521, 159] width 40 height 19
type input "0"
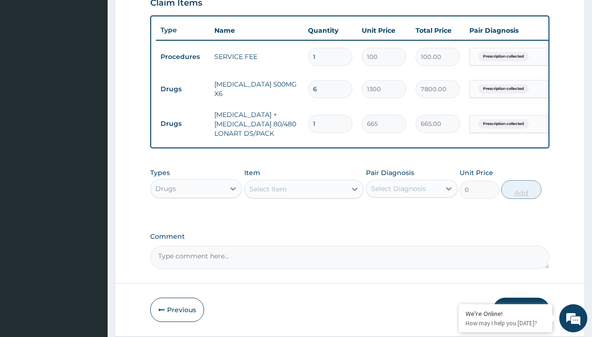
type input "6"
type input "3990.00"
type input "6"
click at [183, 89] on td "Drugs" at bounding box center [183, 89] width 54 height 17
type input "drugs"
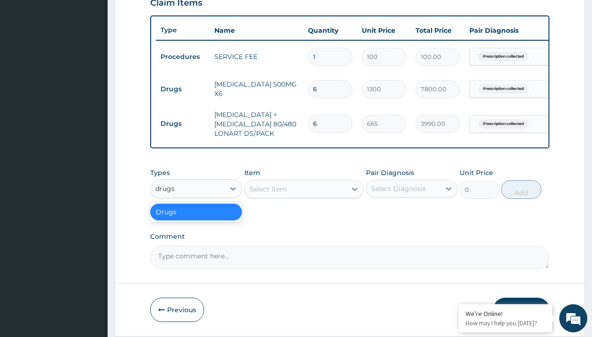
scroll to position [0, 0]
click at [196, 219] on div "Drugs" at bounding box center [196, 212] width 92 height 17
click at [268, 194] on div "Select Item" at bounding box center [268, 188] width 37 height 9
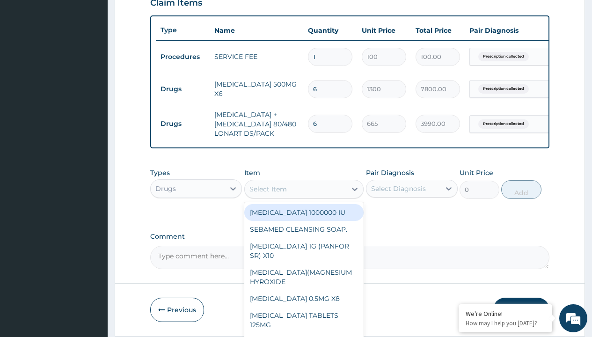
type input "paracetamol 500mg tablet emzor/sach"
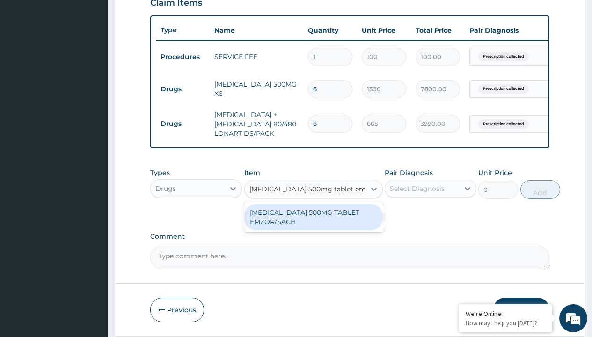
click at [313, 224] on div "[MEDICAL_DATA] 500MG TABLET EMZOR/SACH" at bounding box center [313, 217] width 139 height 26
type input "24"
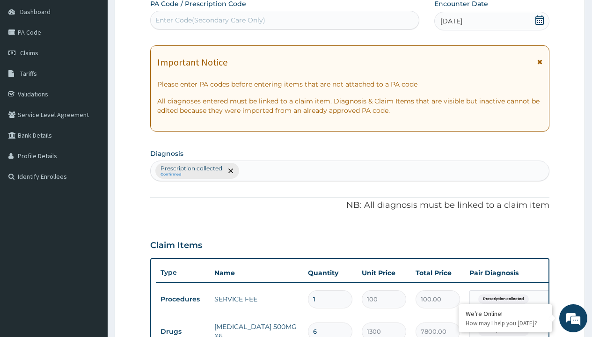
type input "prescription collected"
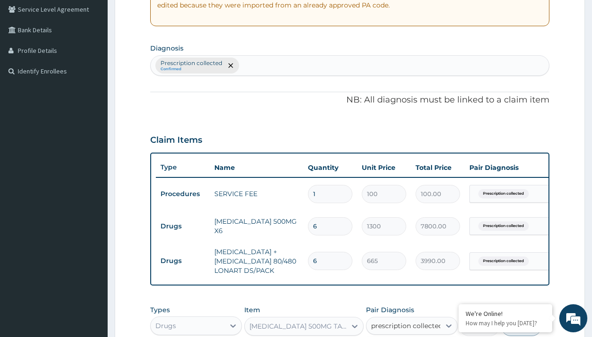
checkbox input "true"
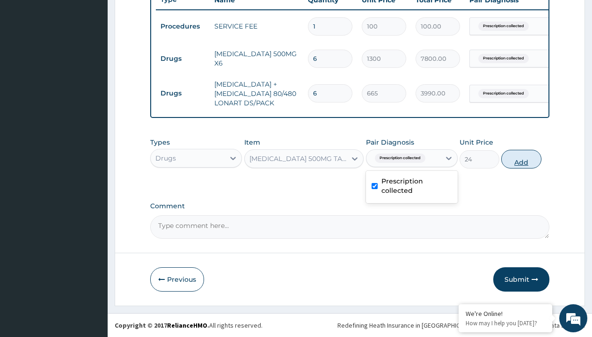
click at [521, 159] on button "Add" at bounding box center [521, 159] width 40 height 19
type input "0"
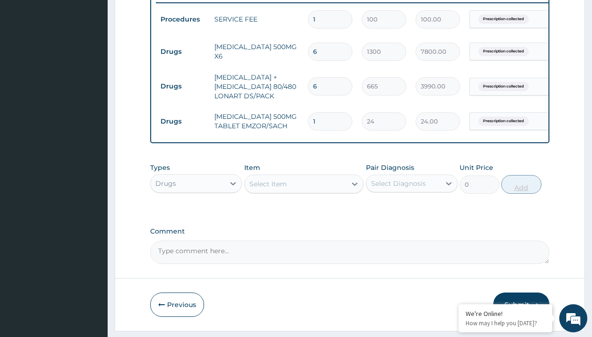
type input "24"
type input "576.00"
type input "24"
click at [183, 51] on td "Drugs" at bounding box center [183, 51] width 54 height 17
type input "drugs"
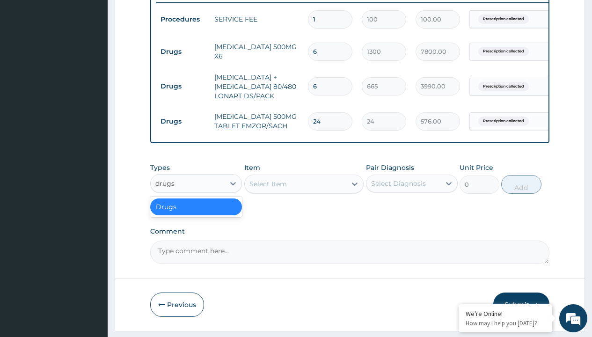
scroll to position [0, 0]
click at [196, 213] on div "Drugs" at bounding box center [196, 206] width 92 height 17
click at [268, 189] on div "Select Item" at bounding box center [268, 183] width 37 height 9
type input "tuxil d"
click at [183, 51] on td "Drugs" at bounding box center [183, 51] width 54 height 17
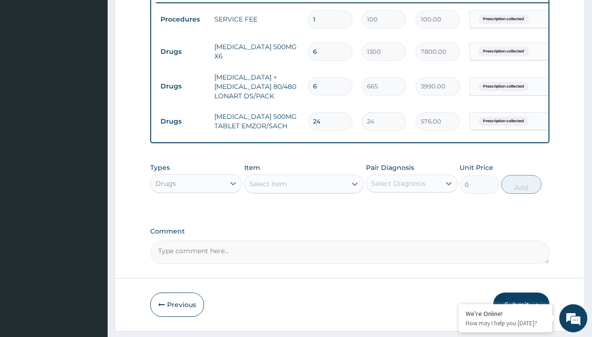
type input "drugs"
click at [196, 213] on div "Drugs" at bounding box center [196, 206] width 92 height 17
click at [268, 189] on div "Select Item" at bounding box center [268, 183] width 37 height 9
type input "tuxil d"
click at [183, 51] on td "Drugs" at bounding box center [183, 51] width 54 height 17
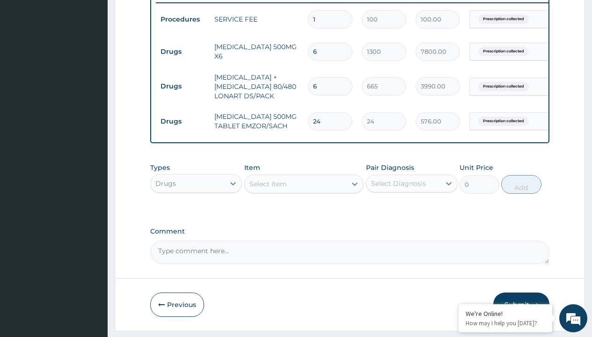
type input "drugs"
click at [196, 213] on div "Drugs" at bounding box center [196, 206] width 92 height 17
click at [268, 189] on div "Select Item" at bounding box center [268, 183] width 37 height 9
type input "tuxil d"
click at [183, 51] on td "Drugs" at bounding box center [183, 51] width 54 height 17
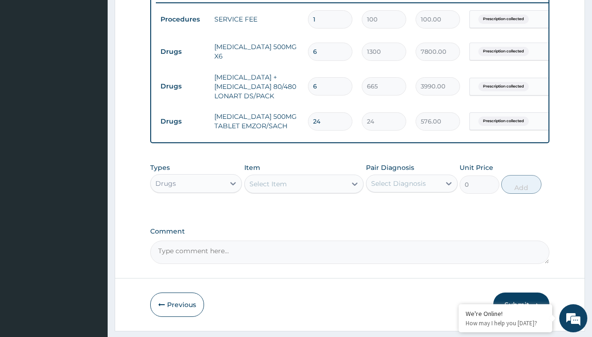
type input "drugs"
click at [196, 213] on div "Drugs" at bounding box center [196, 206] width 92 height 17
click at [268, 189] on div "Select Item" at bounding box center [268, 183] width 37 height 9
type input "tuxil d"
click at [183, 51] on td "Drugs" at bounding box center [183, 51] width 54 height 17
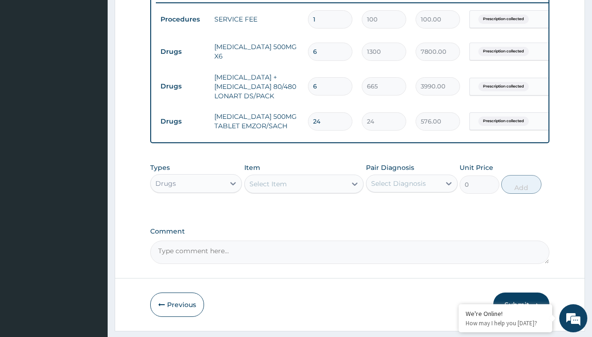
type input "drugs"
click at [196, 213] on div "Drugs" at bounding box center [196, 206] width 92 height 17
click at [268, 189] on div "Select Item" at bounding box center [268, 183] width 37 height 9
type input "tuxil d"
click at [183, 51] on td "Drugs" at bounding box center [183, 51] width 54 height 17
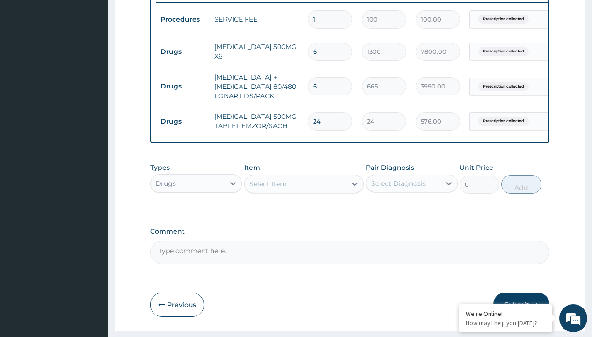
type input "drugs"
click at [196, 213] on div "Drugs" at bounding box center [196, 206] width 92 height 17
click at [268, 189] on div "Select Item" at bounding box center [268, 183] width 37 height 9
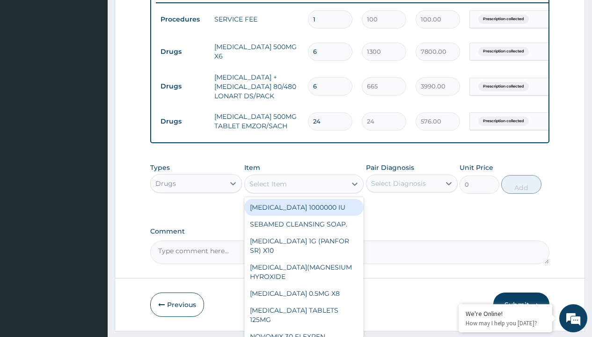
type input "strepsil lozenges x24"
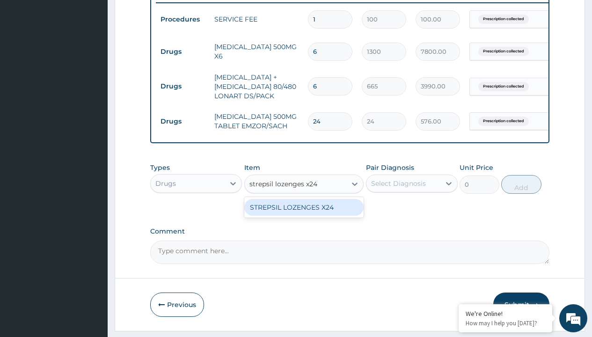
click at [304, 214] on div "STREPSIL LOZENGES X24" at bounding box center [304, 207] width 120 height 17
type input "233.5"
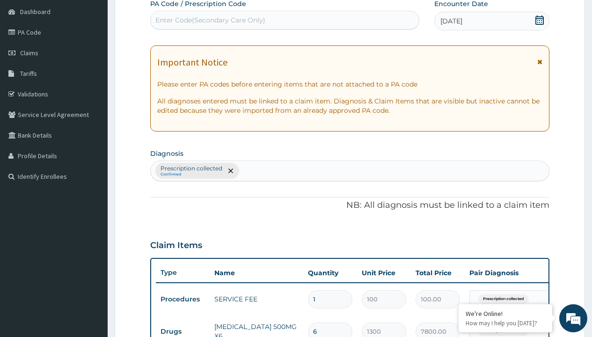
type input "prescription collected"
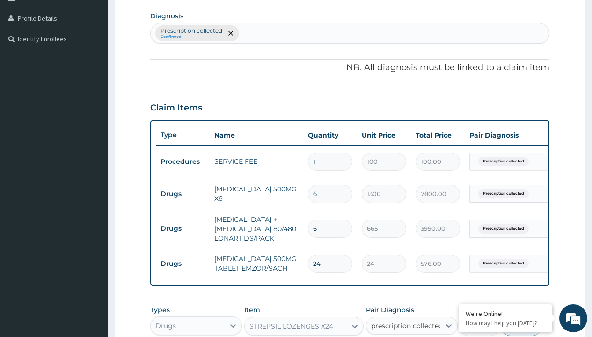
checkbox input "true"
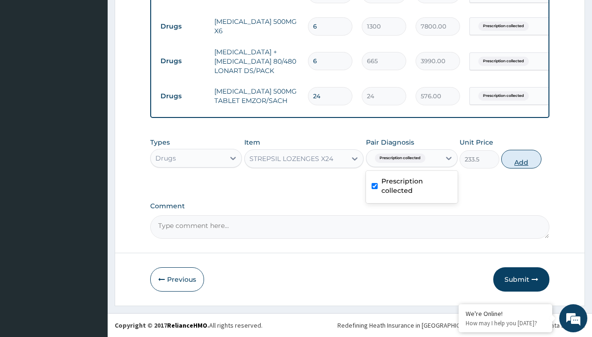
click at [521, 159] on button "Add" at bounding box center [521, 159] width 40 height 19
type input "0"
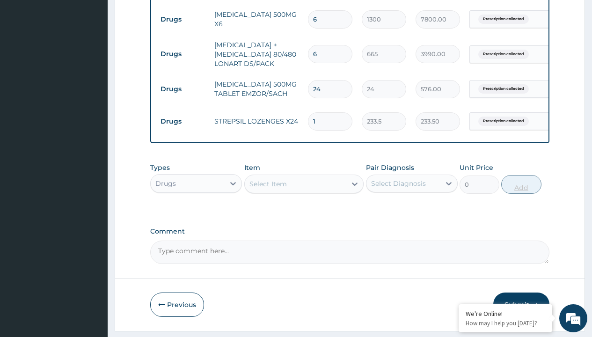
type input "24"
type input "5604.00"
type input "24"
click at [183, 19] on td "Drugs" at bounding box center [183, 19] width 54 height 17
type input "drugs"
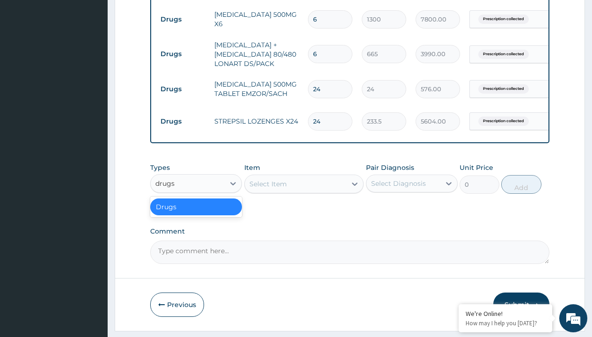
scroll to position [0, 0]
click at [196, 213] on div "Drugs" at bounding box center [196, 206] width 92 height 17
click at [268, 189] on div "Select Item" at bounding box center [268, 183] width 37 height 9
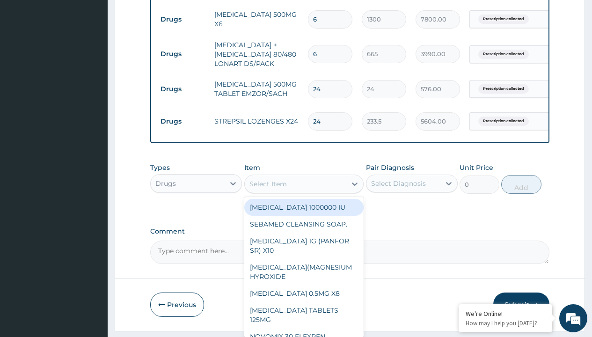
type input "levocetrizine 5mg x 10 (xyzal)"
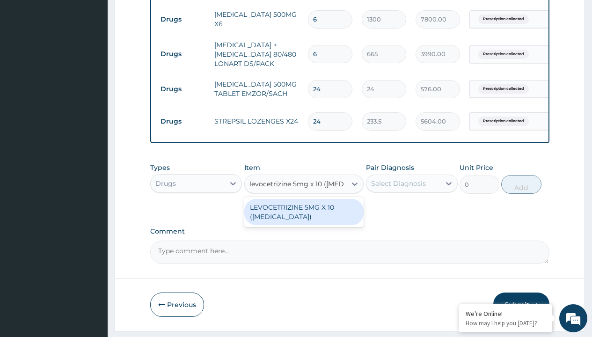
click at [304, 219] on div "LEVOCETRIZINE 5MG X 10 (XYZAL)" at bounding box center [304, 212] width 120 height 26
type input "380"
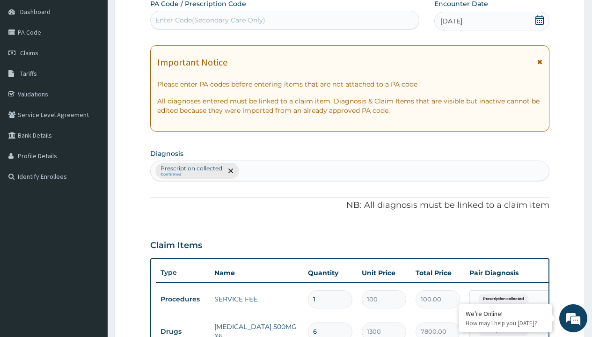
type input "prescription collected"
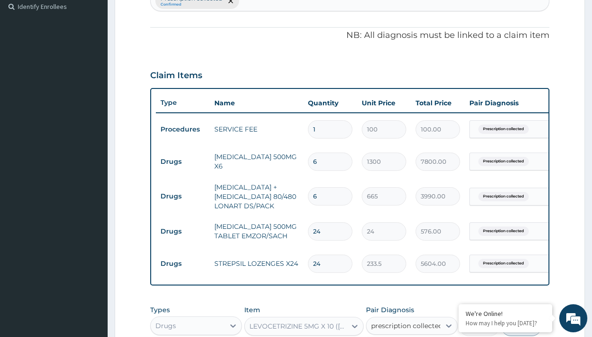
checkbox input "true"
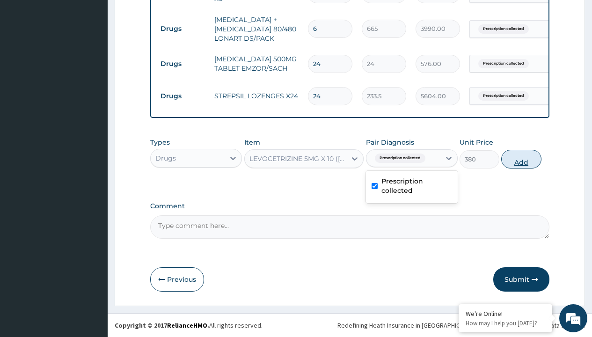
click at [521, 159] on button "Add" at bounding box center [521, 159] width 40 height 19
type input "0"
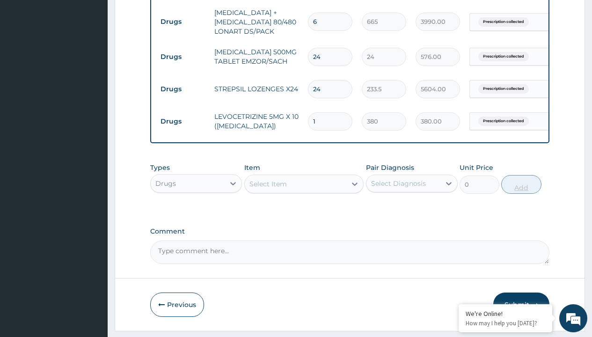
type input "10"
type input "3800.00"
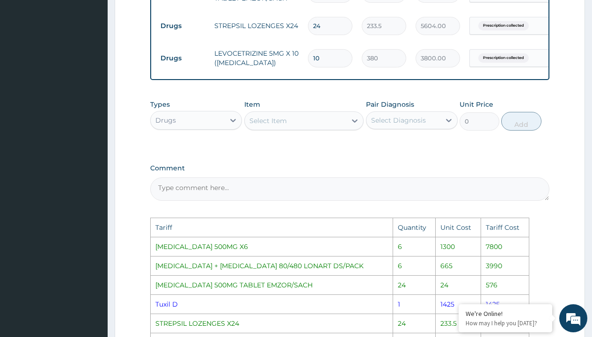
scroll to position [490, 0]
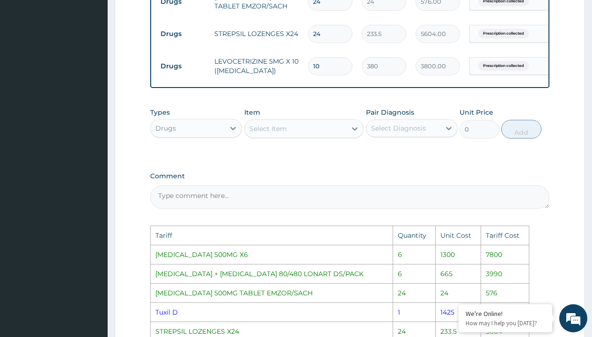
type input "10"
click at [309, 136] on div "Select Item" at bounding box center [296, 128] width 102 height 15
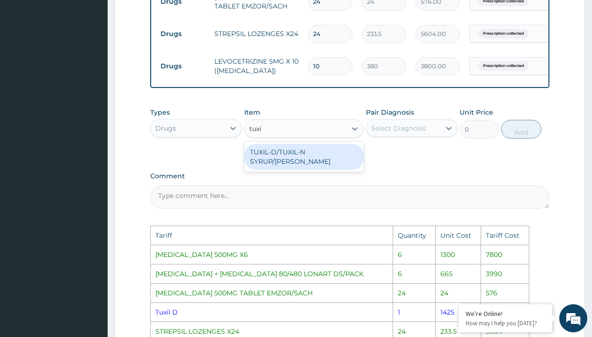
type input "tuxil"
click at [319, 155] on div "TUXIL-D/TUXIL-N SYRUP/BOTT" at bounding box center [304, 157] width 120 height 26
type input "1425"
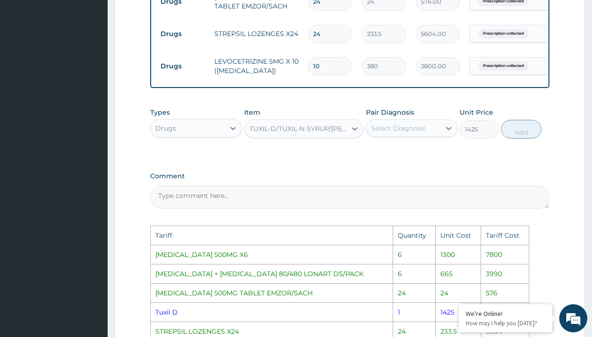
click at [395, 133] on div "Select Diagnosis" at bounding box center [398, 128] width 55 height 9
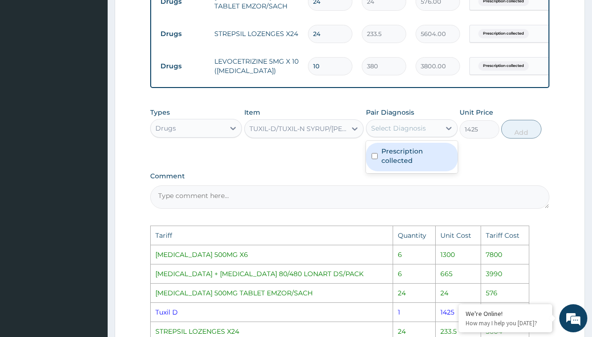
click at [404, 156] on label "Prescription collected" at bounding box center [417, 156] width 71 height 19
checkbox input "true"
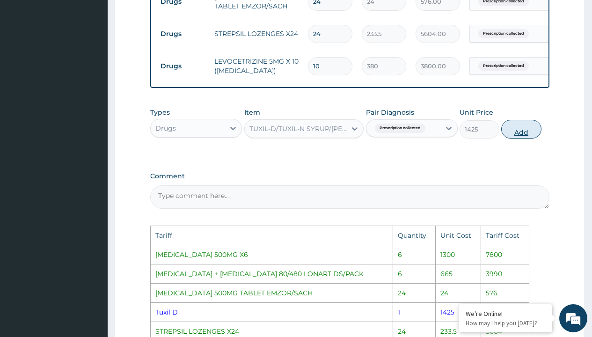
click at [514, 138] on button "Add" at bounding box center [521, 129] width 40 height 19
type input "0"
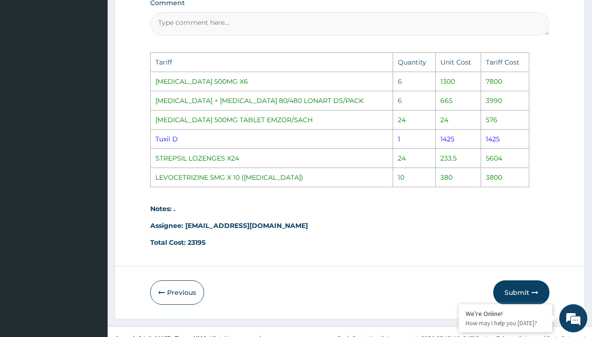
scroll to position [716, 0]
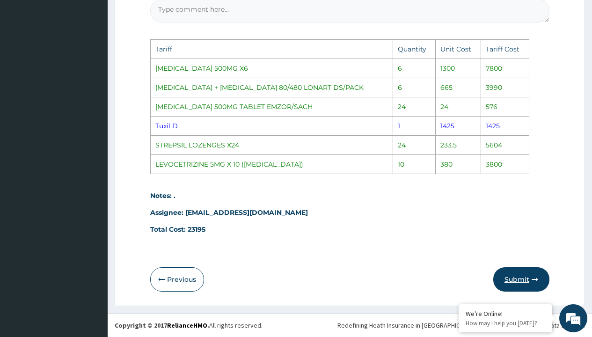
click at [515, 286] on button "Submit" at bounding box center [521, 279] width 56 height 24
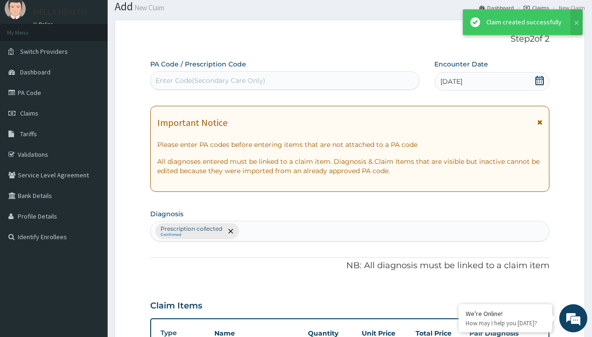
scroll to position [499, 0]
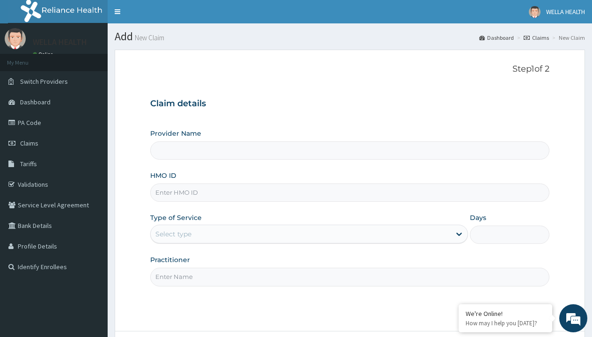
type input "WellaHealth(TELEMEDICINE)"
type input "SFA/13469/A"
type input "WellaHealth"
click at [173, 234] on div "Select type" at bounding box center [173, 233] width 36 height 9
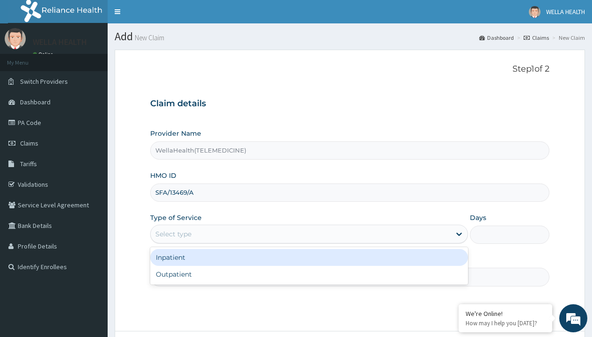
click at [309, 274] on div "Outpatient" at bounding box center [309, 274] width 318 height 17
type input "1"
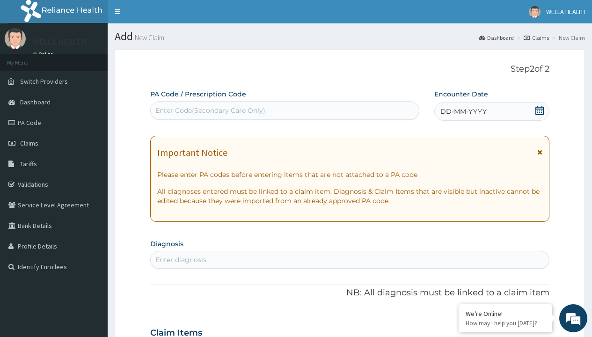
scroll to position [78, 0]
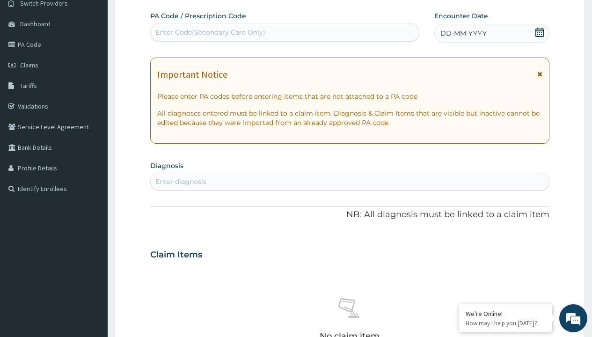
click at [463, 33] on span "DD-MM-YYYY" at bounding box center [463, 33] width 46 height 9
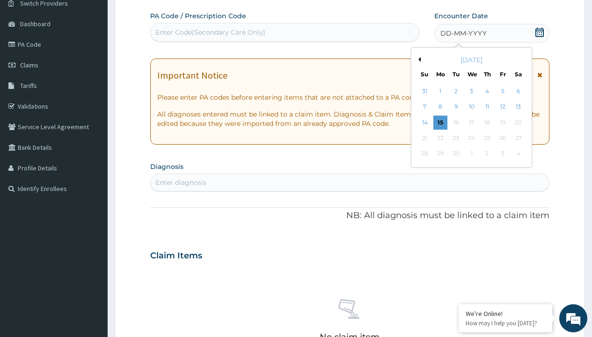
click at [418, 59] on button "Previous Month" at bounding box center [418, 59] width 5 height 5
click at [425, 122] on div "10" at bounding box center [425, 123] width 14 height 14
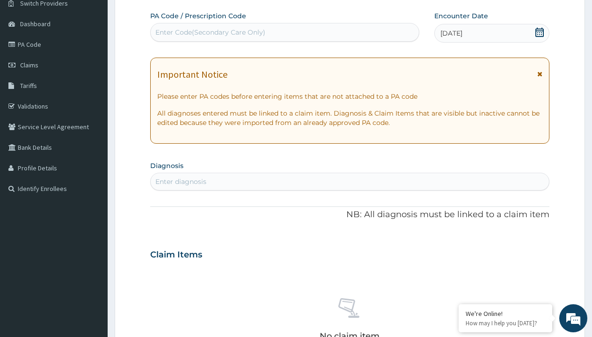
click at [210, 32] on div "Enter Code(Secondary Care Only)" at bounding box center [210, 32] width 110 height 9
type input "PR/FB6D9D00"
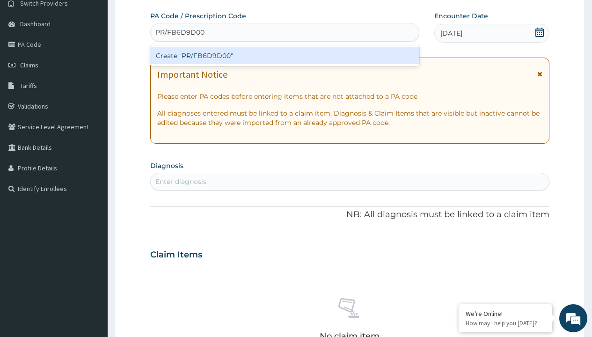
scroll to position [0, 0]
click at [285, 56] on div "Create "PR/FB6D9D00"" at bounding box center [284, 55] width 269 height 17
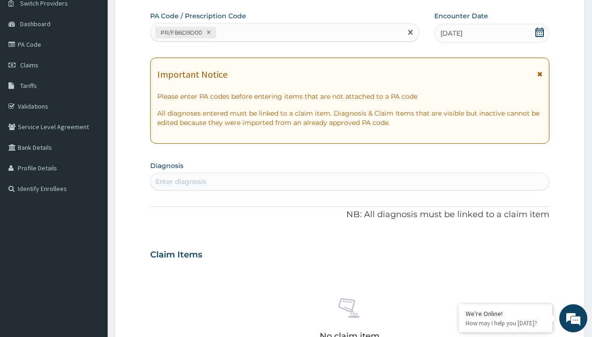
click at [181, 182] on div "Enter diagnosis" at bounding box center [180, 181] width 51 height 9
type input "prescription collected"
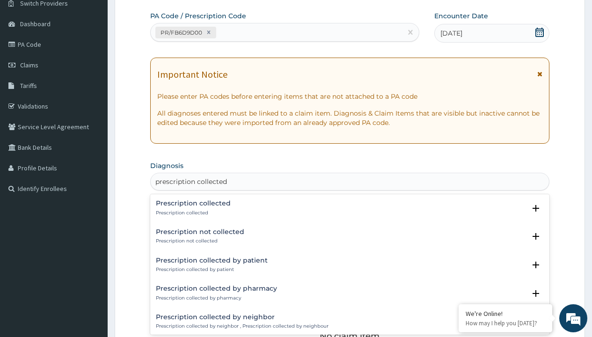
click at [192, 213] on p "Prescription collected" at bounding box center [193, 213] width 75 height 7
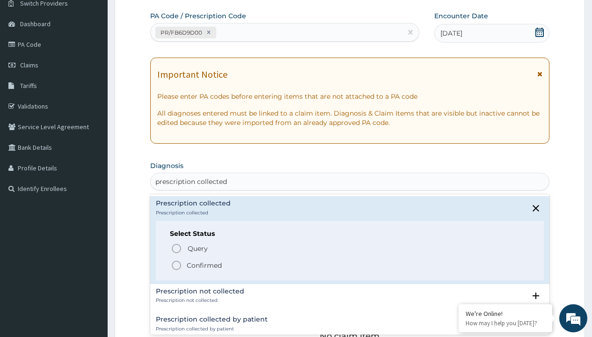
click at [204, 265] on p "Confirmed" at bounding box center [204, 265] width 35 height 9
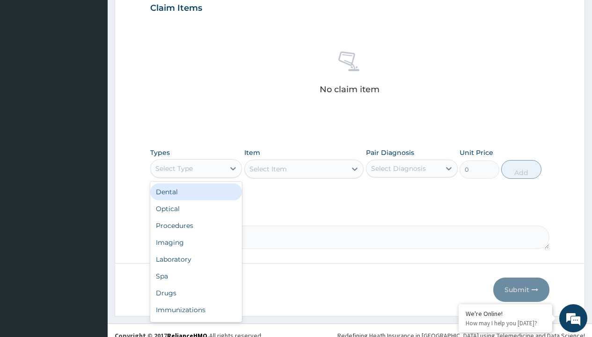
type input "procedures"
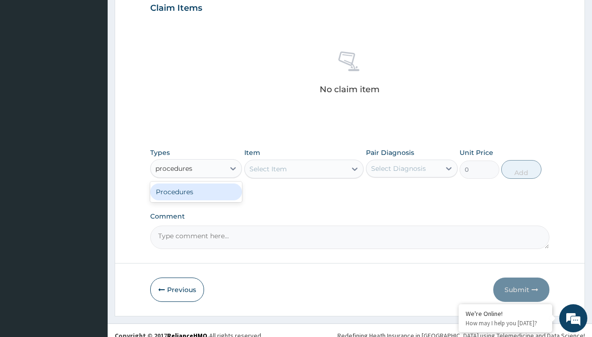
click at [196, 191] on div "Procedures" at bounding box center [196, 191] width 92 height 17
click at [268, 169] on div "Select Item" at bounding box center [268, 168] width 37 height 9
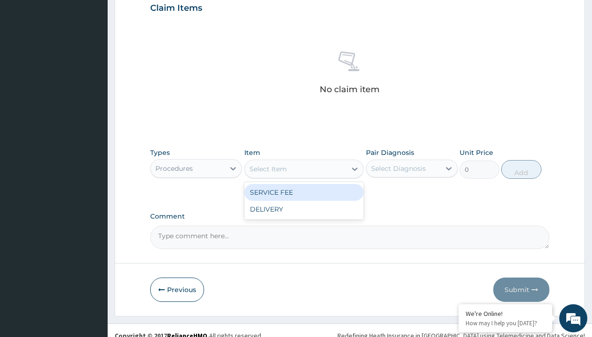
type input "service fee"
click at [304, 192] on div "SERVICE FEE" at bounding box center [304, 192] width 120 height 17
type input "100"
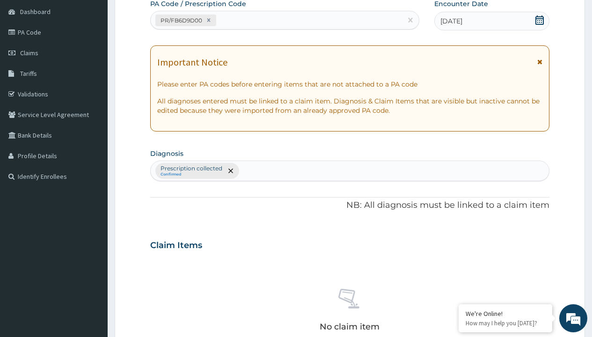
type input "prescription collected"
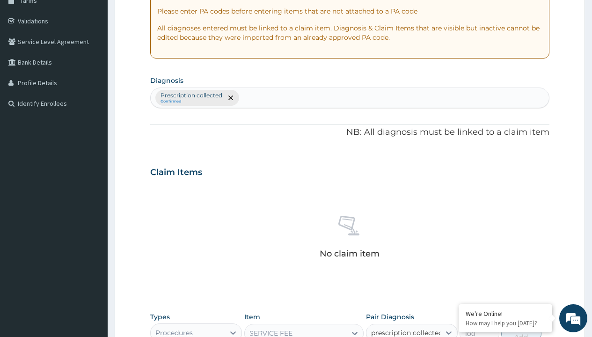
checkbox input "true"
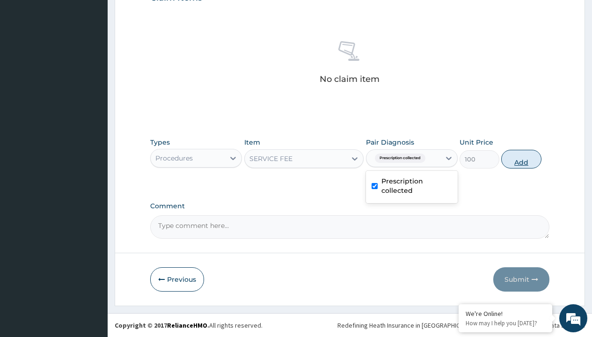
click at [521, 159] on button "Add" at bounding box center [521, 159] width 40 height 19
type input "0"
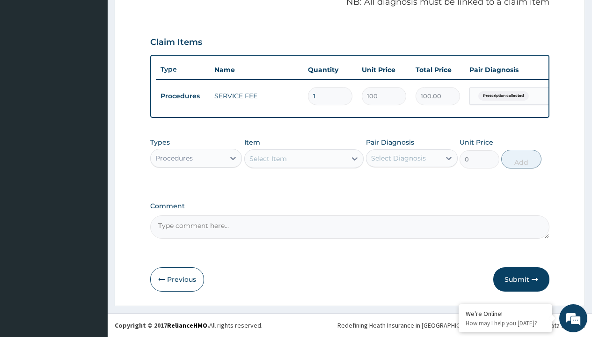
click at [174, 158] on div "Procedures" at bounding box center [173, 158] width 37 height 9
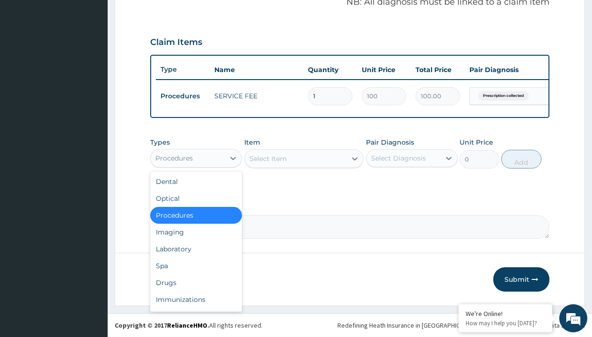
type input "drugs"
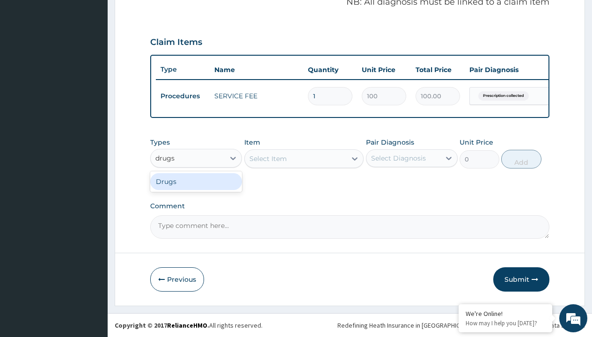
scroll to position [0, 0]
click at [196, 181] on div "Drugs" at bounding box center [196, 181] width 92 height 17
click at [268, 158] on div "Select Item" at bounding box center [304, 158] width 120 height 19
type input "[MEDICAL_DATA] 20mg tabs/pack"
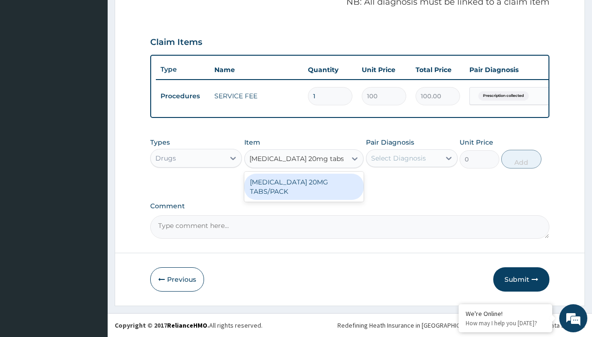
click at [304, 186] on div "[MEDICAL_DATA] 20MG TABS/PACK" at bounding box center [304, 187] width 120 height 26
type input "235.6999969482422"
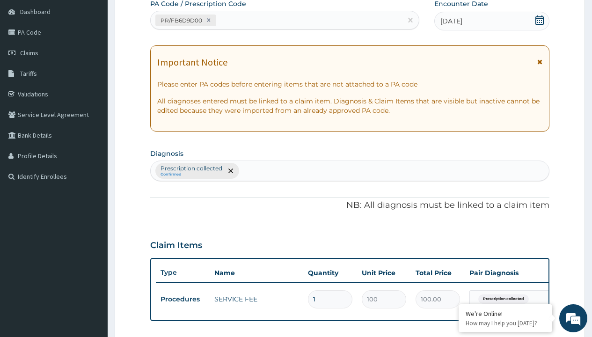
type input "prescription collected"
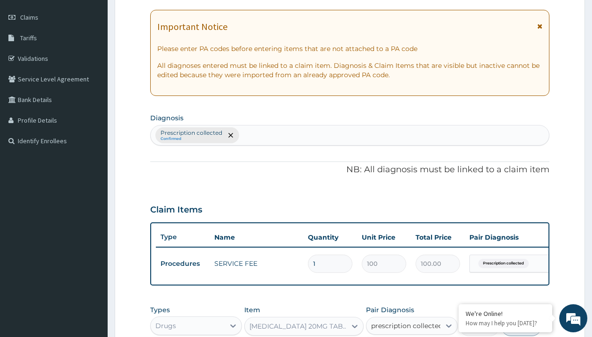
checkbox input "true"
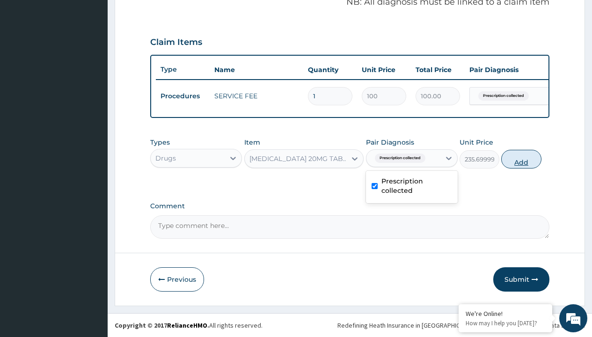
click at [521, 159] on button "Add" at bounding box center [521, 159] width 40 height 19
type input "0"
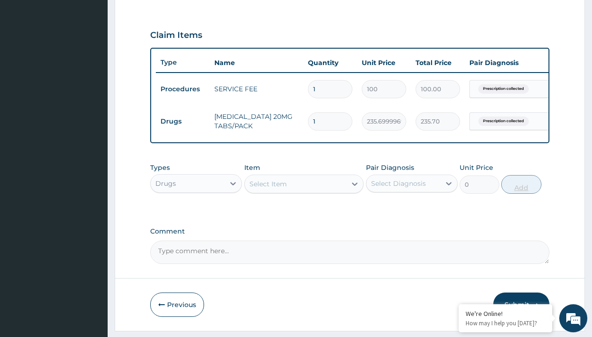
type input "28"
type input "6599.60"
type input "28"
click at [183, 121] on td "Drugs" at bounding box center [183, 121] width 54 height 17
type input "drugs"
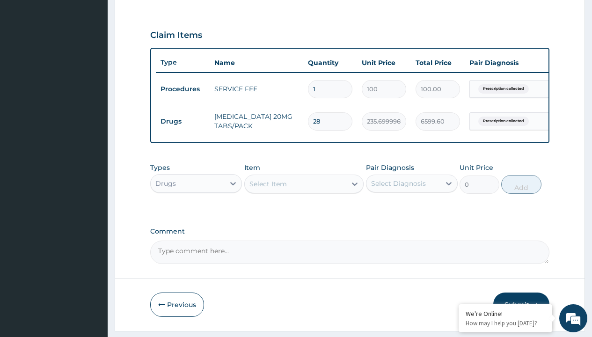
scroll to position [0, 0]
click at [196, 213] on div "Drugs" at bounding box center [196, 206] width 92 height 17
click at [268, 189] on div "Select Item" at bounding box center [268, 183] width 37 height 9
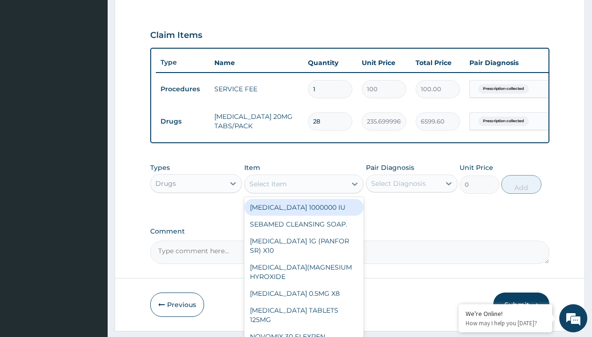
type input "[MEDICAL_DATA] (mmt)"
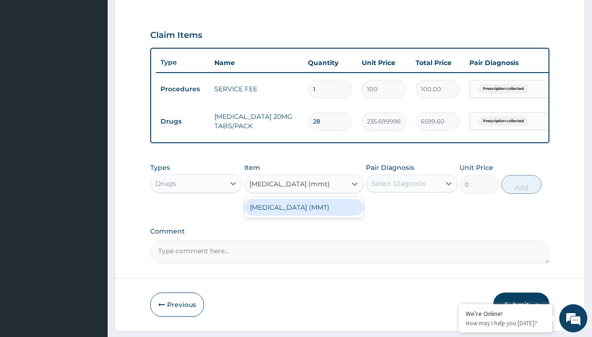
click at [304, 214] on div "[MEDICAL_DATA] (MMT)" at bounding box center [304, 207] width 120 height 17
type input "2339.89990234375"
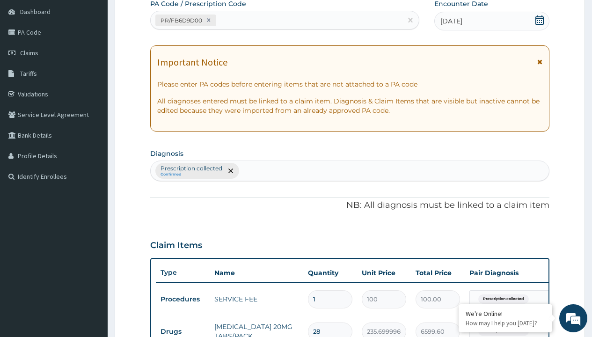
type input "prescription collected"
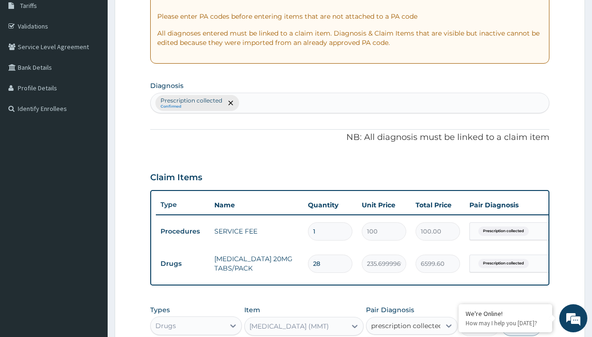
checkbox input "true"
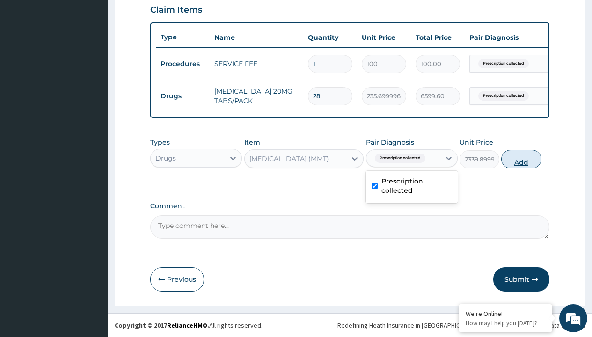
click at [521, 159] on button "Add" at bounding box center [521, 159] width 40 height 19
type input "0"
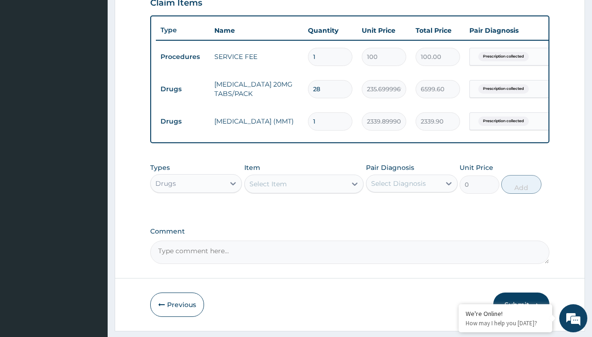
click at [183, 89] on td "Drugs" at bounding box center [183, 89] width 54 height 17
type input "drugs"
click at [196, 213] on div "Drugs" at bounding box center [196, 206] width 92 height 17
click at [268, 189] on div "Select Item" at bounding box center [268, 183] width 37 height 9
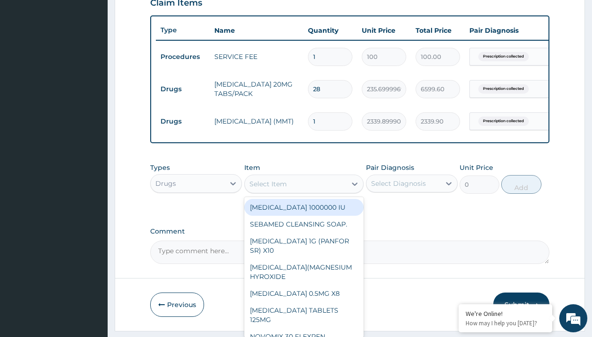
type input "[MEDICAL_DATA] caps 2mg/sach"
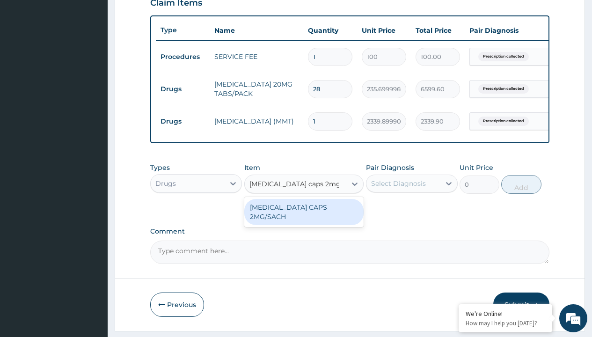
click at [304, 214] on div "[MEDICAL_DATA] CAPS 2MG/SACH" at bounding box center [304, 212] width 120 height 26
type input "420"
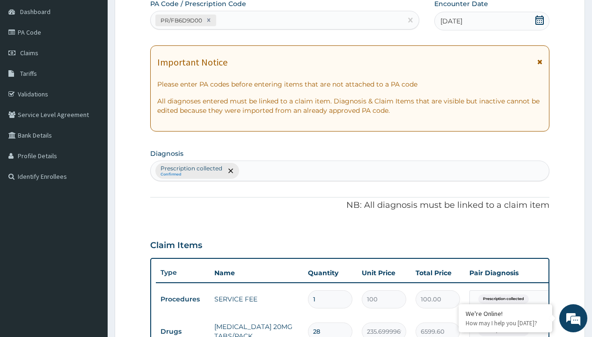
type input "prescription collected"
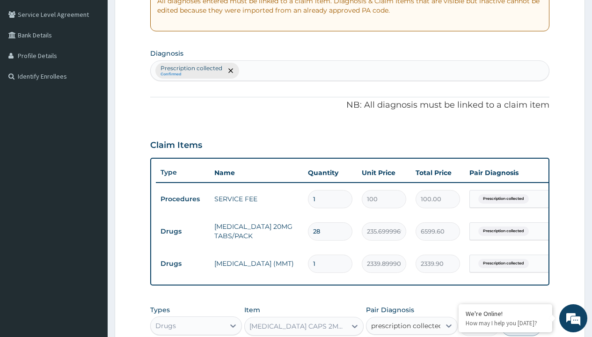
checkbox input "true"
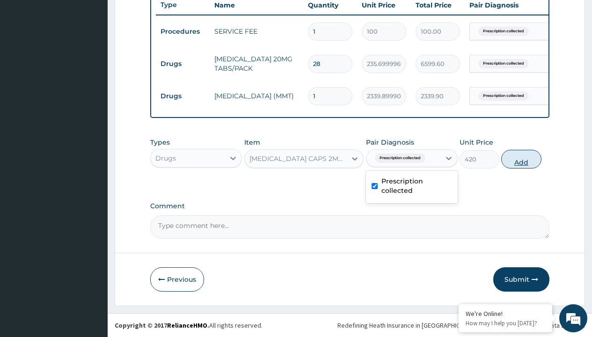
click at [521, 159] on button "Add" at bounding box center [521, 159] width 40 height 19
type input "0"
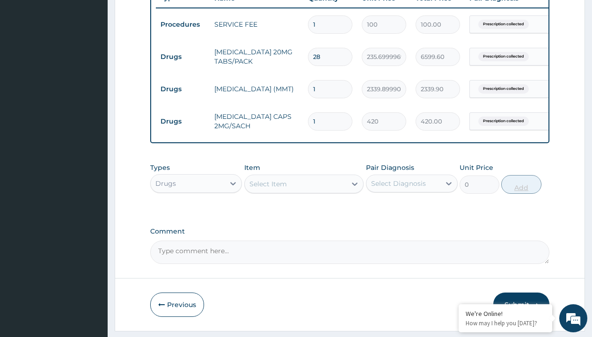
type input "10"
type input "4200.00"
type input "10"
click at [183, 57] on td "Drugs" at bounding box center [183, 56] width 54 height 17
type input "drugs"
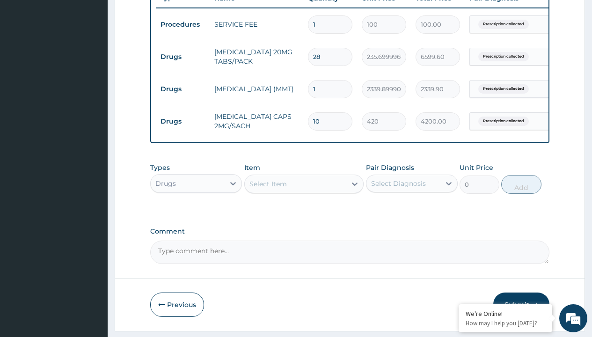
scroll to position [0, 0]
click at [196, 213] on div "Drugs" at bounding box center [196, 206] width 92 height 17
click at [268, 189] on div "Select Item" at bounding box center [268, 183] width 37 height 9
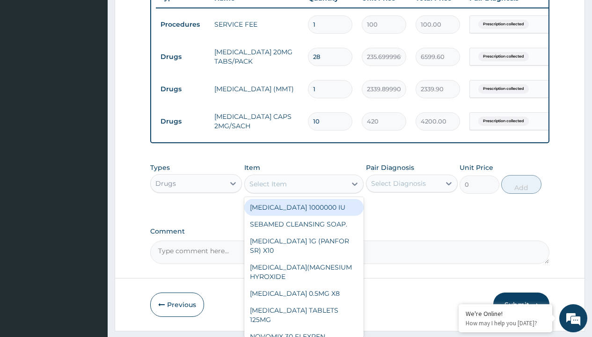
type input "ors/sachet"
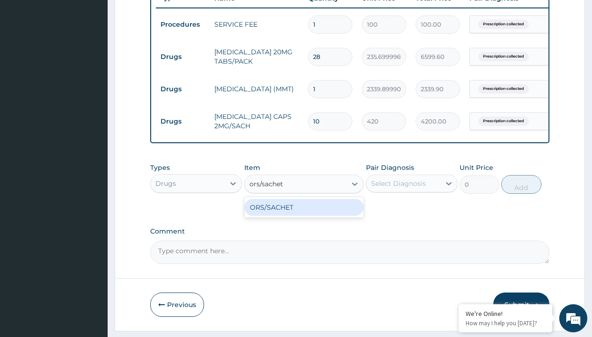
click at [304, 214] on div "ORS/SACHET" at bounding box center [304, 207] width 120 height 17
type input "600"
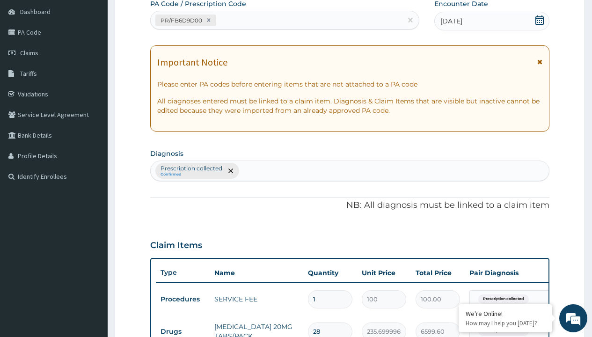
type input "prescription collected"
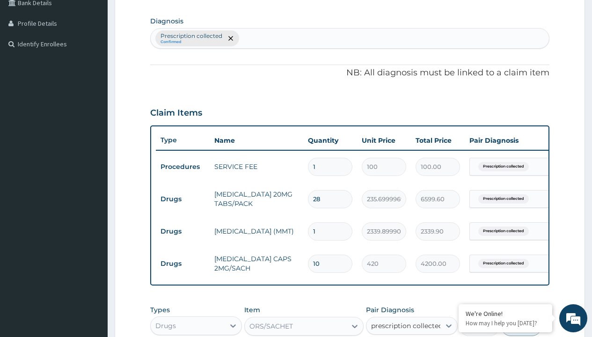
checkbox input "true"
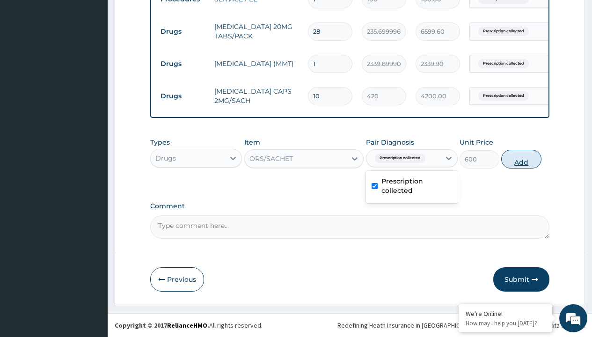
click at [521, 159] on button "Add" at bounding box center [521, 159] width 40 height 19
type input "0"
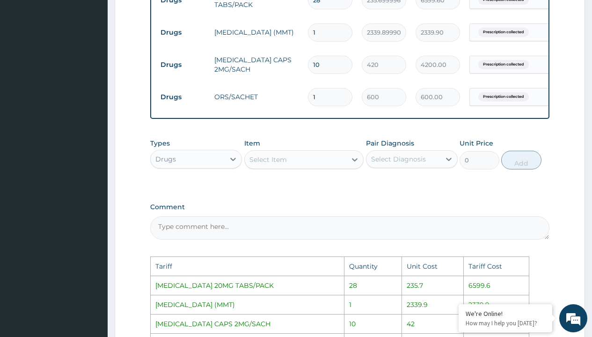
scroll to position [391, 0]
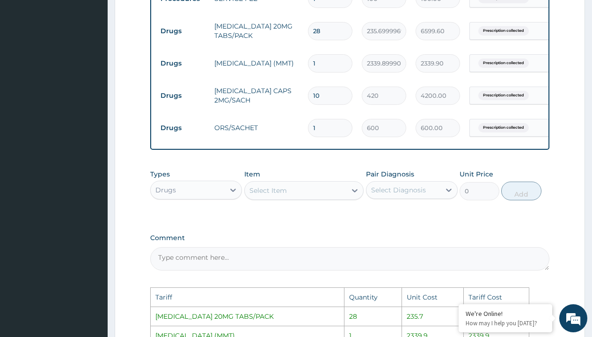
click at [328, 93] on input "10" at bounding box center [330, 96] width 44 height 18
type input "1"
type input "420.00"
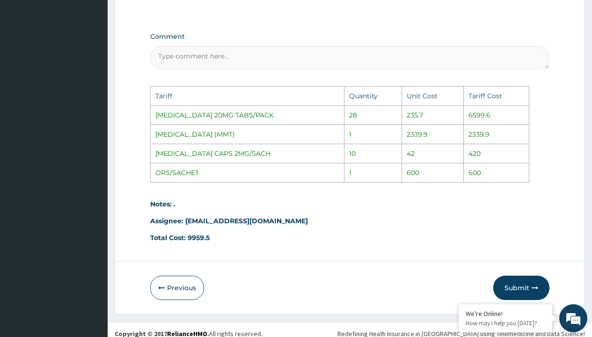
scroll to position [608, 0]
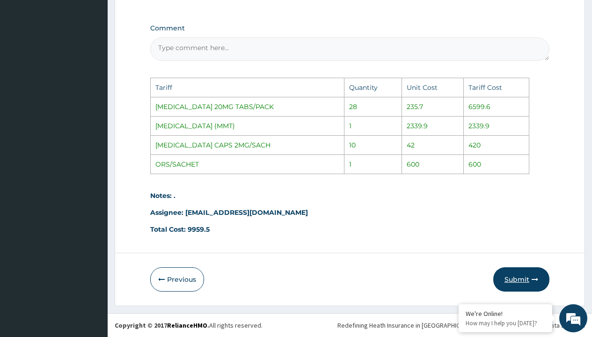
type input "1"
click at [521, 279] on button "Submit" at bounding box center [521, 279] width 56 height 24
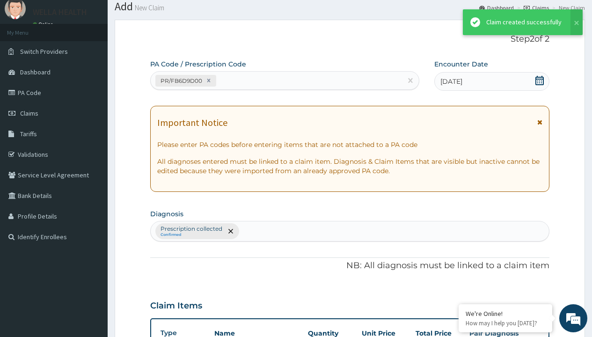
scroll to position [430, 0]
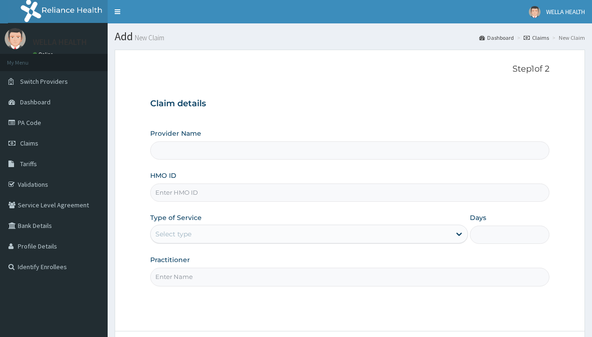
type input "SLB/10720/C"
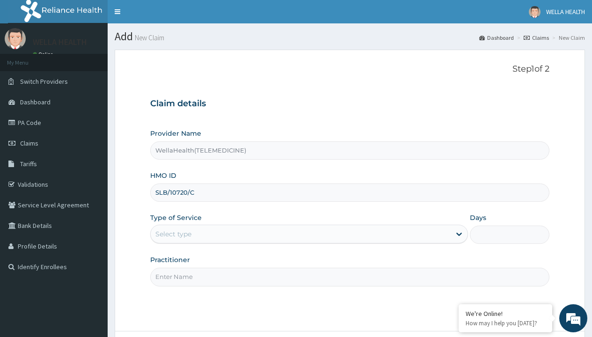
type input "WellaHealth(TELEMEDICINE)"
type input "SLB/10720/C"
type input "WellaHealth"
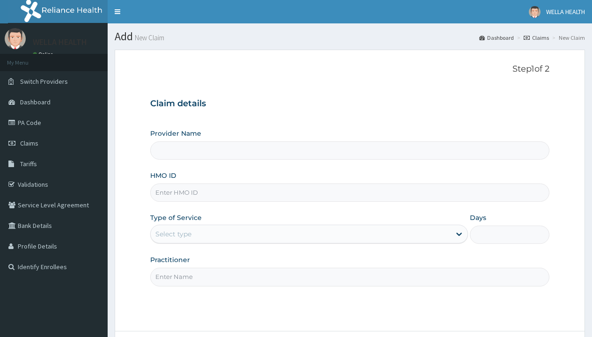
type input "WellaHealth(TELEMEDICINE)"
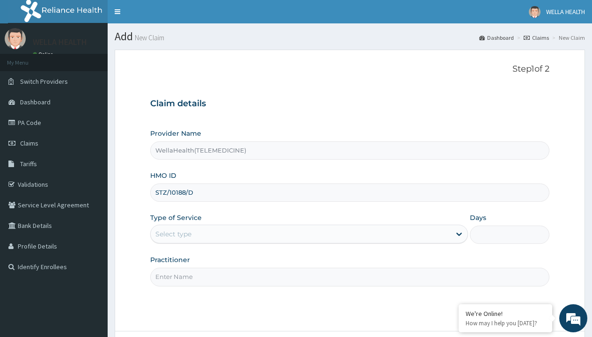
type input "STZ/10188/D"
type input "WellaHealth"
click at [173, 234] on div "Select type" at bounding box center [173, 233] width 36 height 9
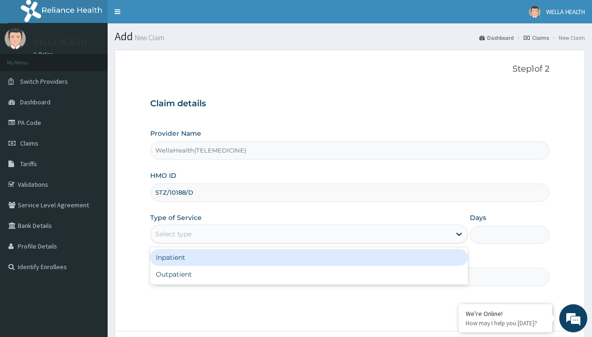
click at [309, 274] on div "Outpatient" at bounding box center [309, 274] width 318 height 17
type input "1"
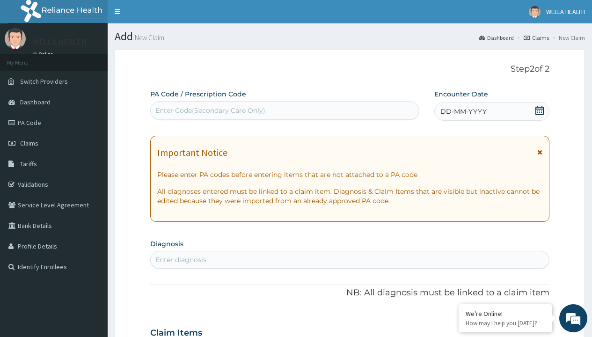
scroll to position [78, 0]
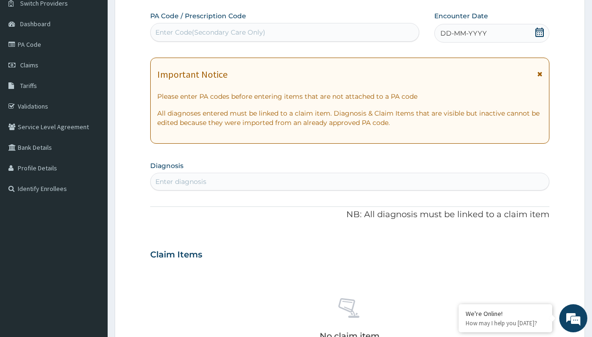
click at [463, 33] on span "DD-MM-YYYY" at bounding box center [463, 33] width 46 height 9
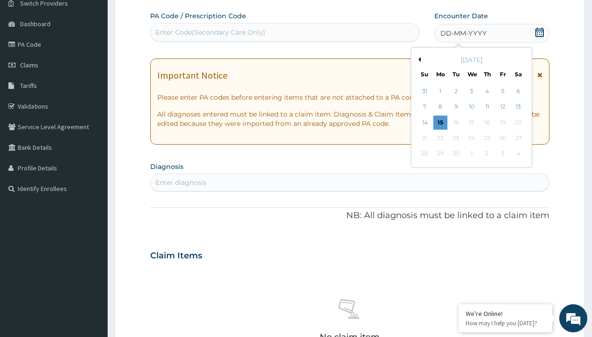
click at [418, 59] on button "Previous Month" at bounding box center [418, 59] width 5 height 5
click at [425, 122] on div "10" at bounding box center [425, 123] width 14 height 14
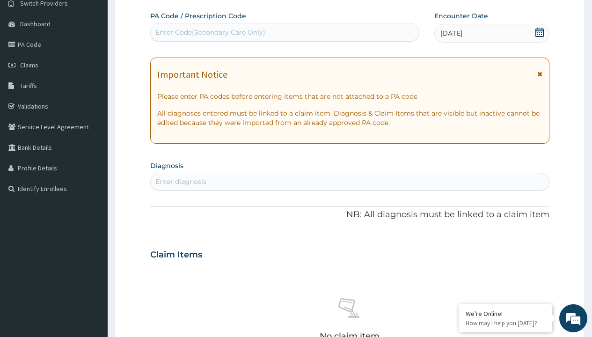
click at [210, 32] on div "Enter Code(Secondary Care Only)" at bounding box center [210, 32] width 110 height 9
type input "PR/7CAC1561"
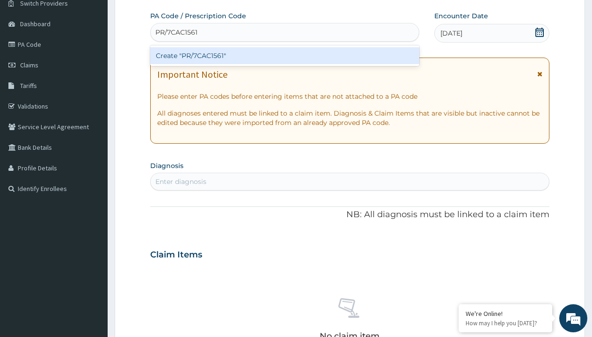
click at [285, 56] on div "Create "PR/7CAC1561"" at bounding box center [284, 55] width 269 height 17
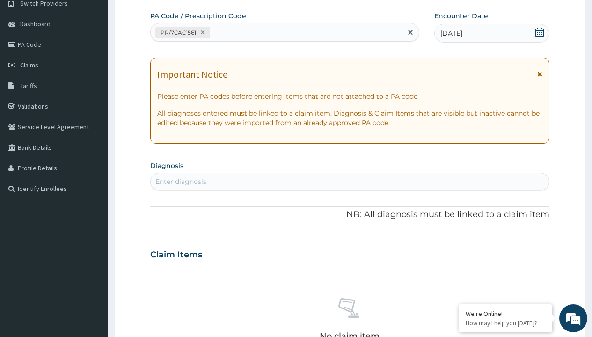
click at [181, 182] on div "Enter diagnosis" at bounding box center [180, 181] width 51 height 9
type input "prescription collected"
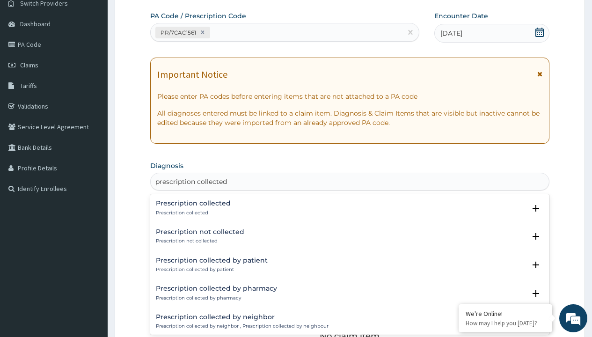
click at [192, 213] on p "Prescription collected" at bounding box center [193, 213] width 75 height 7
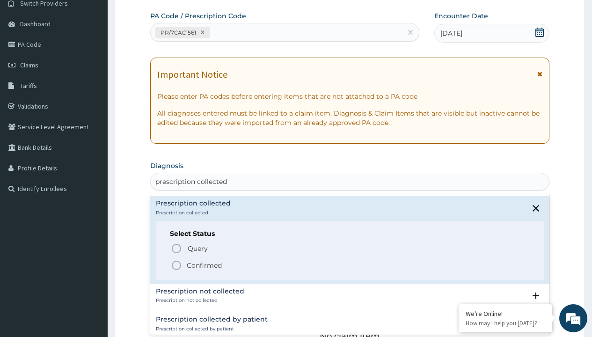
click at [204, 265] on p "Confirmed" at bounding box center [204, 265] width 35 height 9
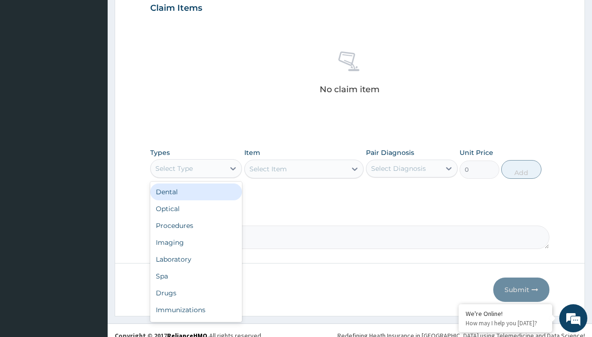
type input "procedures"
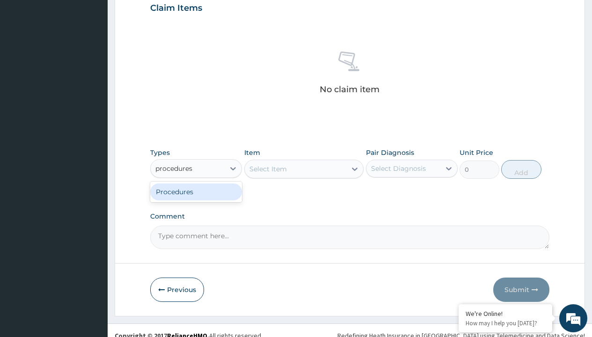
click at [196, 191] on div "Procedures" at bounding box center [196, 191] width 92 height 17
click at [268, 169] on div "Select Item" at bounding box center [268, 168] width 37 height 9
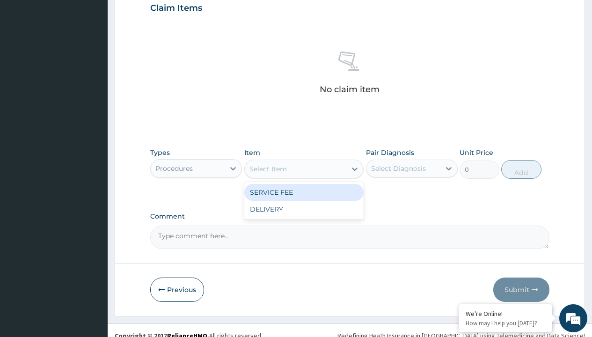
type input "service fee"
click at [304, 192] on div "SERVICE FEE" at bounding box center [304, 192] width 120 height 17
type input "100"
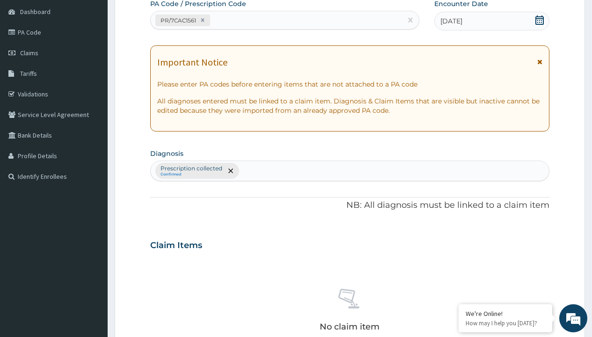
type input "prescription collected"
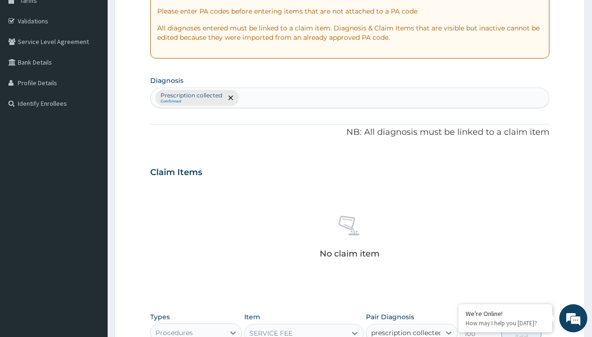
scroll to position [338, 0]
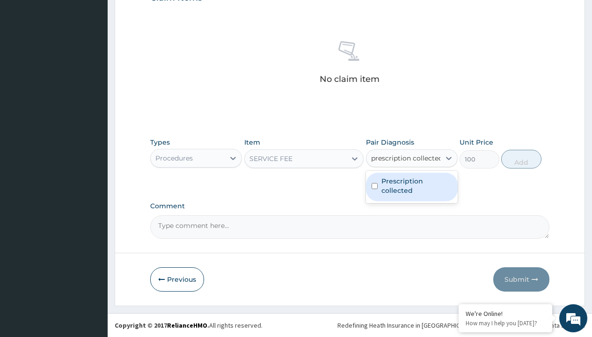
click at [411, 187] on label "Prescription collected" at bounding box center [417, 185] width 71 height 19
checkbox input "true"
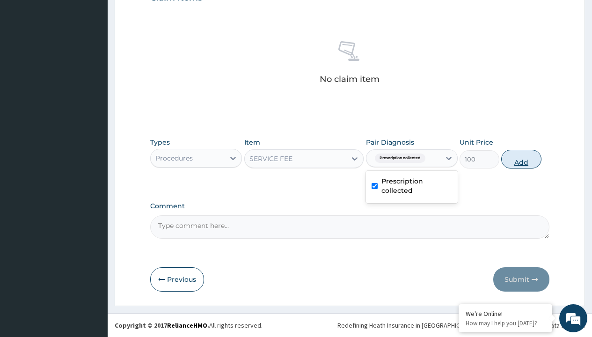
click at [521, 159] on button "Add" at bounding box center [521, 159] width 40 height 19
type input "0"
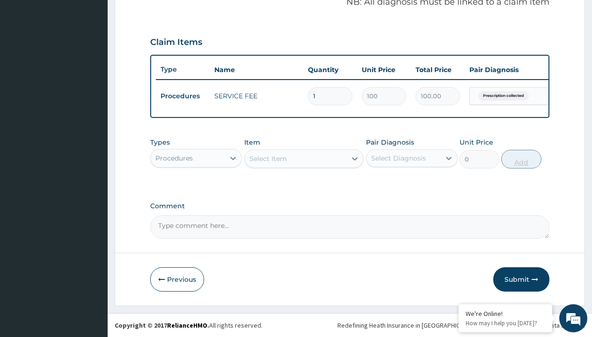
scroll to position [301, 0]
click at [174, 158] on div "Procedures" at bounding box center [173, 158] width 37 height 9
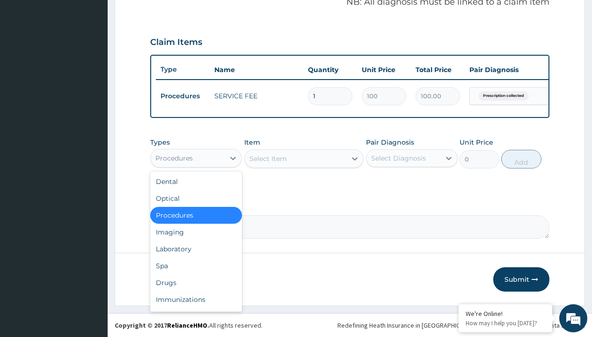
type input "drugs"
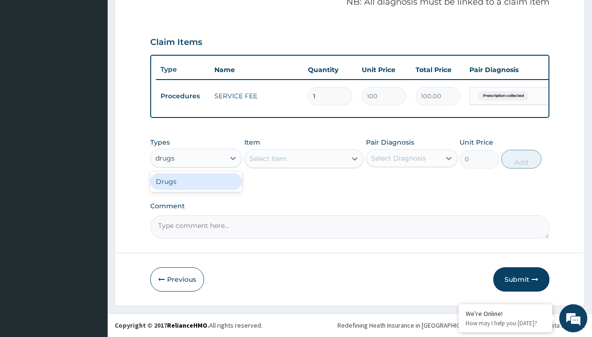
click at [196, 181] on div "Drugs" at bounding box center [196, 181] width 92 height 17
click at [268, 158] on div "Select Item" at bounding box center [304, 158] width 120 height 19
type input "artemether + lumefantrine 80/480 lonart ds/pack"
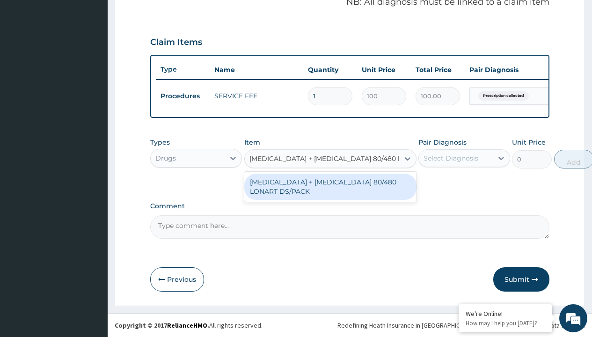
click at [330, 186] on div "ARTEMETHER + LUMEFANTRINE 80/480 LONART DS/PACK" at bounding box center [330, 187] width 172 height 26
type input "665"
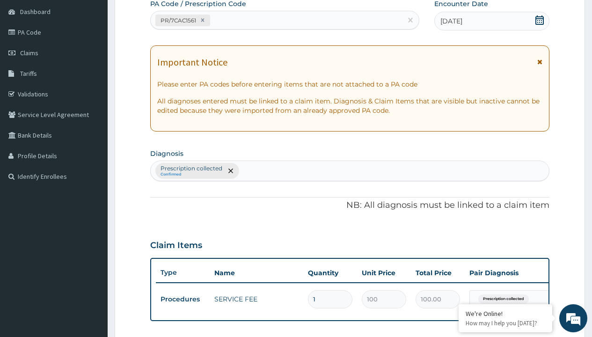
type input "prescription collected"
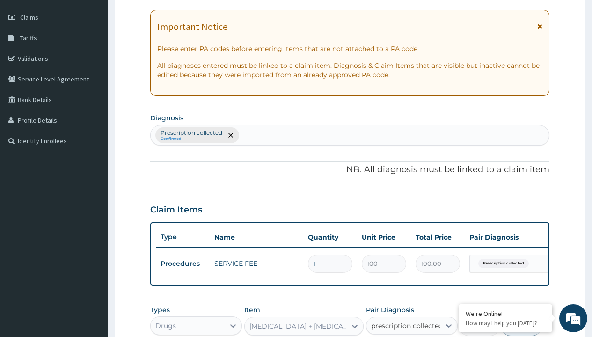
checkbox input "true"
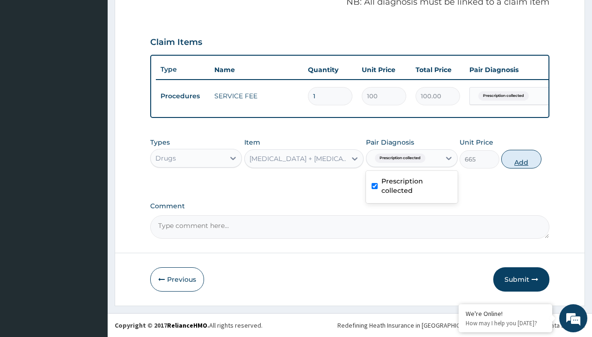
click at [521, 159] on button "Add" at bounding box center [521, 159] width 40 height 19
type input "0"
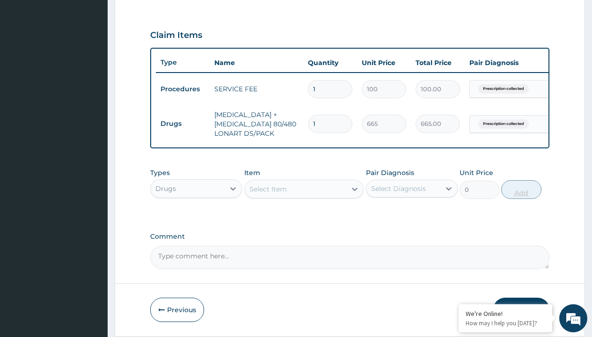
type input "5"
type input "3325.00"
type input "5"
click at [183, 124] on td "Drugs" at bounding box center [183, 123] width 54 height 17
type input "drugs"
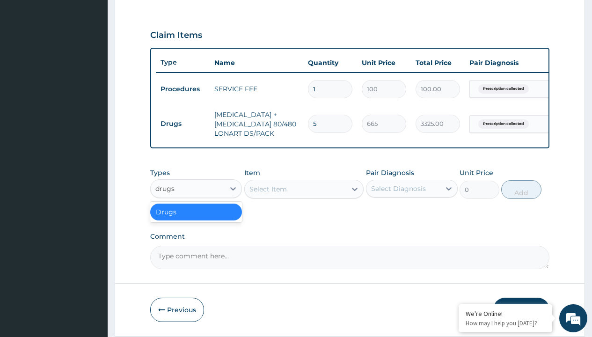
scroll to position [0, 0]
click at [196, 219] on div "Drugs" at bounding box center [196, 212] width 92 height 17
click at [268, 194] on div "Select Item" at bounding box center [268, 188] width 37 height 9
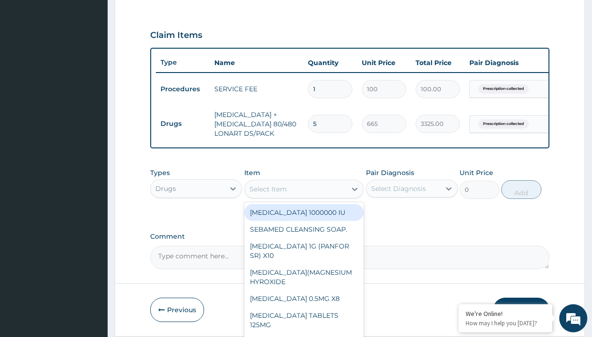
type input "loperamide caps 2mg/sach"
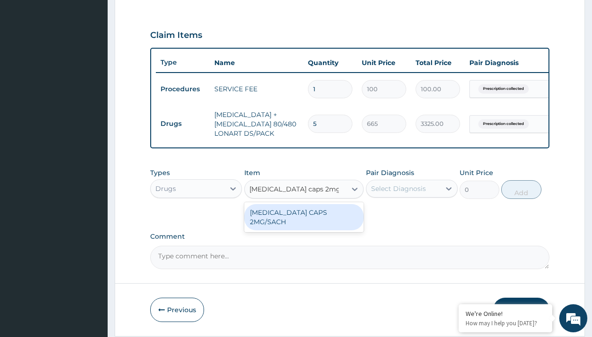
click at [304, 219] on div "LOPERAMIDE CAPS 2MG/SACH" at bounding box center [304, 217] width 120 height 26
type input "420"
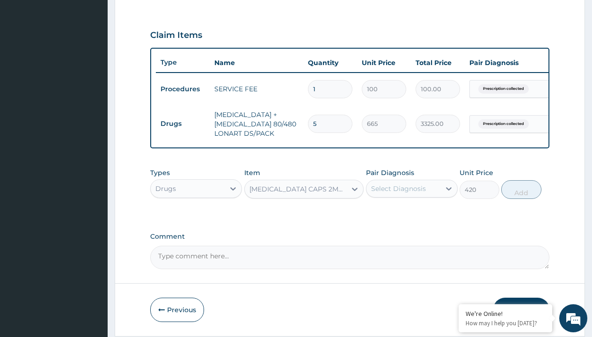
scroll to position [90, 0]
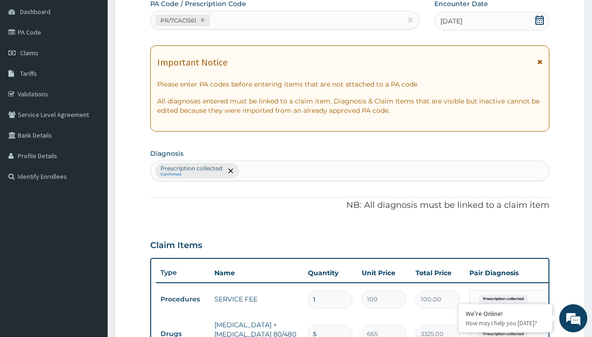
click at [191, 169] on p "Prescription collected" at bounding box center [192, 168] width 62 height 7
type input "prescription collected"
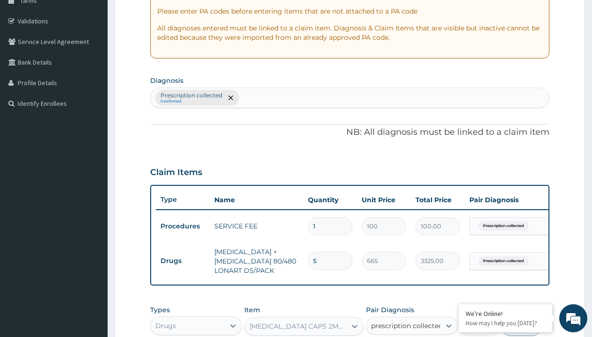
scroll to position [0, 0]
checkbox input "true"
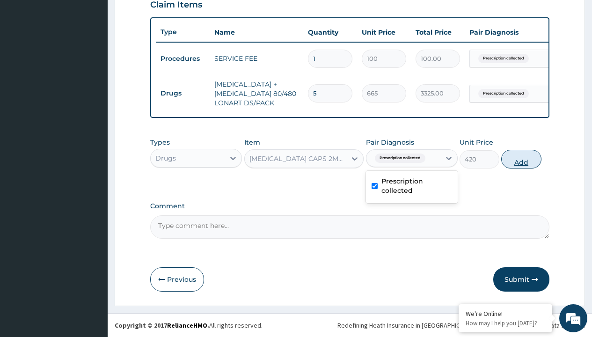
click at [521, 159] on button "Add" at bounding box center [521, 159] width 40 height 19
type input "0"
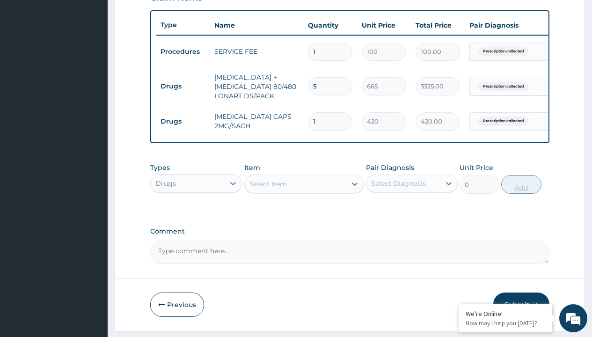
type input "10"
type input "4200.00"
type input "10"
click at [183, 86] on td "Drugs" at bounding box center [183, 86] width 54 height 17
type input "drugs"
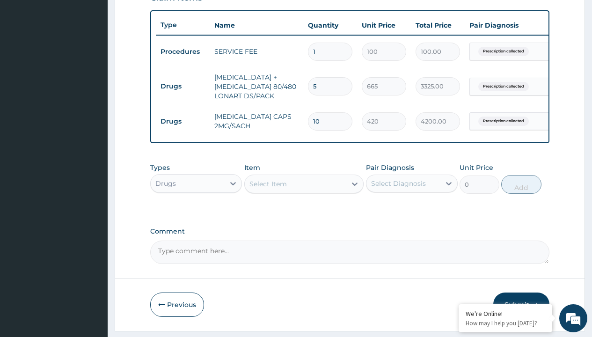
scroll to position [0, 0]
click at [196, 213] on div "Drugs" at bounding box center [196, 206] width 92 height 17
click at [268, 189] on div "Select Item" at bounding box center [268, 183] width 37 height 9
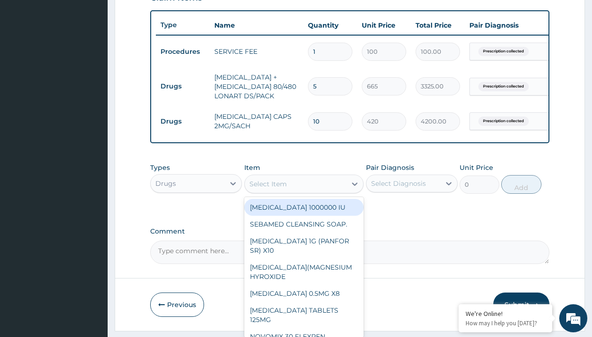
type input "ors/sachet"
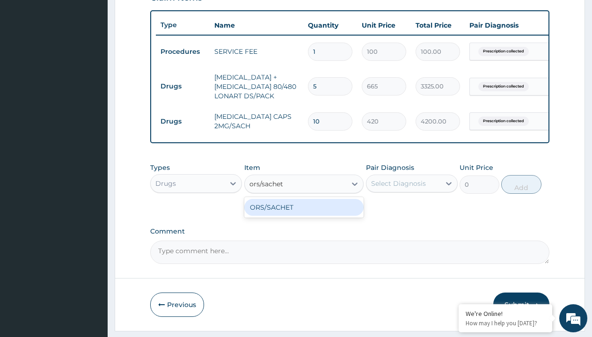
click at [304, 214] on div "ORS/SACHET" at bounding box center [304, 207] width 120 height 17
type input "600"
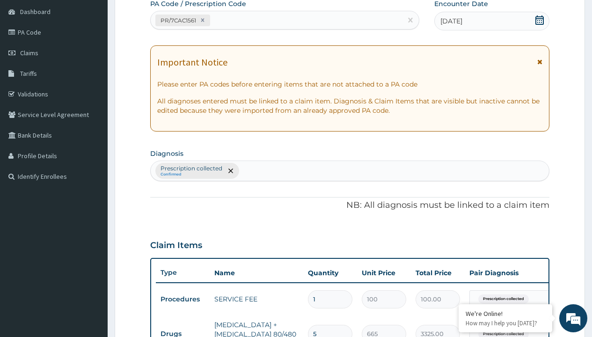
type input "prescription collected"
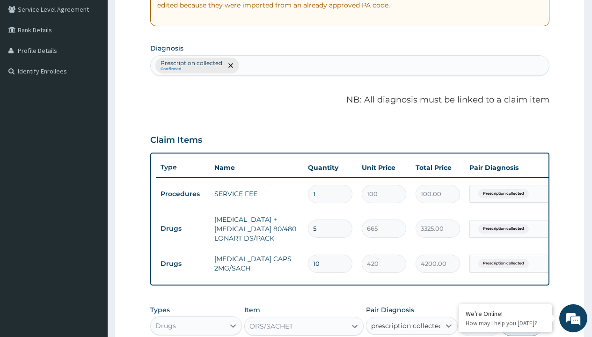
checkbox input "true"
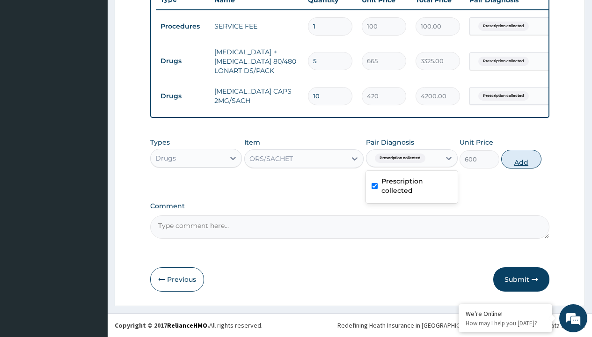
click at [521, 159] on button "Add" at bounding box center [521, 159] width 40 height 19
type input "0"
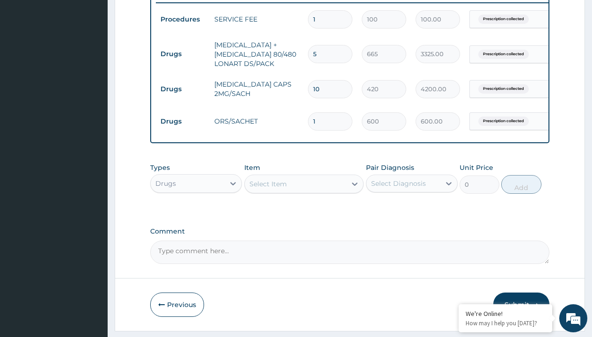
click at [183, 54] on td "Drugs" at bounding box center [183, 53] width 54 height 17
type input "drugs"
click at [196, 213] on div "Drugs" at bounding box center [196, 206] width 92 height 17
click at [268, 189] on div "Select Item" at bounding box center [268, 183] width 37 height 9
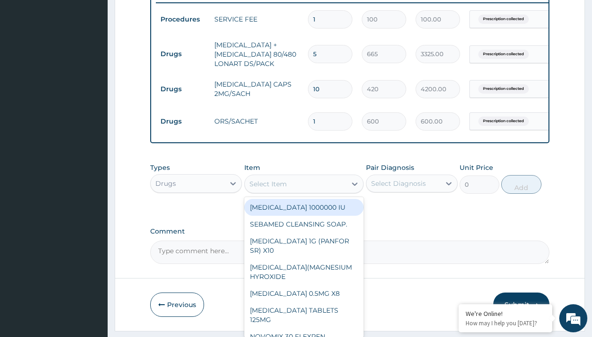
type input "paracetamol 500mg tablet emzor/sach"
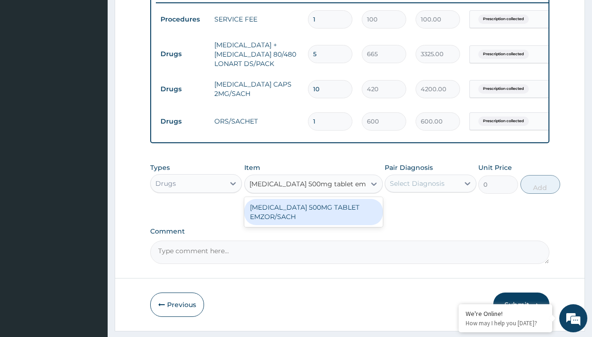
click at [313, 219] on div "PARACETAMOL 500MG TABLET EMZOR/SACH" at bounding box center [313, 212] width 139 height 26
type input "24"
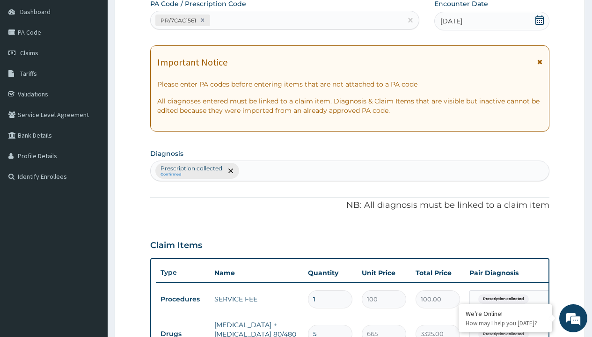
type input "prescription collected"
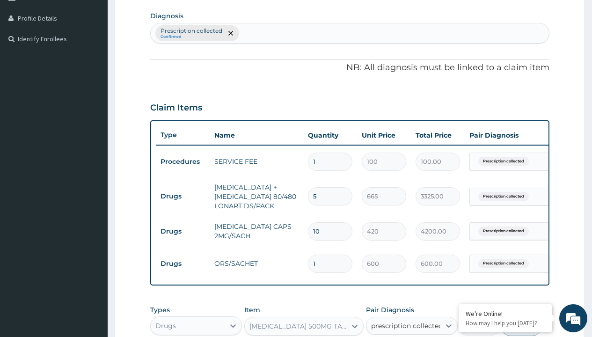
checkbox input "true"
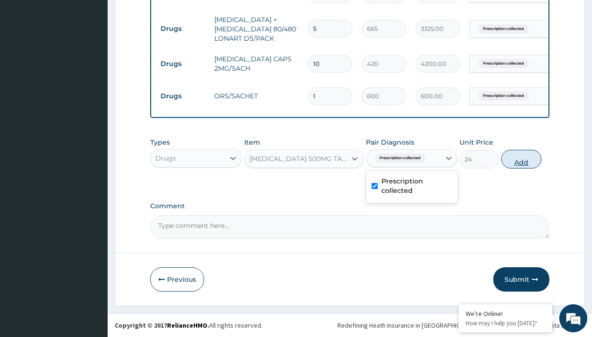
click at [521, 159] on button "Add" at bounding box center [521, 159] width 40 height 19
type input "0"
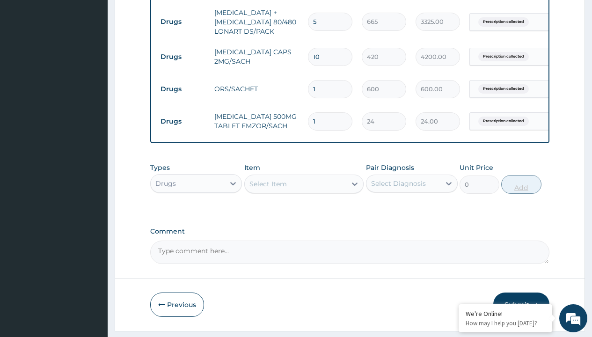
type input "24"
type input "576.00"
type input "24"
click at [183, 22] on td "Drugs" at bounding box center [183, 21] width 54 height 17
type input "drugs"
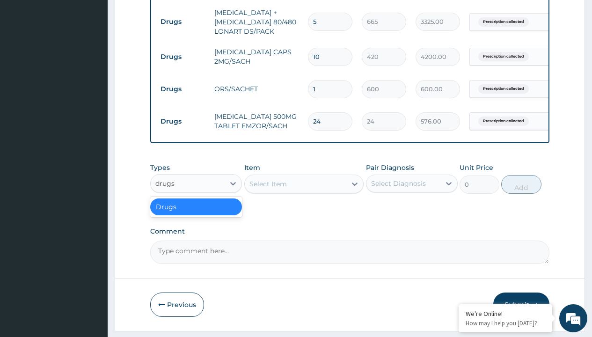
scroll to position [0, 0]
click at [196, 213] on div "Drugs" at bounding box center [196, 206] width 92 height 17
click at [268, 189] on div "Select Item" at bounding box center [268, 183] width 37 height 9
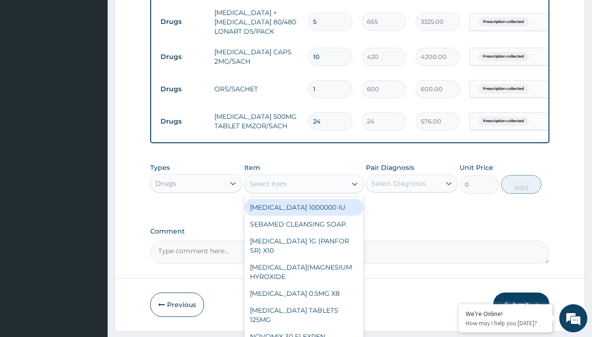
type input "promethazine tablet"
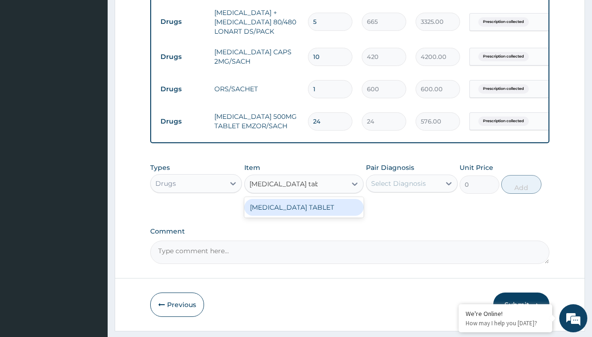
click at [304, 214] on div "PROMETHAZINE TABLET" at bounding box center [304, 207] width 120 height 17
type input "300"
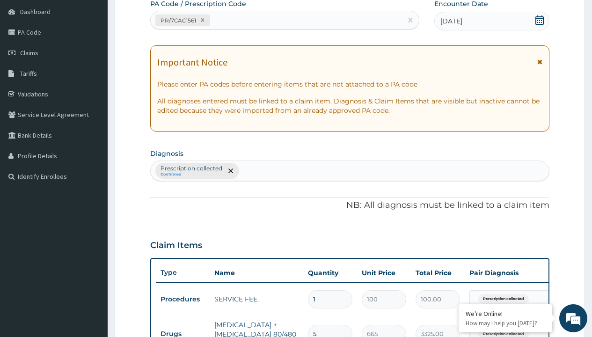
type input "prescription collected"
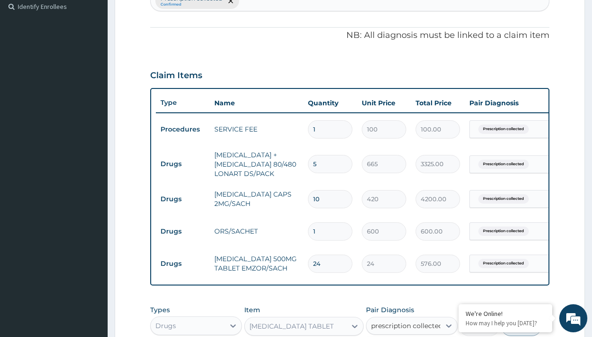
checkbox input "true"
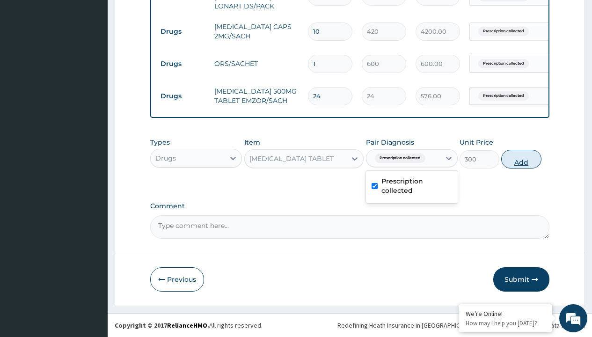
click at [521, 159] on button "Add" at bounding box center [521, 159] width 40 height 19
type input "0"
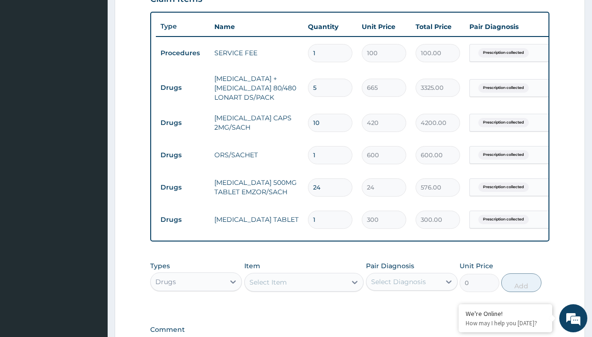
scroll to position [330, 0]
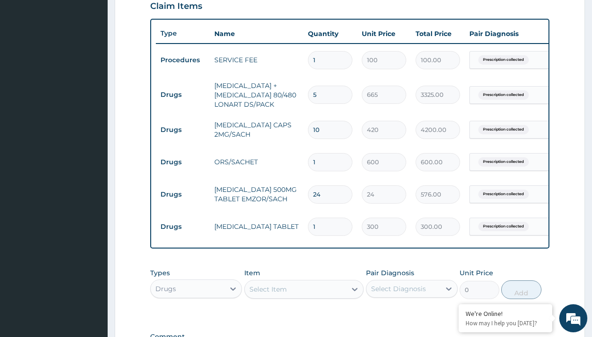
click at [329, 125] on input "10" at bounding box center [330, 130] width 44 height 18
type input "1"
type input "420.00"
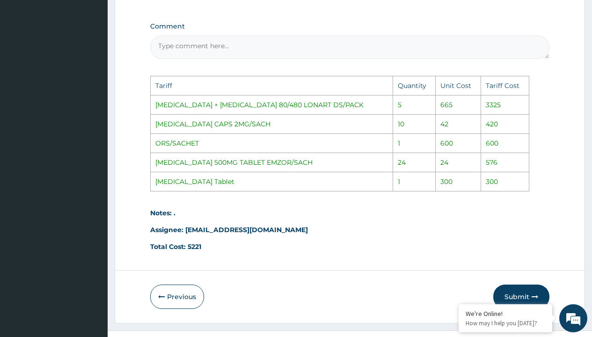
scroll to position [664, 0]
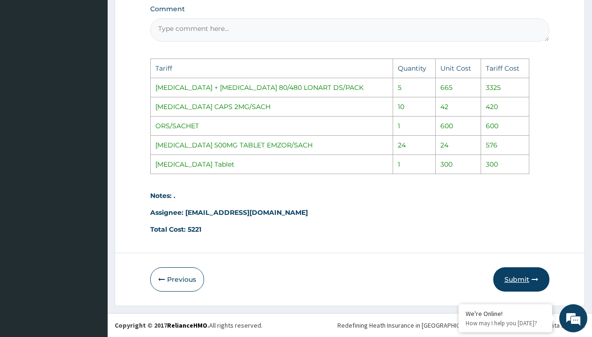
type input "1"
click at [512, 279] on button "Submit" at bounding box center [521, 279] width 56 height 24
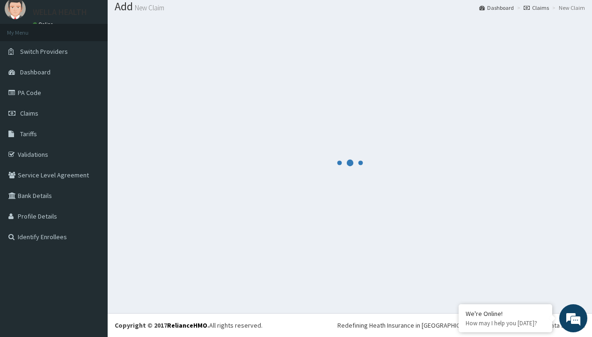
scroll to position [467, 0]
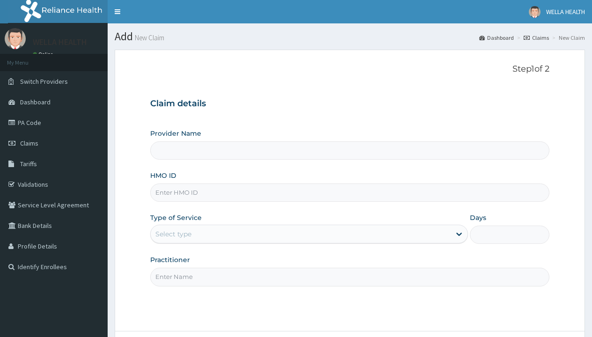
type input "WPP/10073/F"
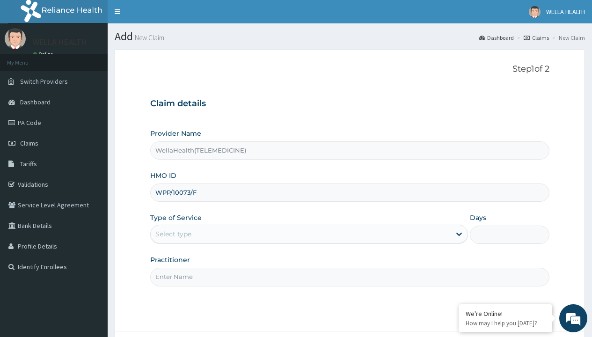
type input "WellaHealth(TELEMEDICINE)"
type input "WPP/10073/F"
type input "WellaHealth"
click at [173, 234] on div "Select type" at bounding box center [173, 233] width 36 height 9
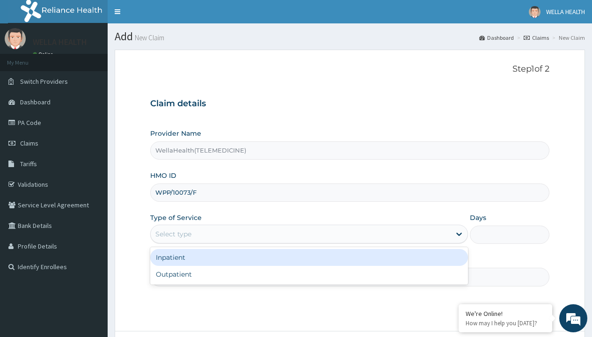
click at [309, 274] on div "Outpatient" at bounding box center [309, 274] width 318 height 17
type input "1"
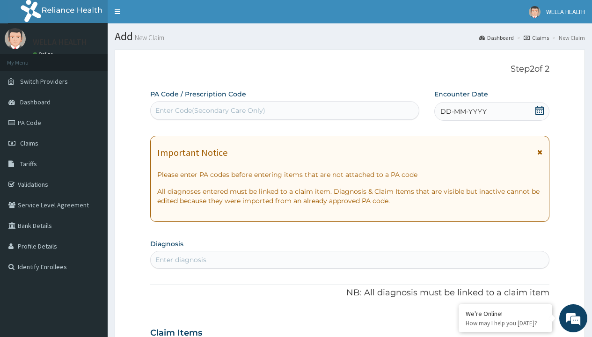
scroll to position [78, 0]
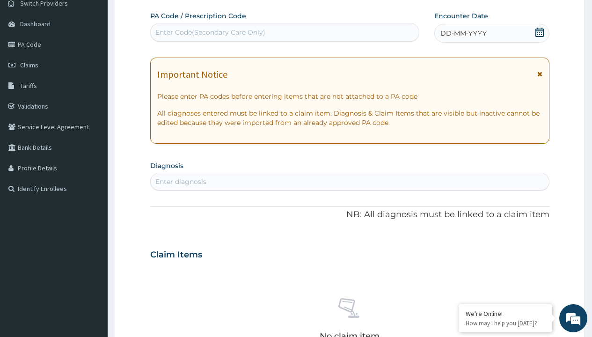
click at [463, 33] on span "DD-MM-YYYY" at bounding box center [463, 33] width 46 height 9
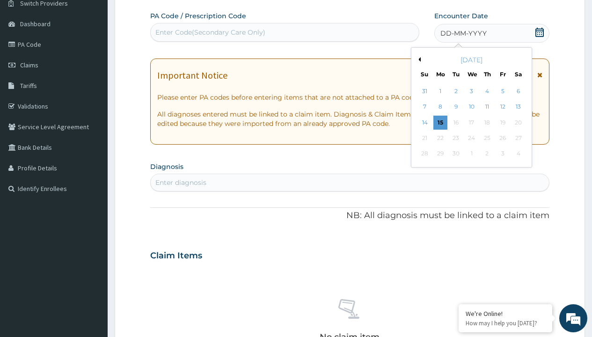
click at [418, 59] on button "Previous Month" at bounding box center [418, 59] width 5 height 5
click at [425, 122] on div "10" at bounding box center [425, 123] width 14 height 14
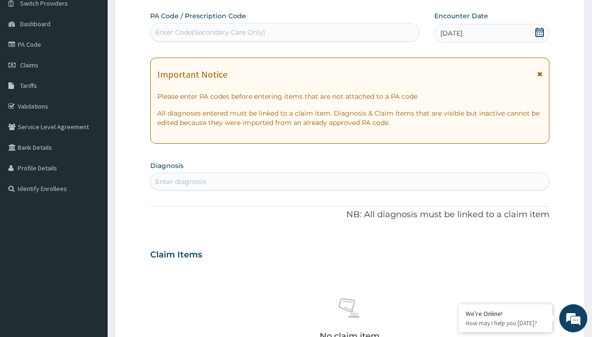
click at [210, 32] on div "Enter Code(Secondary Care Only)" at bounding box center [210, 32] width 110 height 9
type input "PR/B927D0E1"
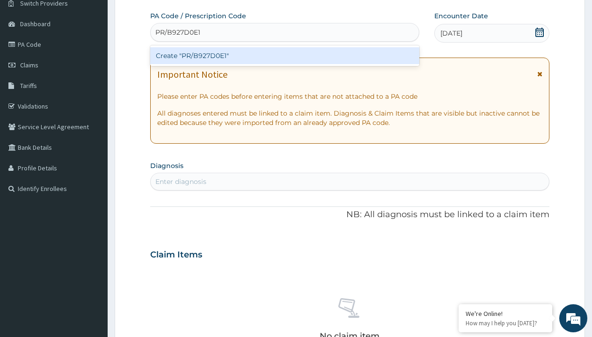
scroll to position [0, 0]
click at [285, 56] on div "Create "PR/B927D0E1"" at bounding box center [284, 55] width 269 height 17
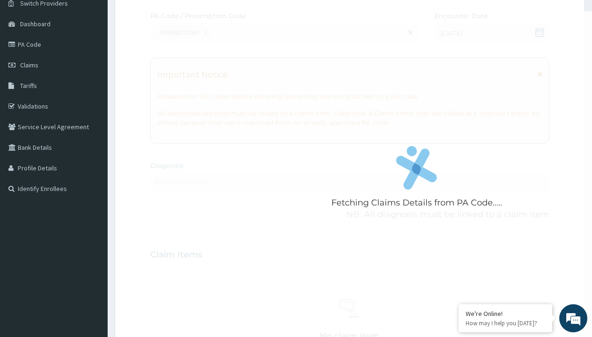
click at [181, 182] on div "Enter diagnosis" at bounding box center [180, 181] width 51 height 9
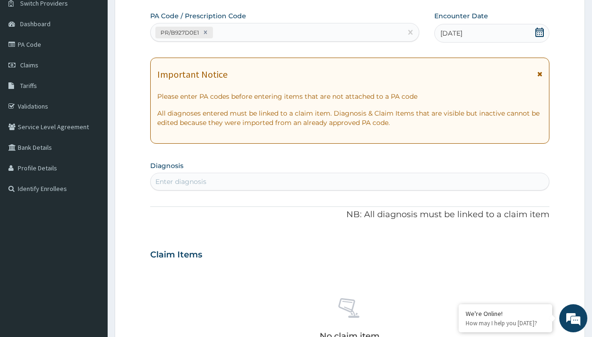
type input "prescription collected"
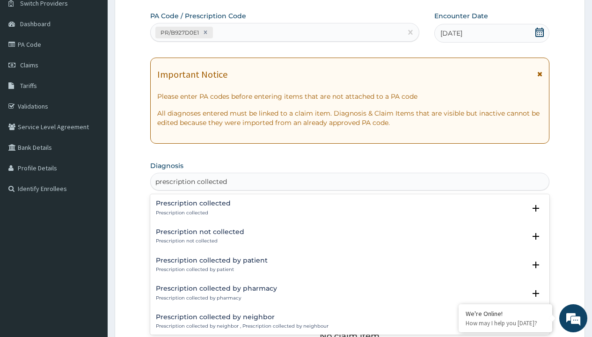
click at [192, 213] on p "Prescription collected" at bounding box center [193, 213] width 75 height 7
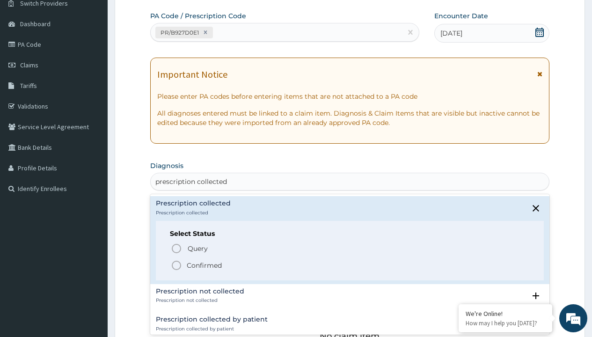
click at [204, 265] on p "Confirmed" at bounding box center [204, 265] width 35 height 9
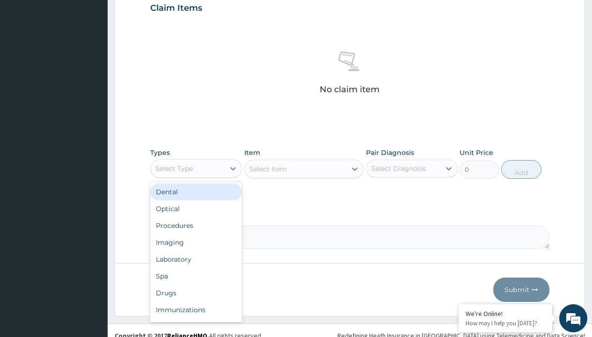
type input "procedures"
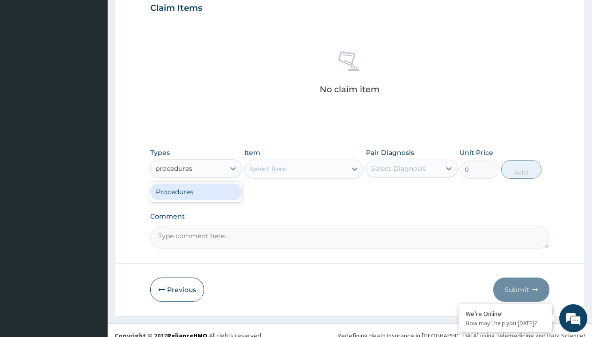
click at [196, 191] on div "Procedures" at bounding box center [196, 191] width 92 height 17
click at [268, 169] on div "Select Item" at bounding box center [268, 168] width 37 height 9
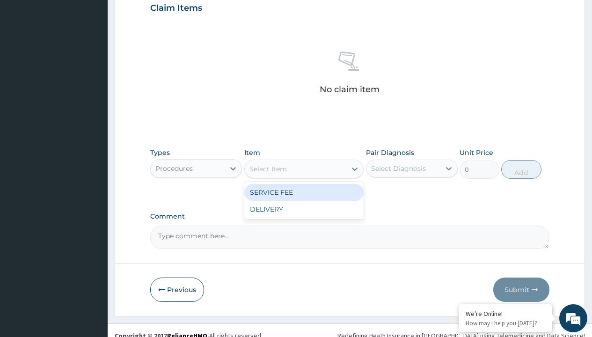
type input "service fee"
click at [304, 192] on div "SERVICE FEE" at bounding box center [304, 192] width 120 height 17
type input "100"
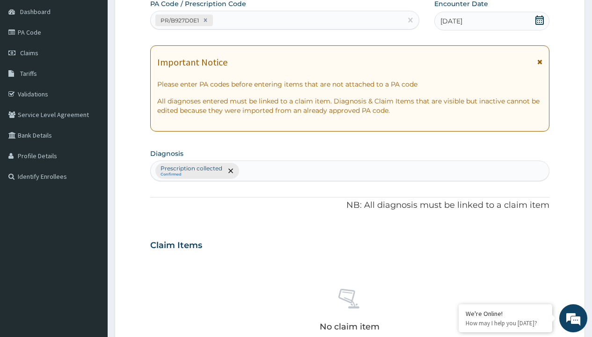
type input "prescription collected"
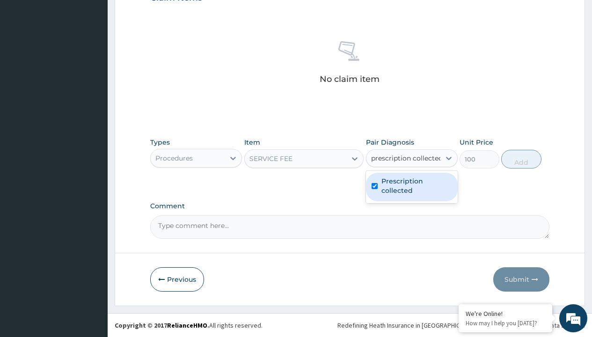
checkbox input "true"
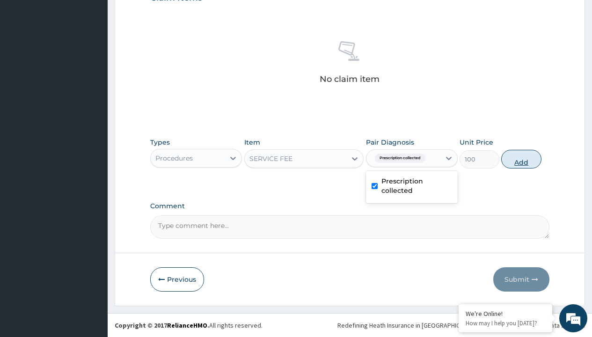
click at [521, 159] on button "Add" at bounding box center [521, 159] width 40 height 19
type input "0"
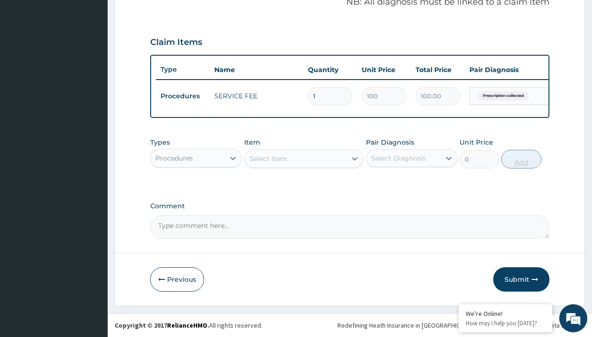
scroll to position [301, 0]
click at [174, 158] on div "Procedures" at bounding box center [173, 158] width 37 height 9
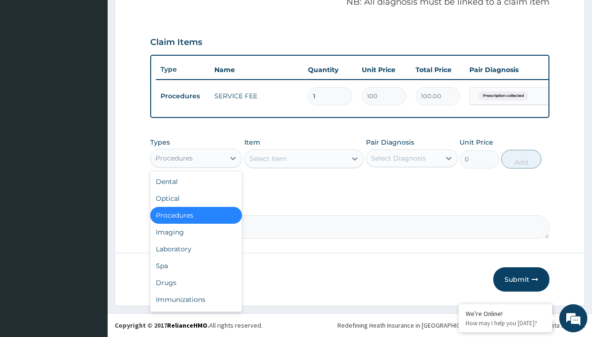
type input "drugs"
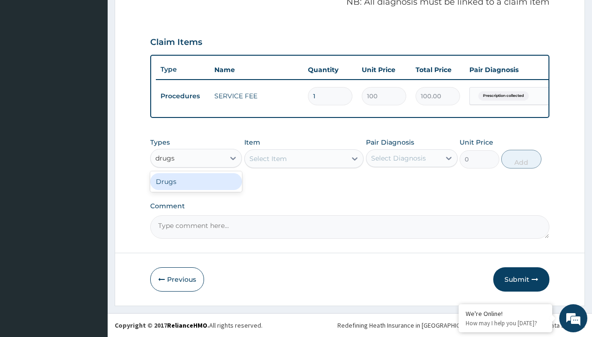
click at [196, 181] on div "Drugs" at bounding box center [196, 181] width 92 height 17
click at [268, 158] on div "Select Item" at bounding box center [304, 158] width 120 height 19
type input "amoxicillin suspension branded"
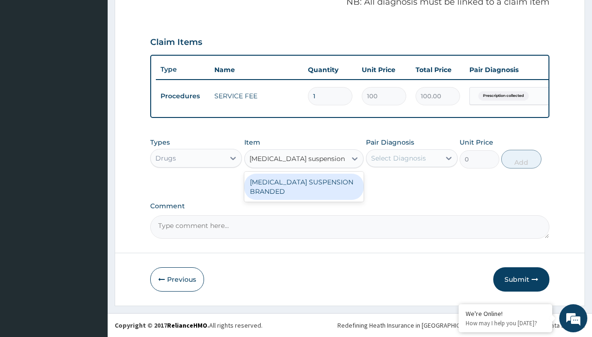
click at [304, 186] on div "AMOXICILLIN SUSPENSION BRANDED" at bounding box center [304, 187] width 120 height 26
type input "5890"
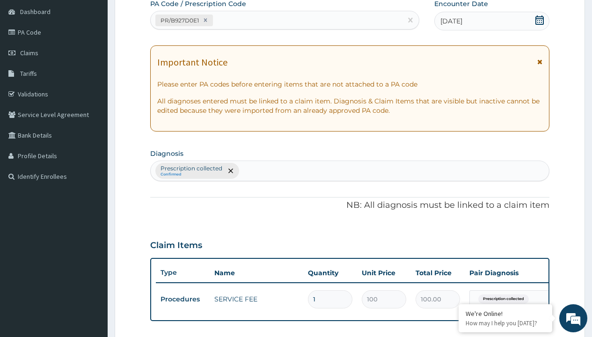
type input "prescription collected"
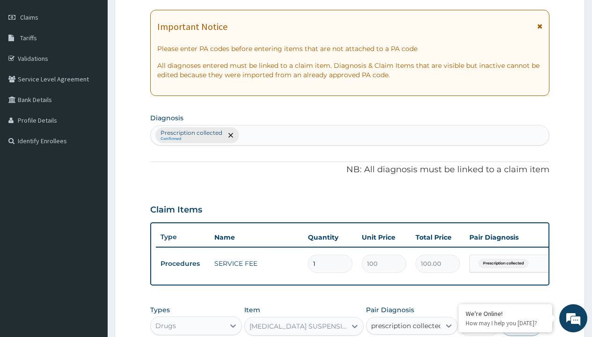
checkbox input "true"
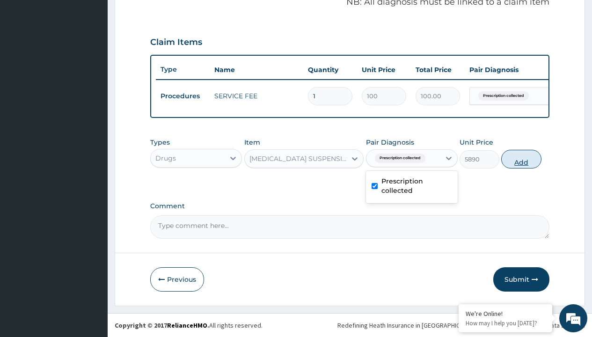
click at [521, 159] on button "Add" at bounding box center [521, 159] width 40 height 19
type input "0"
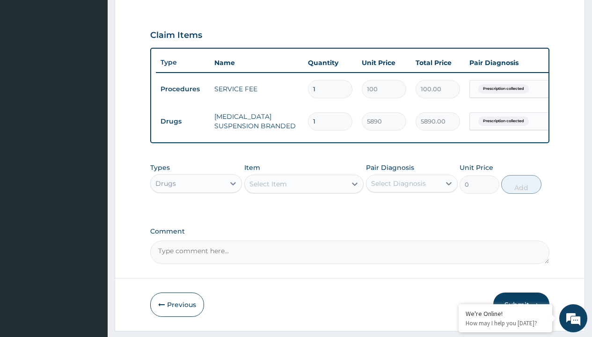
click at [183, 121] on td "Drugs" at bounding box center [183, 121] width 54 height 17
type input "drugs"
click at [196, 213] on div "Drugs" at bounding box center [196, 206] width 92 height 17
click at [268, 189] on div "Select Item" at bounding box center [268, 183] width 37 height 9
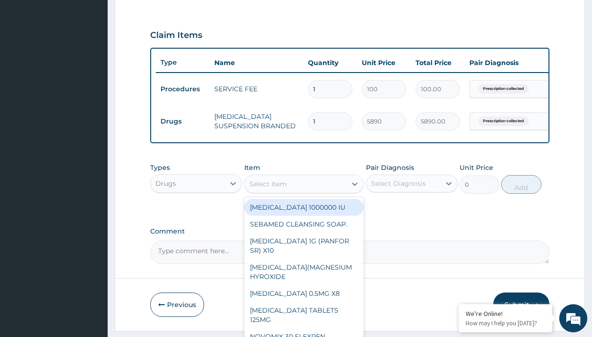
type input "paracetamol syrup avipol/bott"
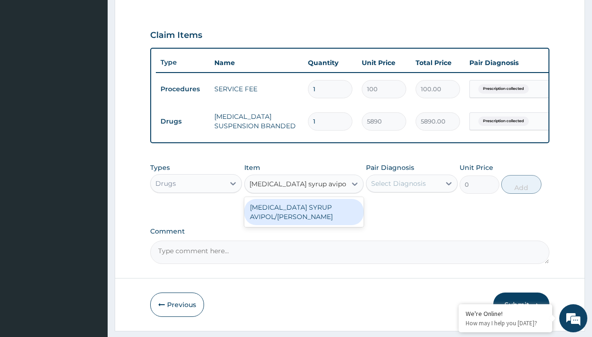
click at [304, 219] on div "PARACETAMOL SYRUP AVIPOL/BOTT" at bounding box center [304, 212] width 120 height 26
type input "1500"
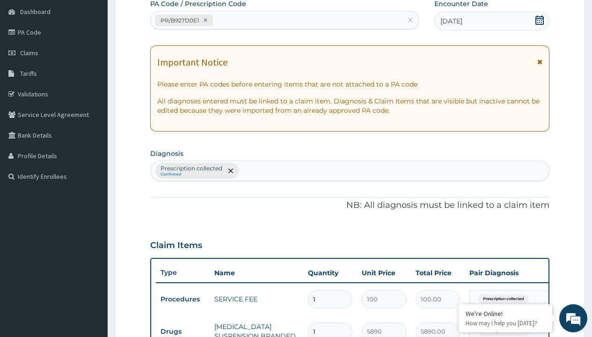
scroll to position [158, 0]
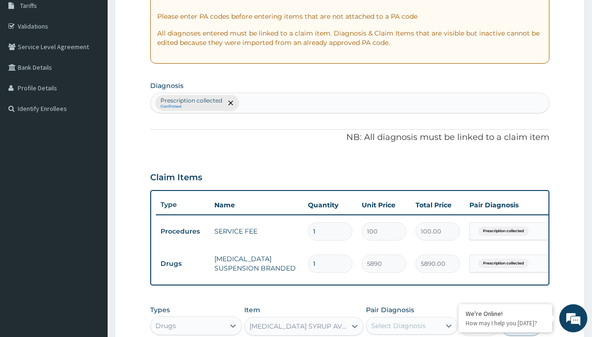
type input "prescription collected"
checkbox input "true"
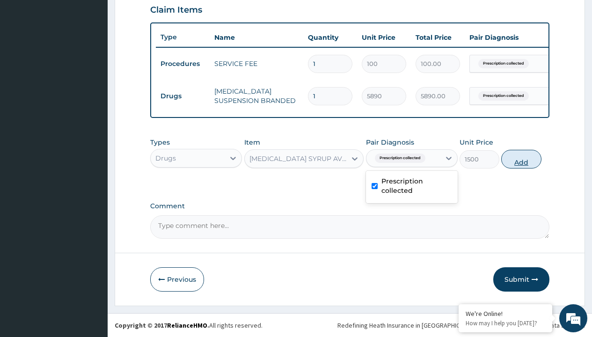
click at [521, 159] on button "Add" at bounding box center [521, 159] width 40 height 19
type input "0"
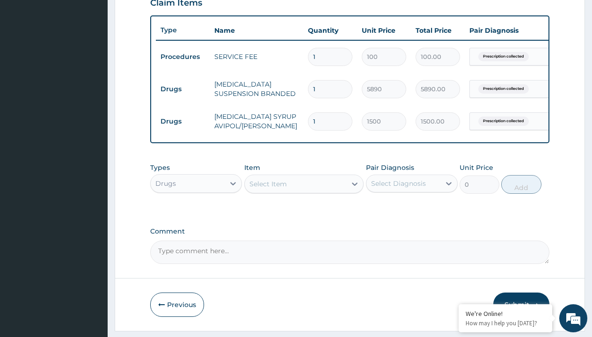
click at [183, 89] on td "Drugs" at bounding box center [183, 89] width 54 height 17
type input "drugs"
click at [196, 213] on div "Drugs" at bounding box center [196, 206] width 92 height 17
click at [268, 189] on div "Select Item" at bounding box center [268, 183] width 37 height 9
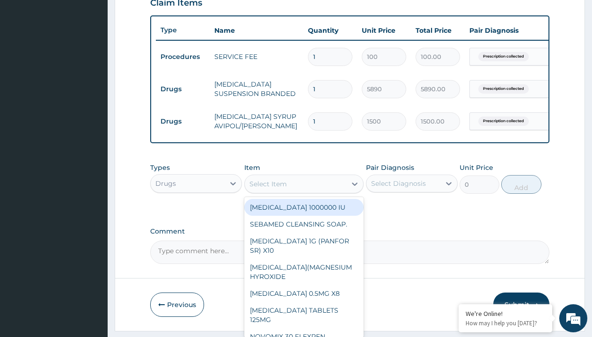
type input "cetirizine syrup"
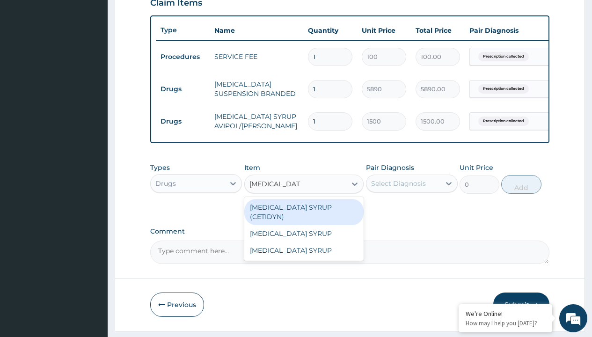
click at [304, 214] on div "CETIRIZINE SYRUP (CETIDYN)" at bounding box center [304, 212] width 120 height 26
type input "2200"
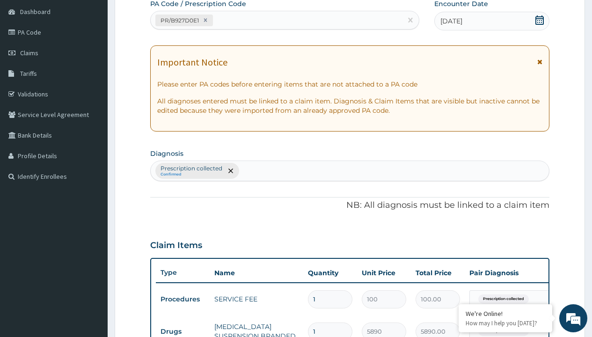
type input "prescription collected"
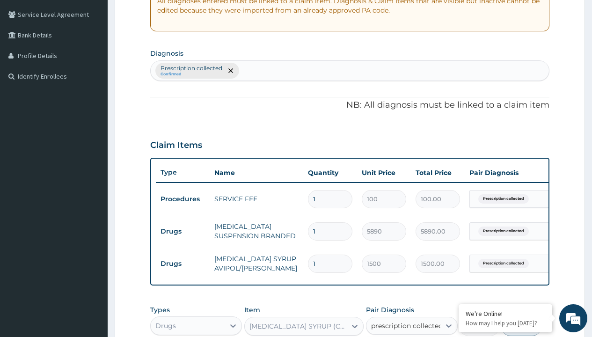
checkbox input "true"
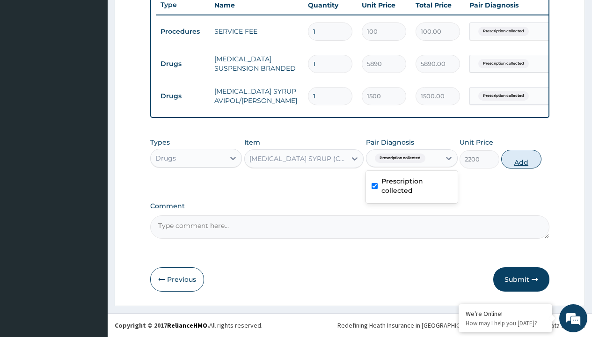
click at [521, 159] on button "Add" at bounding box center [521, 159] width 40 height 19
type input "0"
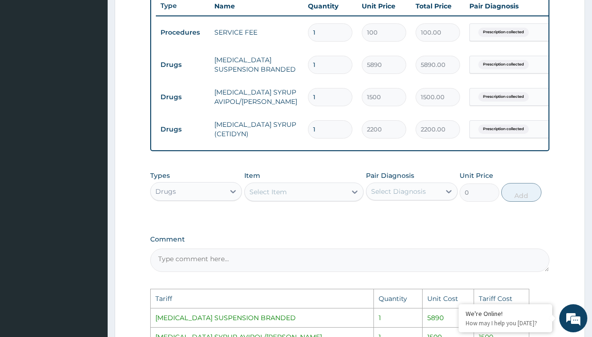
scroll to position [461, 0]
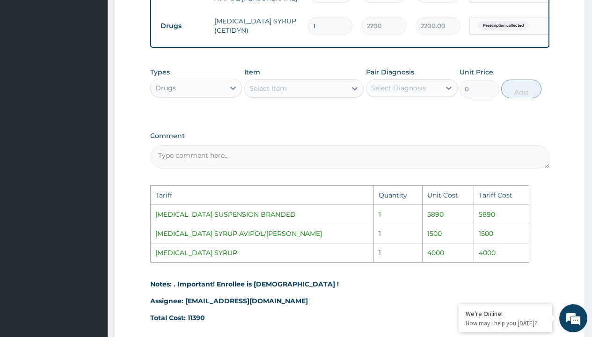
click at [288, 86] on div "Select Item" at bounding box center [304, 88] width 120 height 19
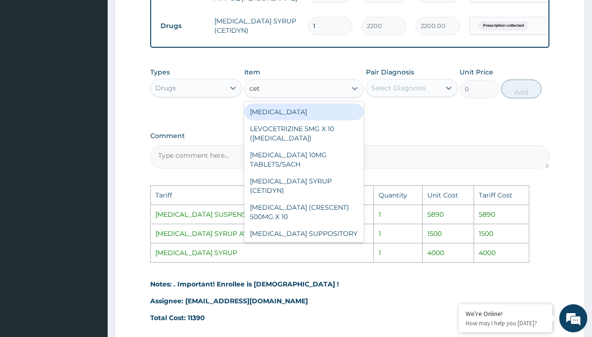
type input "ceti"
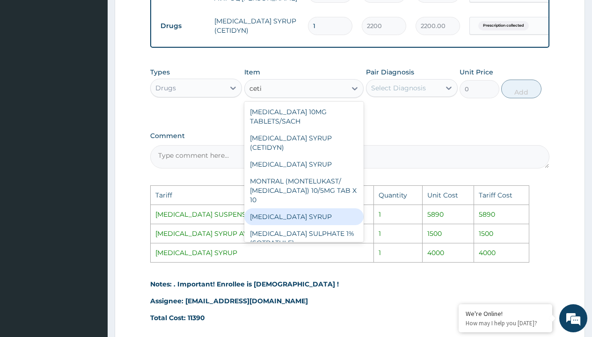
click at [286, 213] on div "CETIRIZINE SYRUP" at bounding box center [304, 216] width 120 height 17
type input "4000"
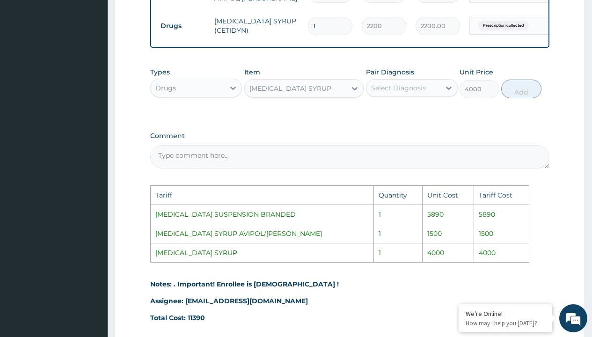
click at [397, 91] on div "Select Diagnosis" at bounding box center [398, 87] width 55 height 9
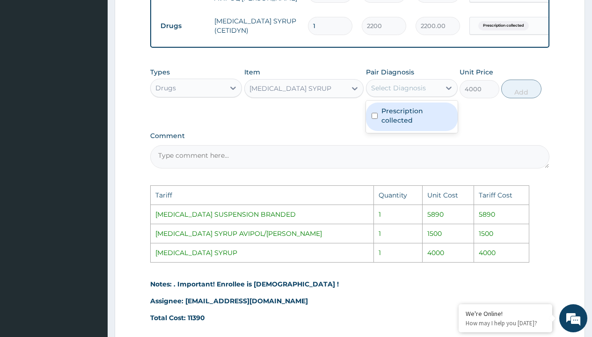
click at [408, 118] on label "Prescription collected" at bounding box center [417, 115] width 71 height 19
checkbox input "true"
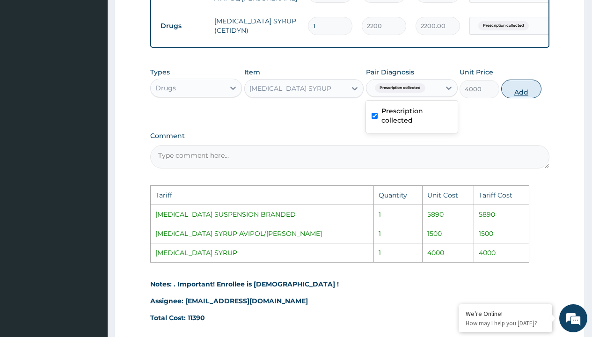
click at [525, 98] on button "Add" at bounding box center [521, 89] width 40 height 19
type input "0"
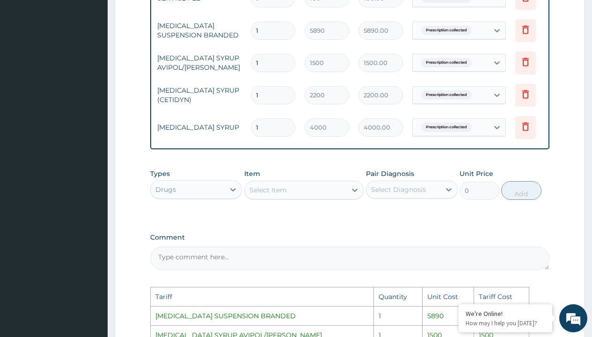
scroll to position [0, 71]
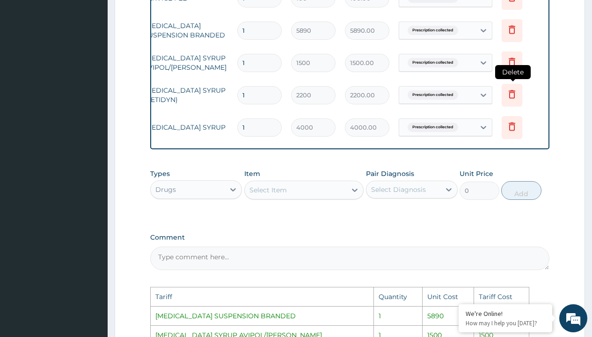
click at [512, 98] on icon at bounding box center [512, 94] width 7 height 8
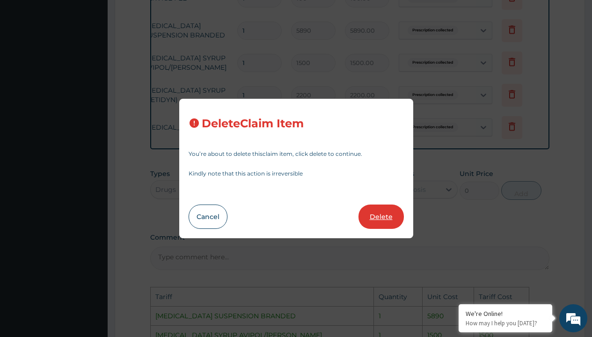
click at [377, 216] on button "Delete" at bounding box center [381, 217] width 45 height 24
type input "4000"
type input "4000.00"
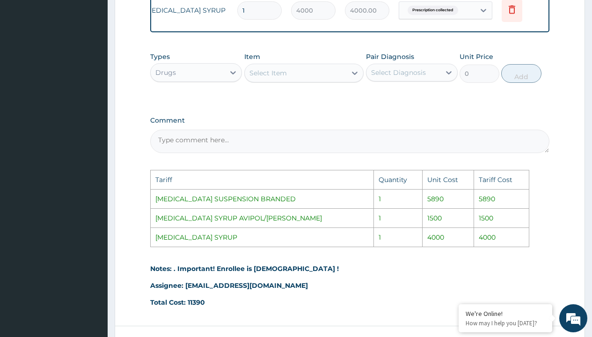
scroll to position [556, 0]
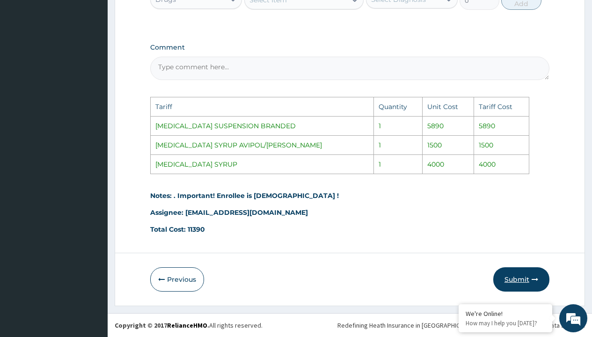
click at [528, 278] on button "Submit" at bounding box center [521, 279] width 56 height 24
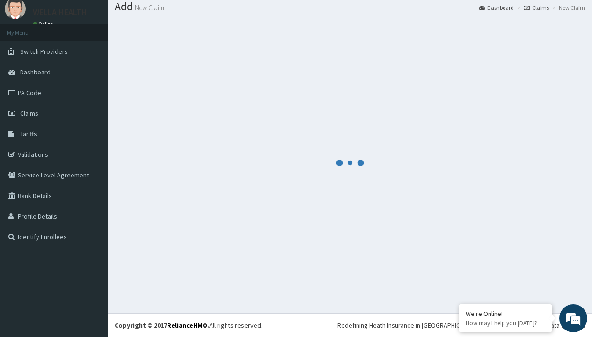
scroll to position [397, 0]
